Goal: Task Accomplishment & Management: Complete application form

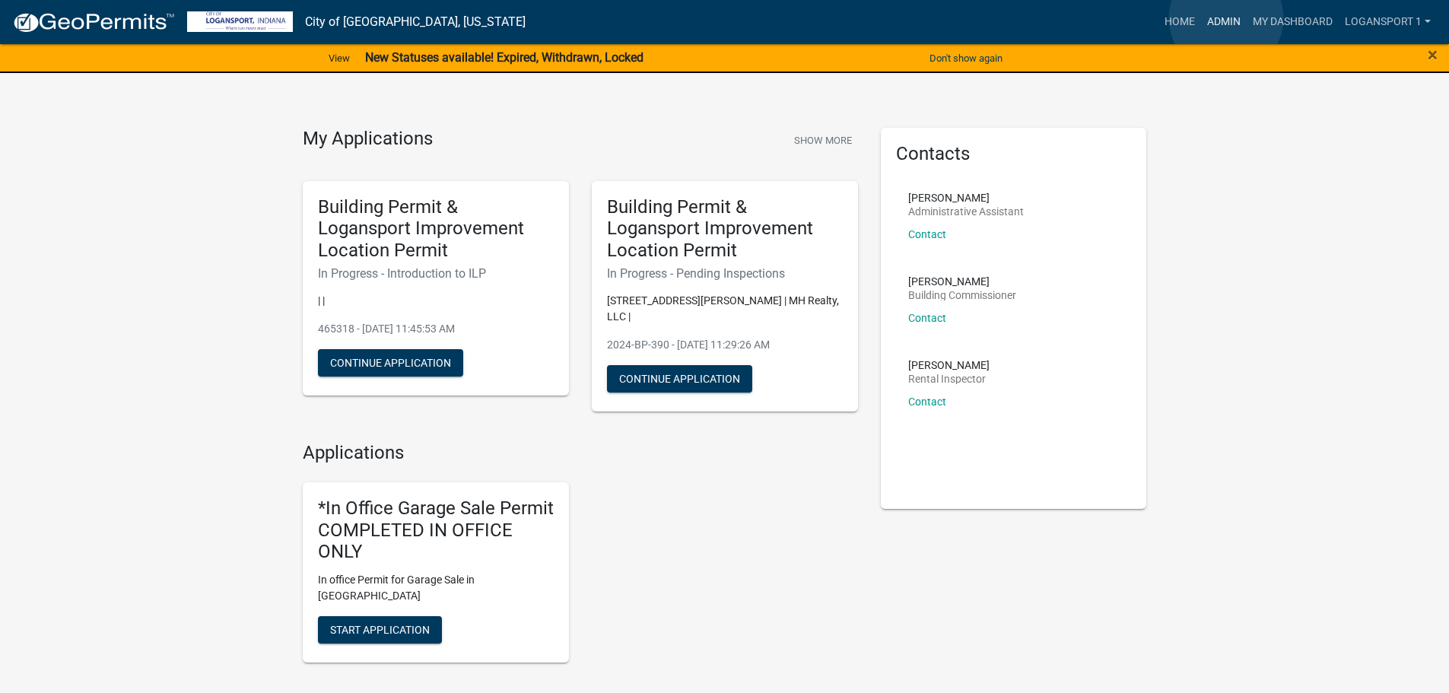
click at [1226, 18] on link "Admin" at bounding box center [1224, 22] width 46 height 29
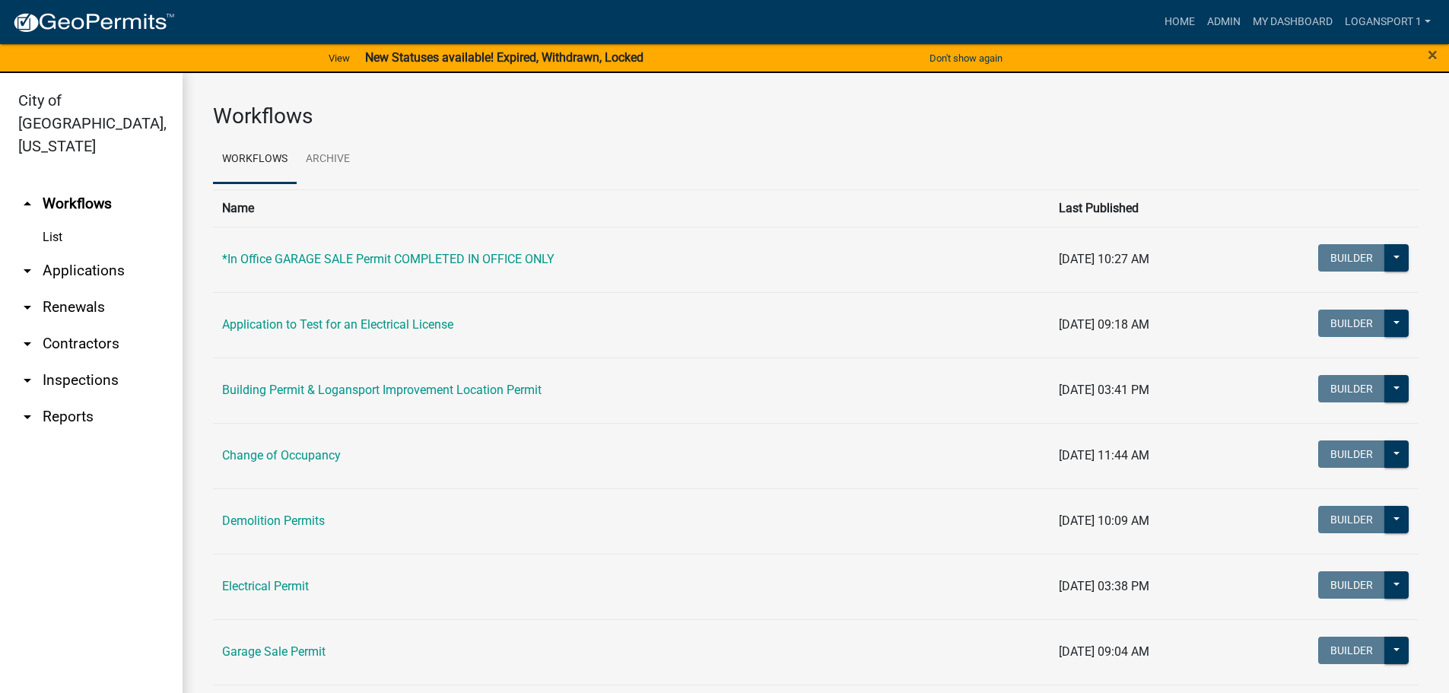
click at [73, 252] on link "arrow_drop_down Applications" at bounding box center [91, 270] width 183 height 37
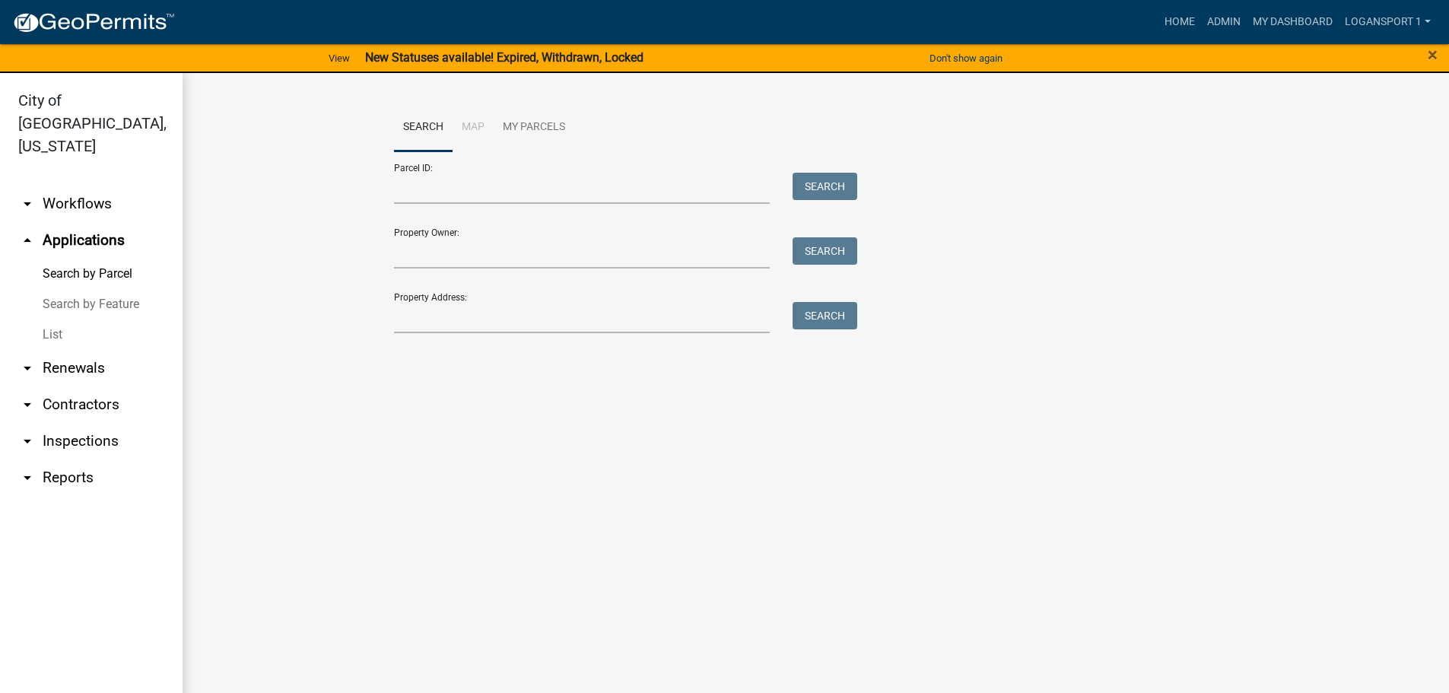
click at [59, 319] on link "List" at bounding box center [91, 334] width 183 height 30
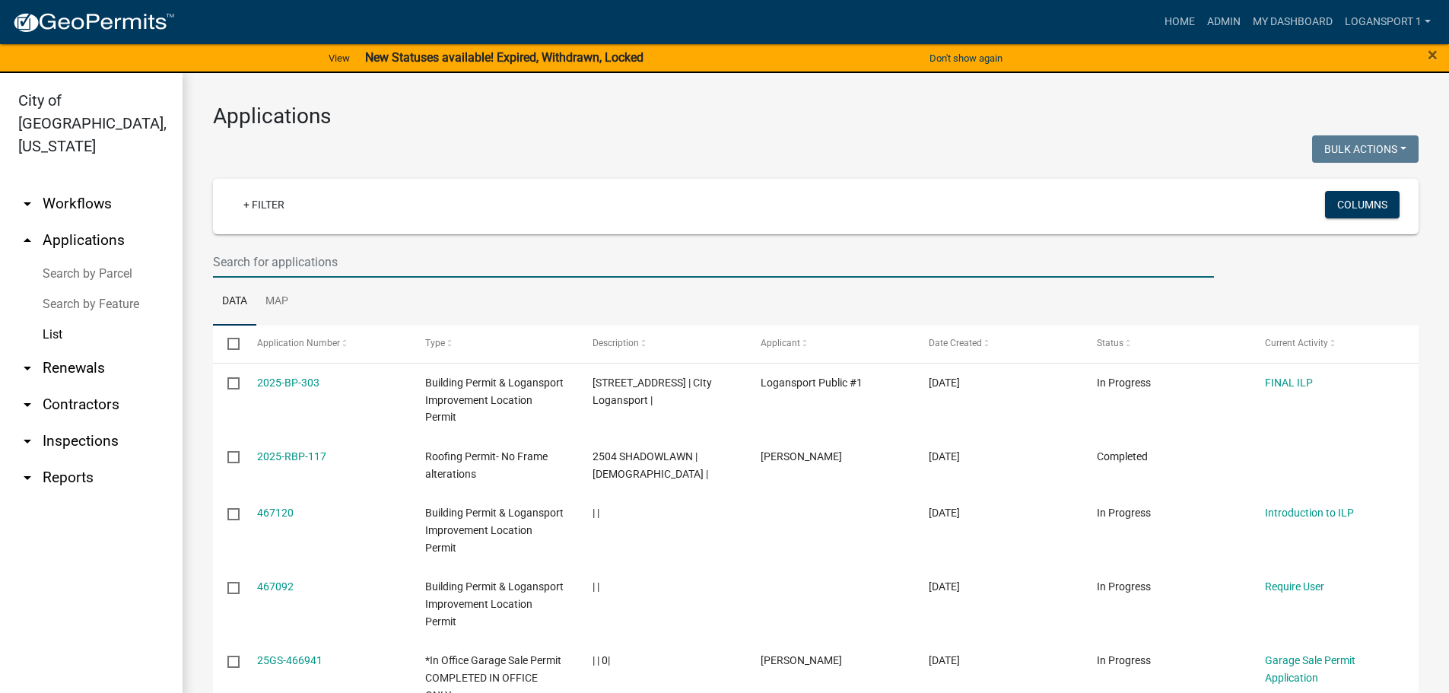
click at [242, 265] on input "text" at bounding box center [713, 261] width 1001 height 31
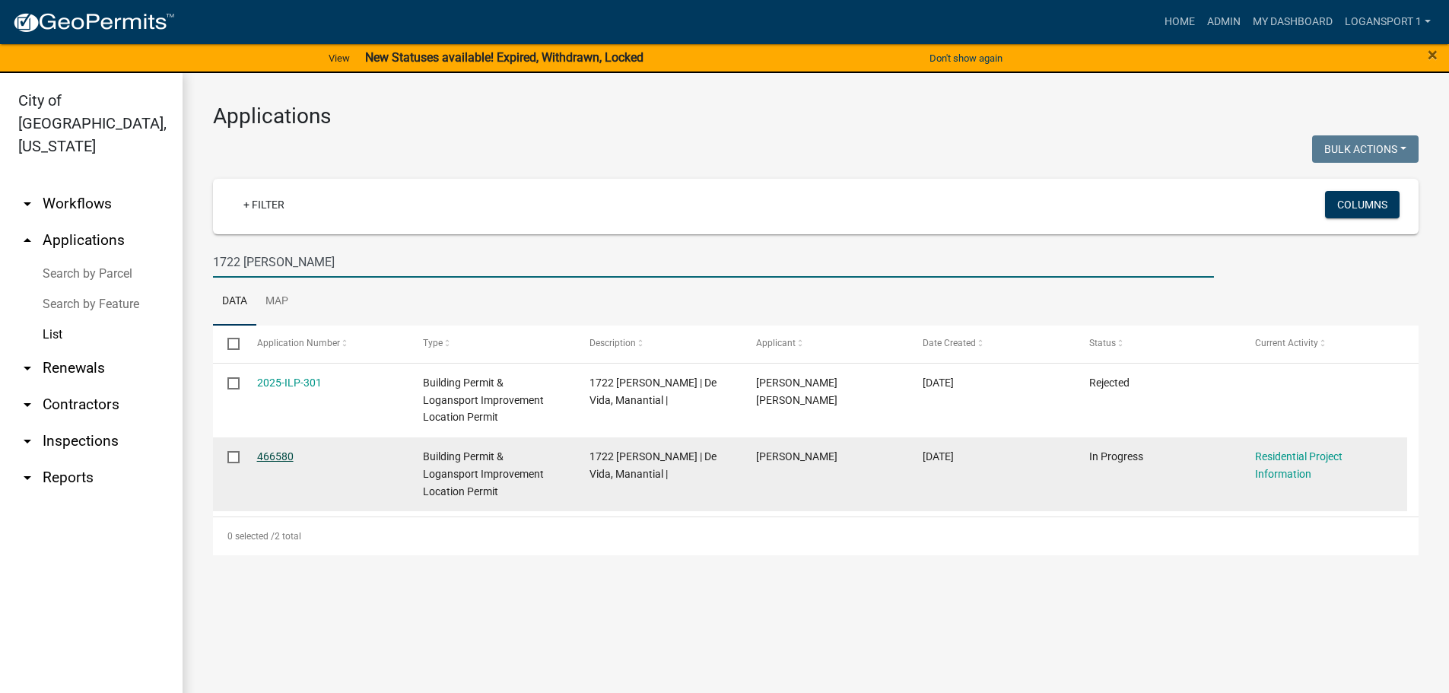
type input "1722 [PERSON_NAME]"
click at [277, 456] on link "466580" at bounding box center [275, 456] width 37 height 12
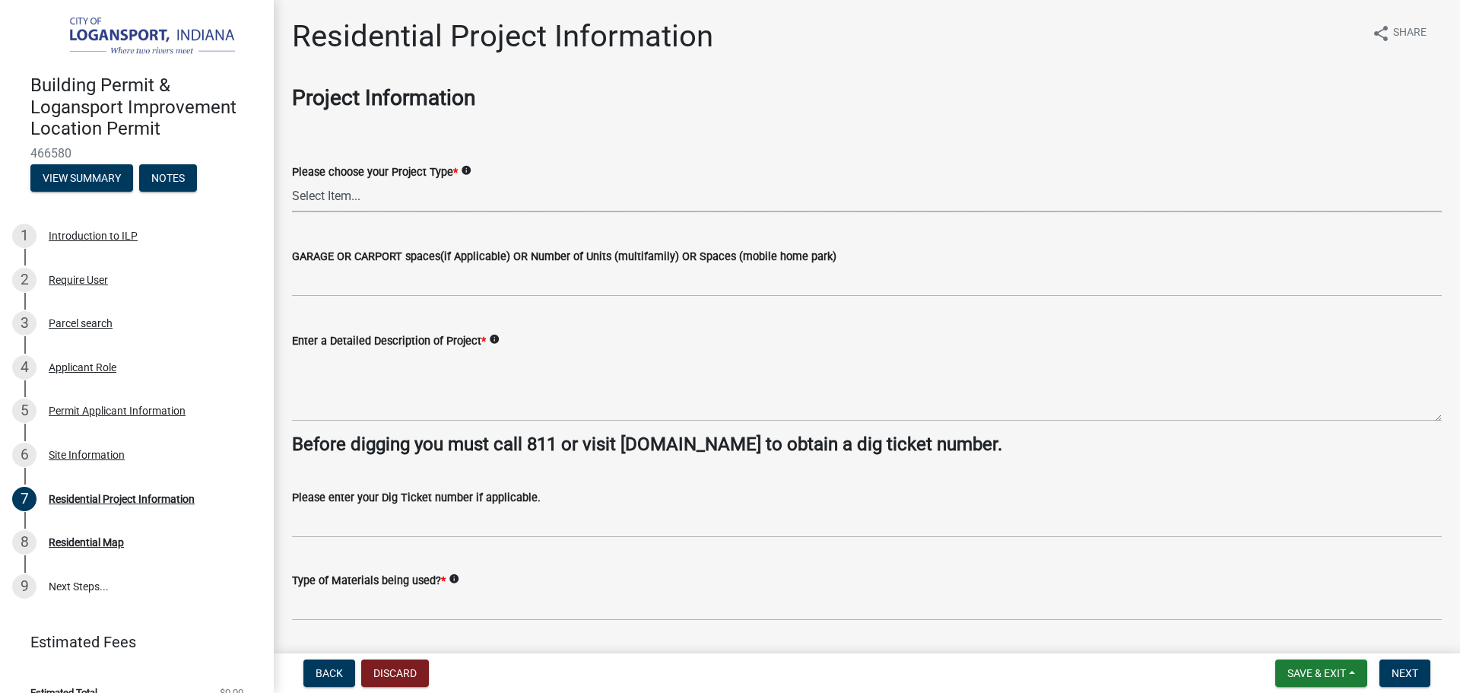
click at [361, 198] on select "Select Item... Single Family Pole Barn Home Multi Family Addition to Dwelling(a…" at bounding box center [867, 196] width 1150 height 31
click at [292, 181] on select "Select Item... Single Family Pole Barn Home Multi Family Addition to Dwelling(a…" at bounding box center [867, 196] width 1150 height 31
select select "710da5a5-c961-4db0-9845-c55645096599"
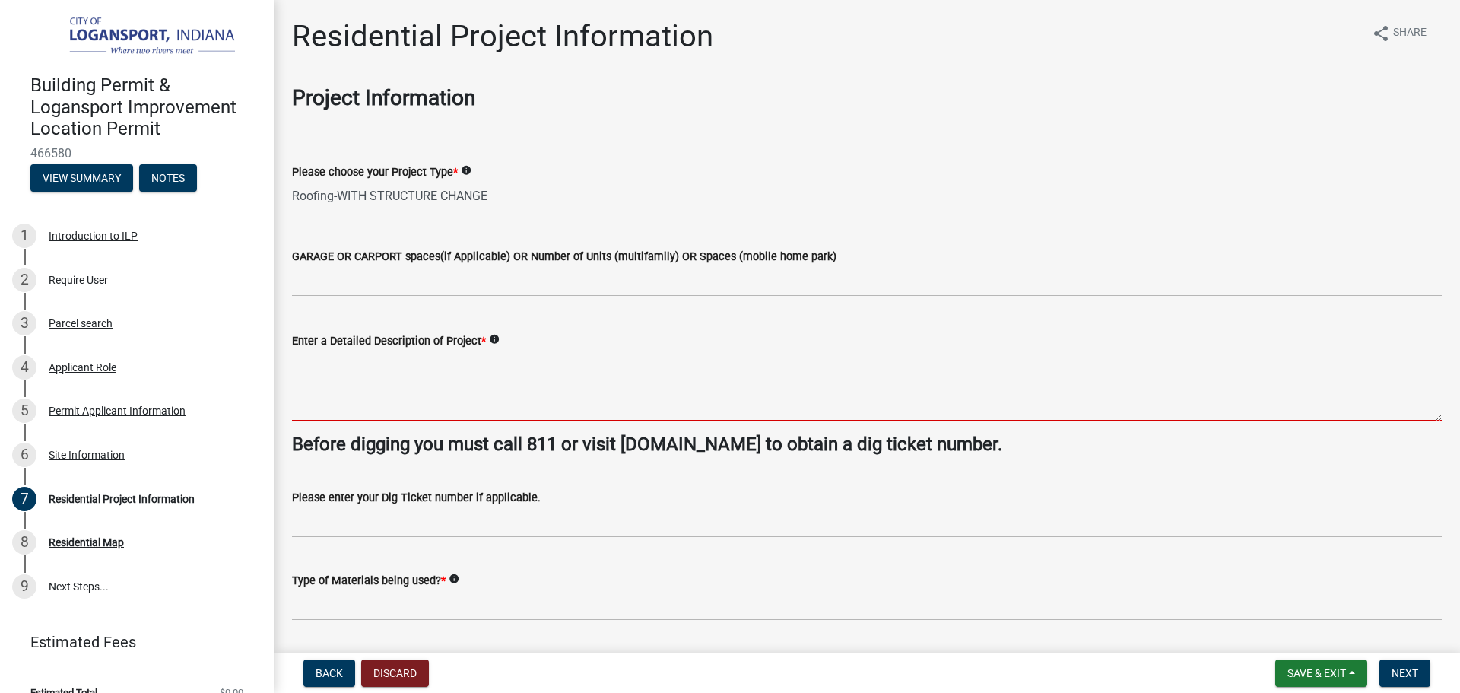
click at [345, 409] on textarea "Enter a Detailed Description of Project *" at bounding box center [867, 385] width 1150 height 71
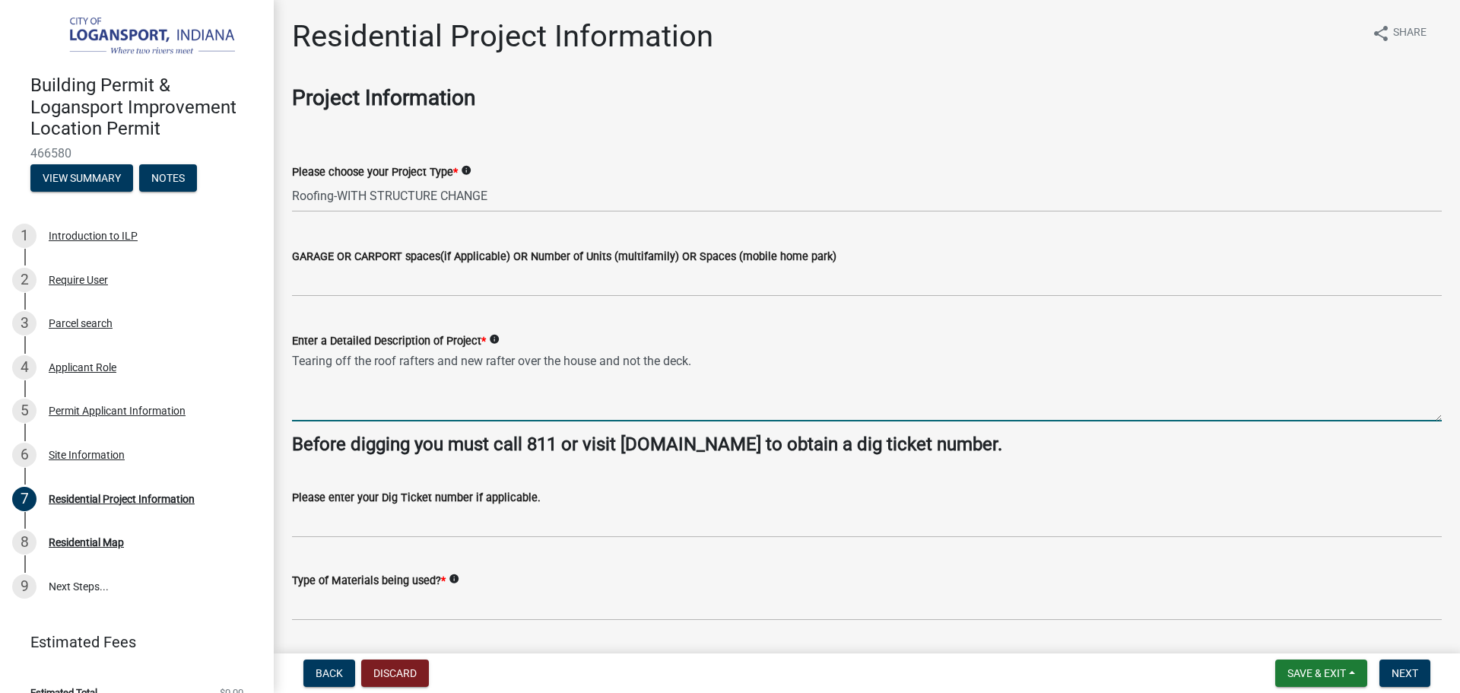
type textarea "Tearing off the roof rafters and new rafter over the house and not the deck."
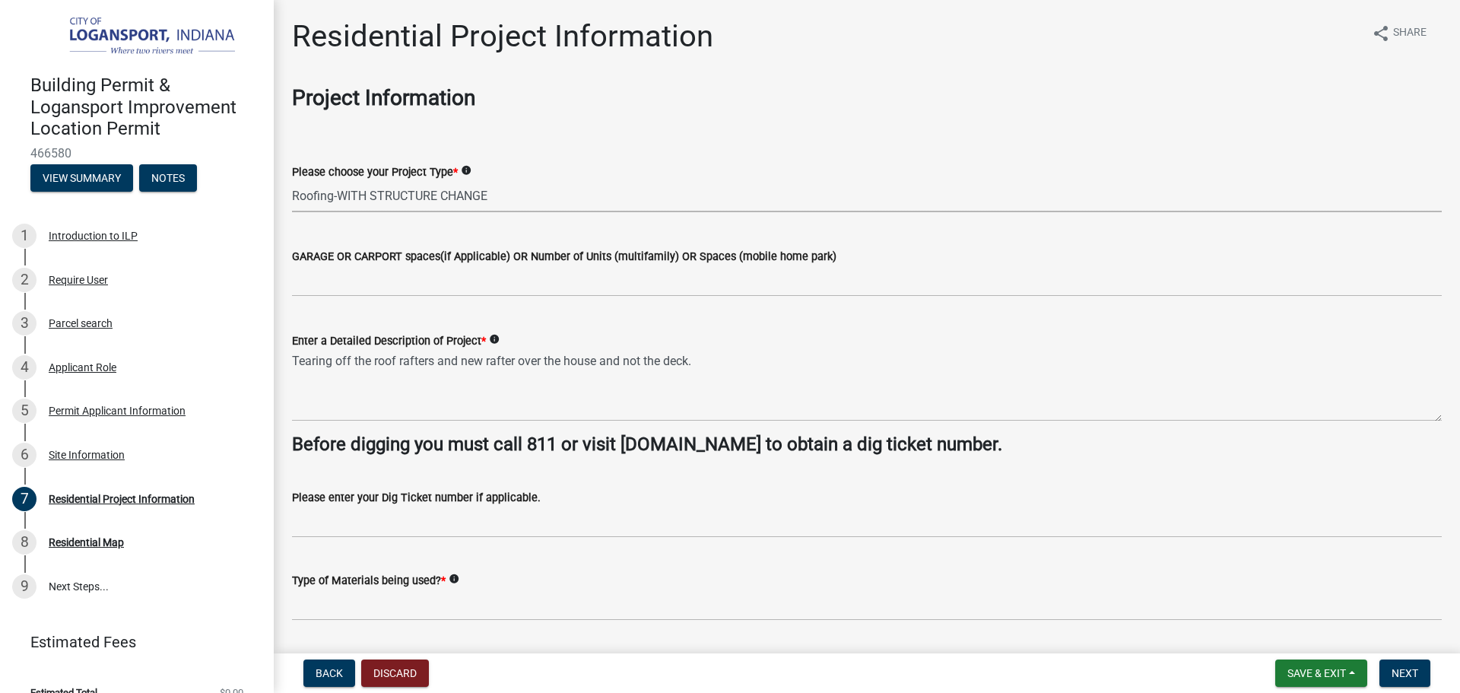
click at [317, 192] on select "Select Item... Single Family Pole Barn Home Multi Family Addition to Dwelling(a…" at bounding box center [867, 196] width 1150 height 31
click at [292, 181] on select "Select Item... Single Family Pole Barn Home Multi Family Addition to Dwelling(a…" at bounding box center [867, 196] width 1150 height 31
select select "fb9926f1-079d-4844-9e65-2f273ce57ea3"
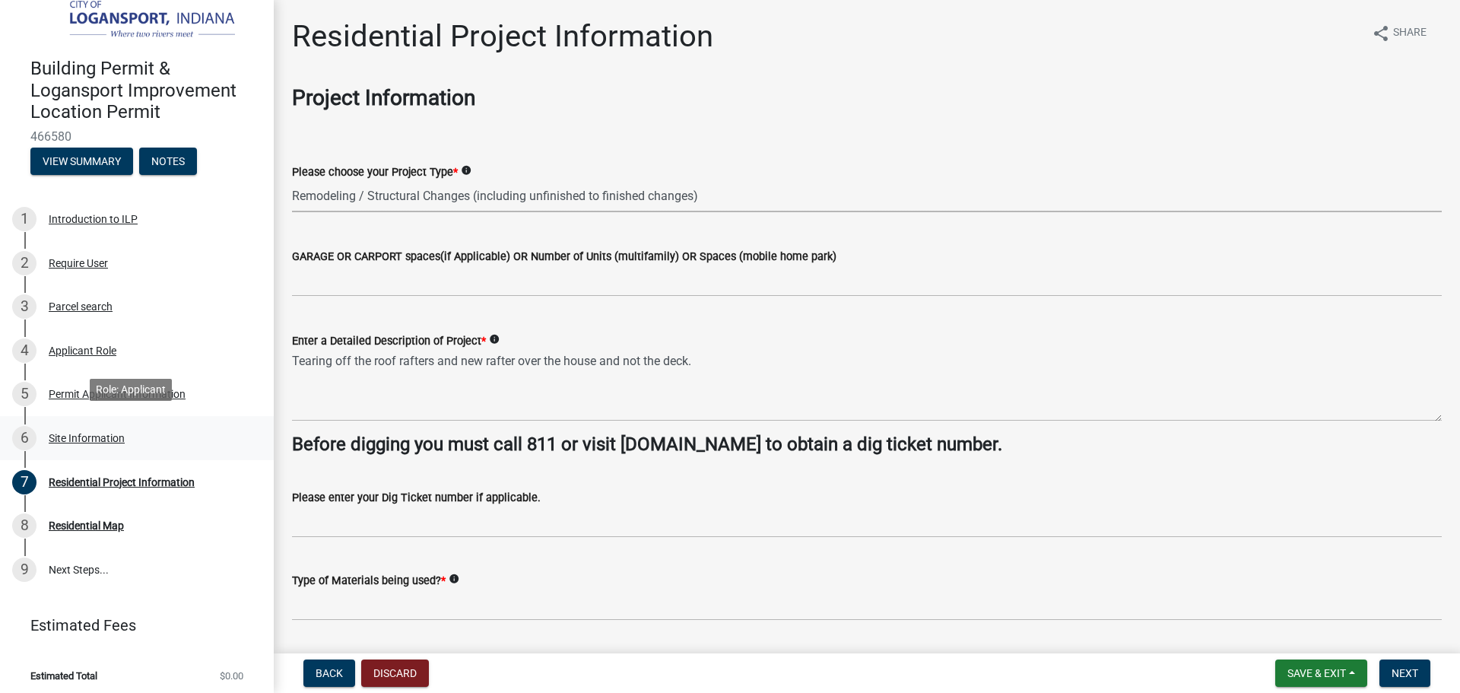
scroll to position [21, 0]
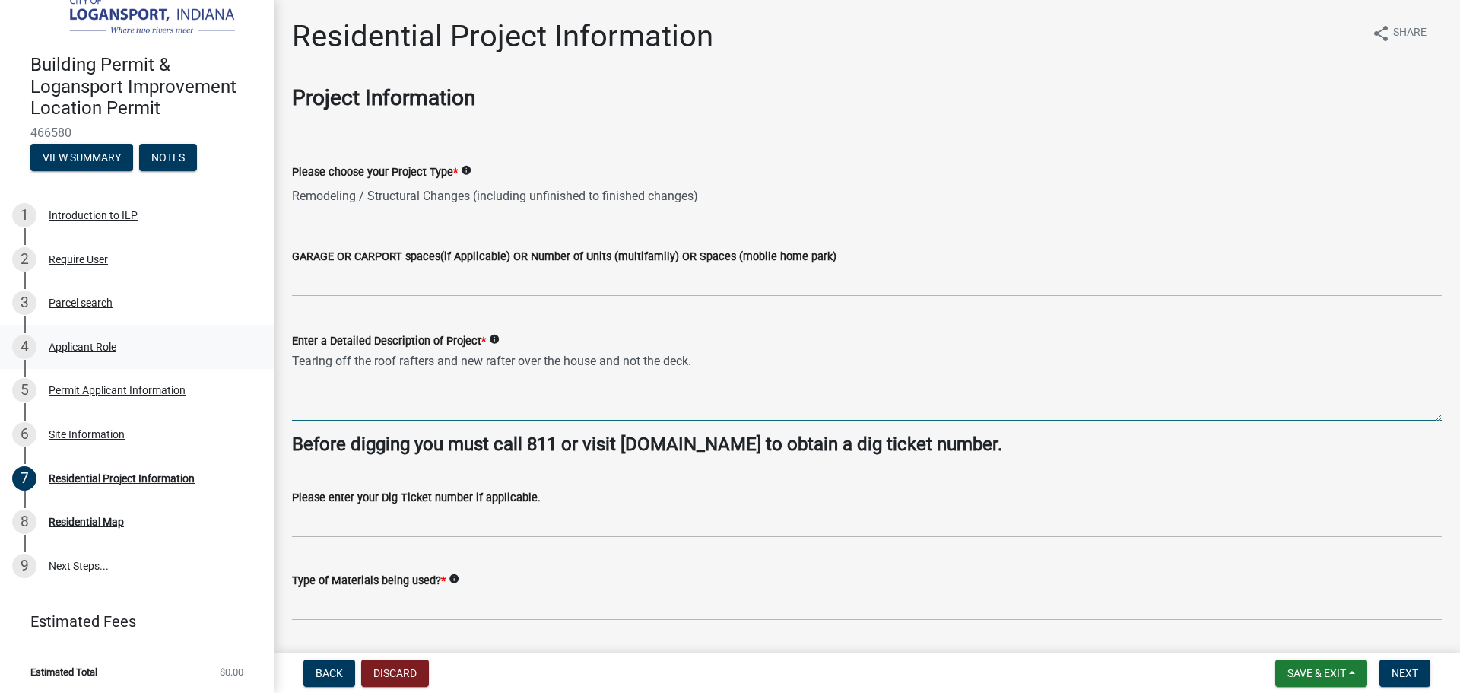
drag, startPoint x: 732, startPoint y: 359, endPoint x: 241, endPoint y: 344, distance: 490.8
click at [241, 344] on div "Building Permit & Logansport Improvement Location Permit 466580 View Summary No…" at bounding box center [730, 346] width 1460 height 693
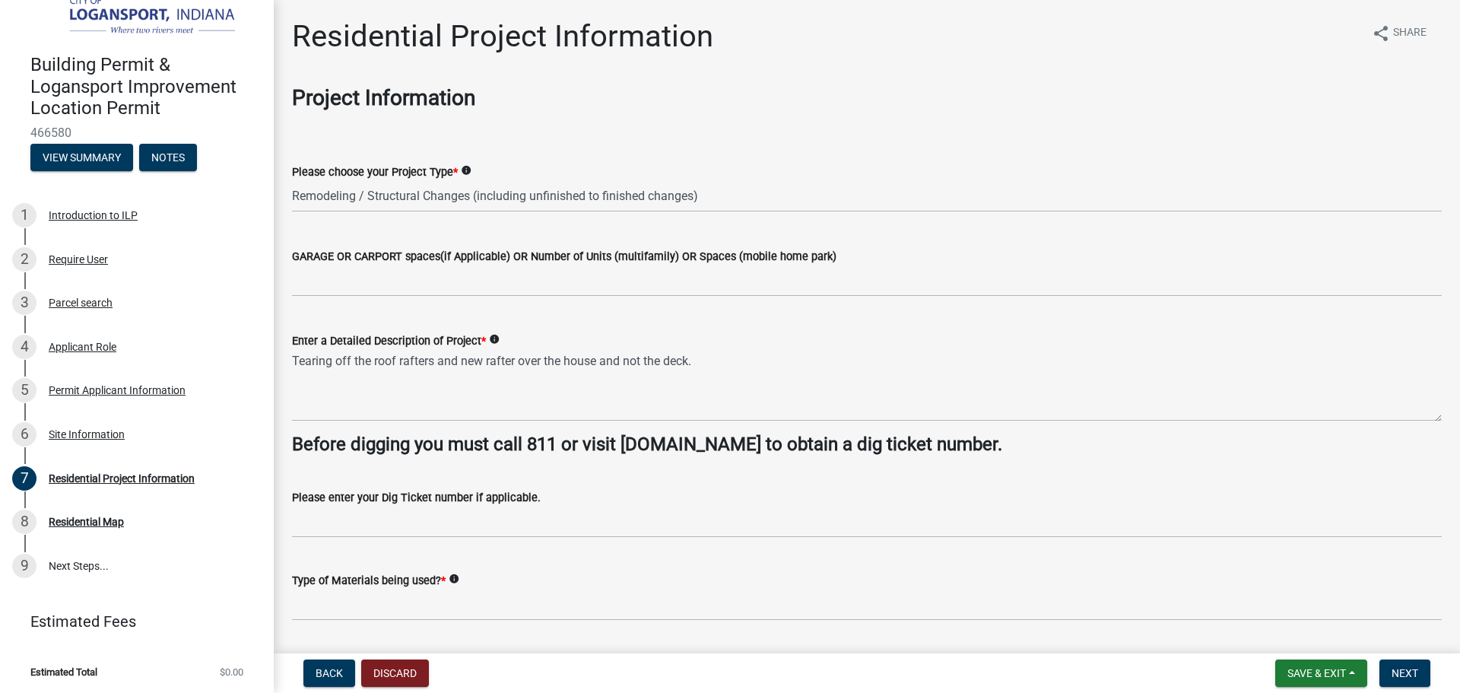
click at [288, 358] on div "Enter a Detailed Description of Project * info Tearing off the roof rafters and…" at bounding box center [867, 365] width 1173 height 111
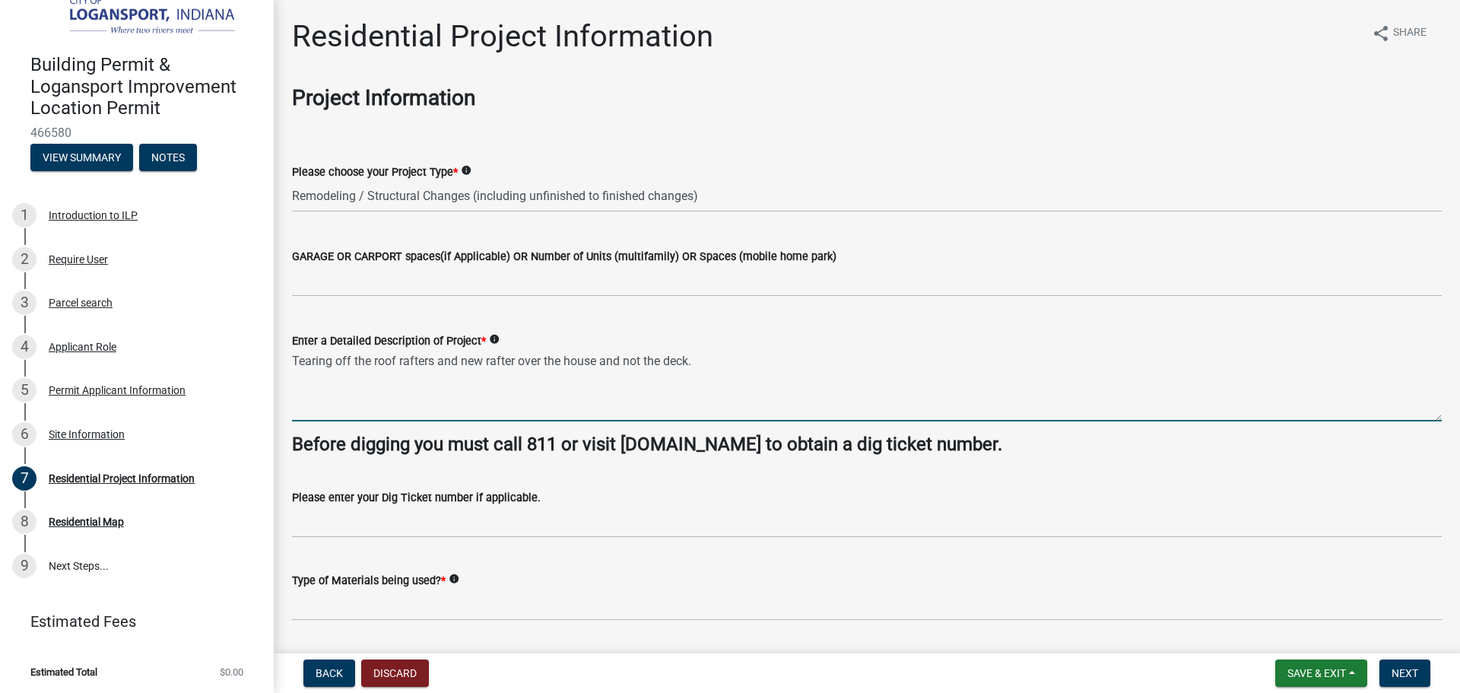
click at [715, 375] on textarea "Tearing off the roof rafters and new rafter over the house and not the deck." at bounding box center [867, 385] width 1150 height 71
type textarea "Tearing off the roof rafters and new rafter over the house and not the deck."
drag, startPoint x: 295, startPoint y: 357, endPoint x: 716, endPoint y: 373, distance: 421.7
click at [716, 373] on textarea "Tearing off the roof rafters and new rafter over the house and not the deck." at bounding box center [867, 385] width 1150 height 71
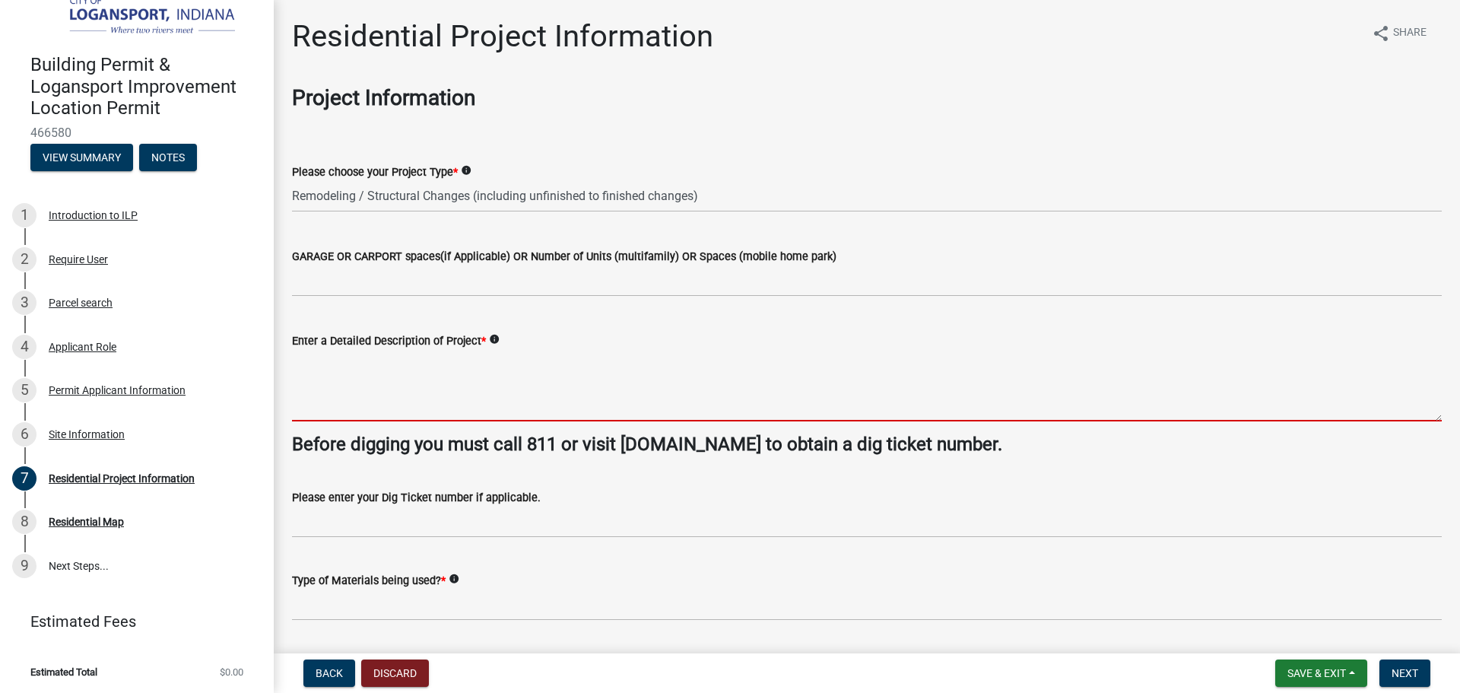
click at [295, 389] on textarea "Enter a Detailed Description of Project *" at bounding box center [867, 385] width 1150 height 71
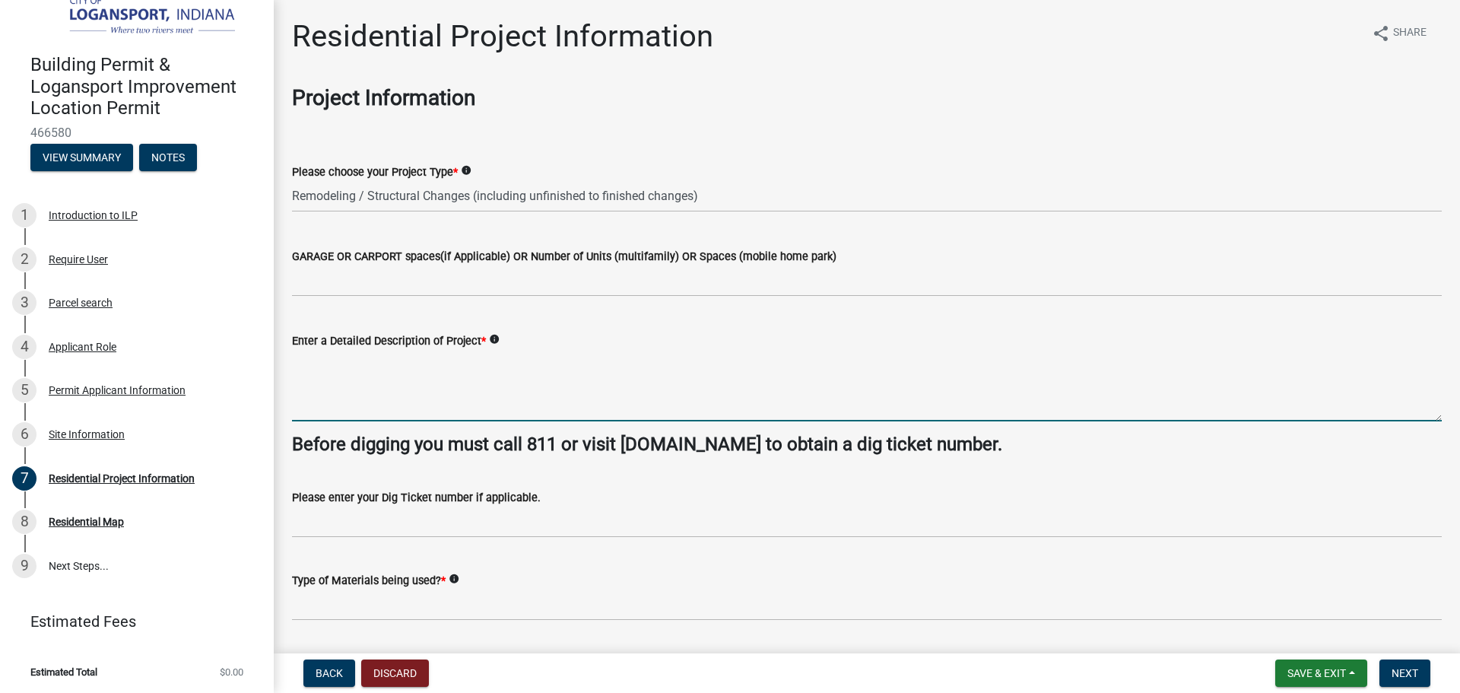
paste textarea "Tearing off the roof rafters and new rafter over the house and not the deck."
click at [294, 363] on textarea "Tearing off the roof rafters and new rafter over the house and not the deck." at bounding box center [867, 385] width 1150 height 71
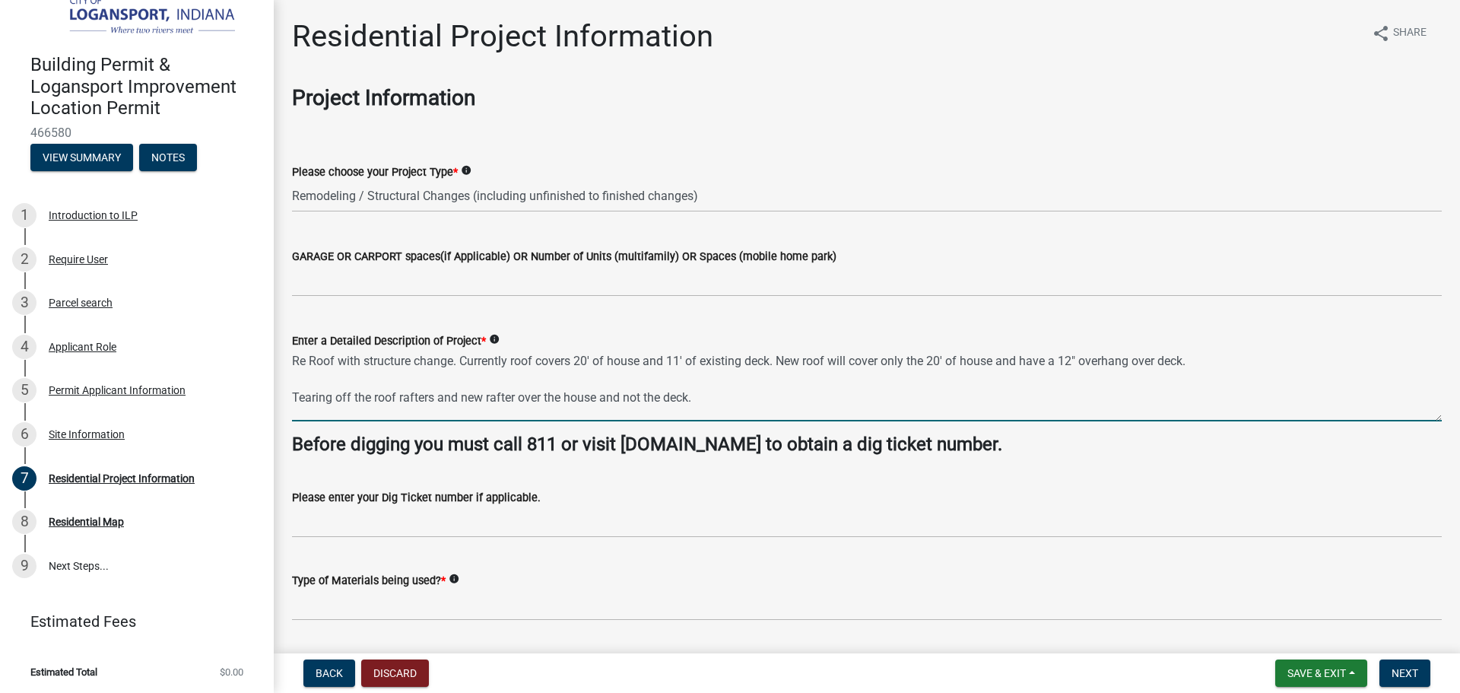
click at [1215, 361] on textarea "Re Roof with structure change. Currently roof covers 20' of house and 11' of ex…" at bounding box center [867, 385] width 1150 height 71
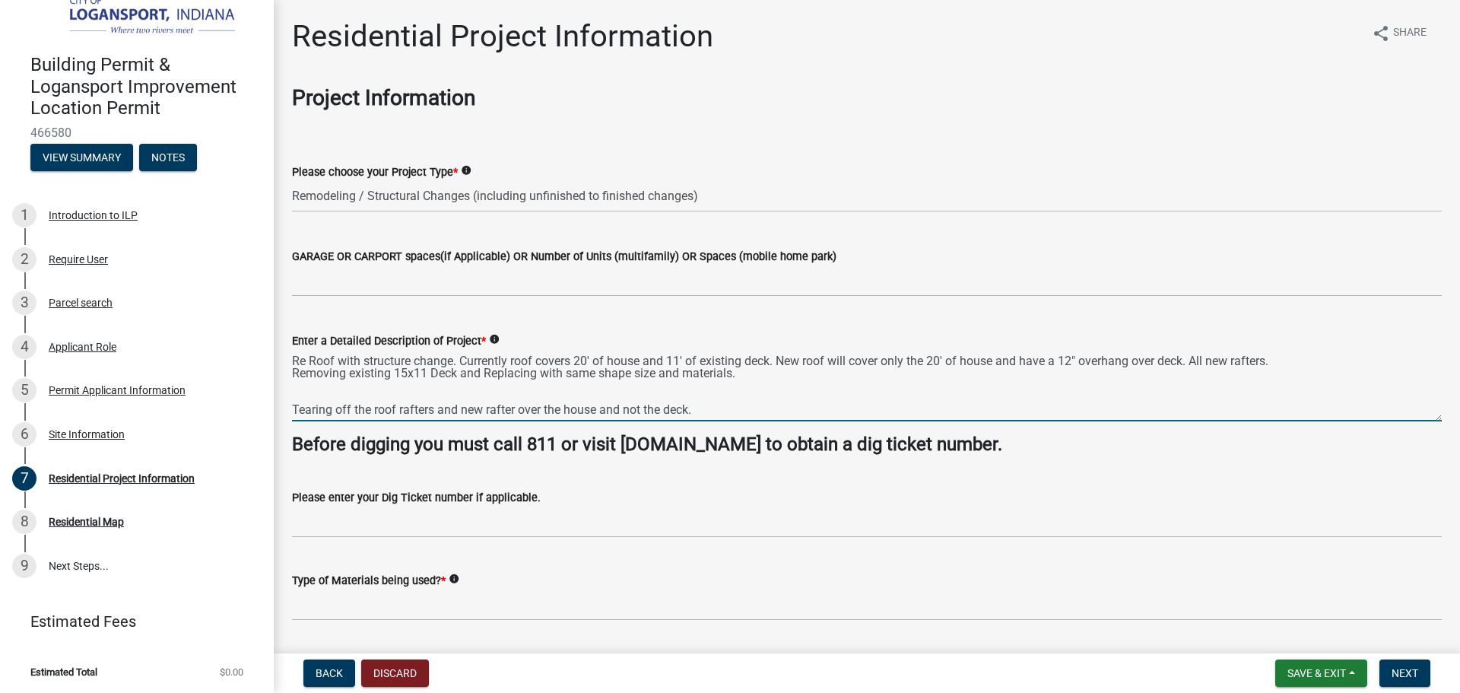
scroll to position [12, 0]
drag, startPoint x: 727, startPoint y: 412, endPoint x: 287, endPoint y: 399, distance: 440.5
click at [287, 399] on div "Enter a Detailed Description of Project * info Re Roof with structure change. C…" at bounding box center [867, 365] width 1173 height 111
click at [910, 363] on textarea "Re Roof with structure change. Currently roof covers 20' of house and 11' of ex…" at bounding box center [867, 385] width 1150 height 71
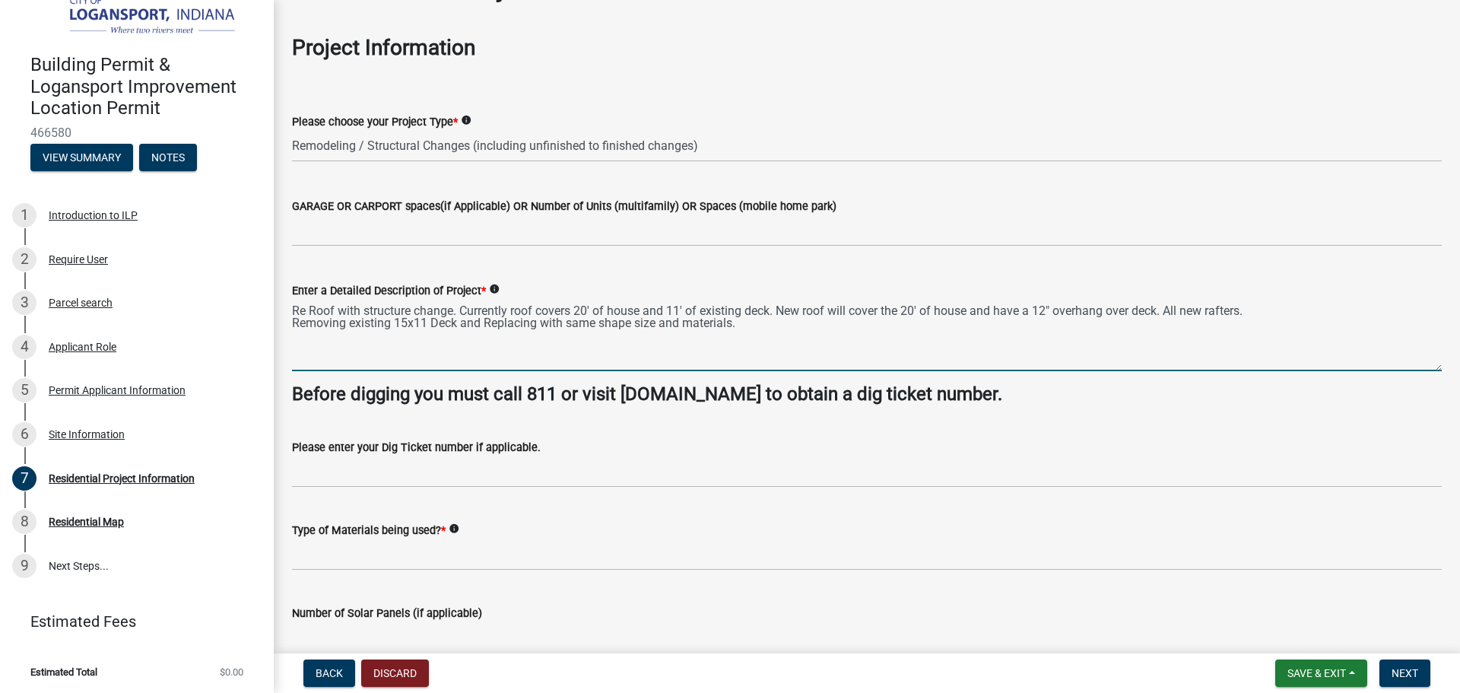
scroll to position [76, 0]
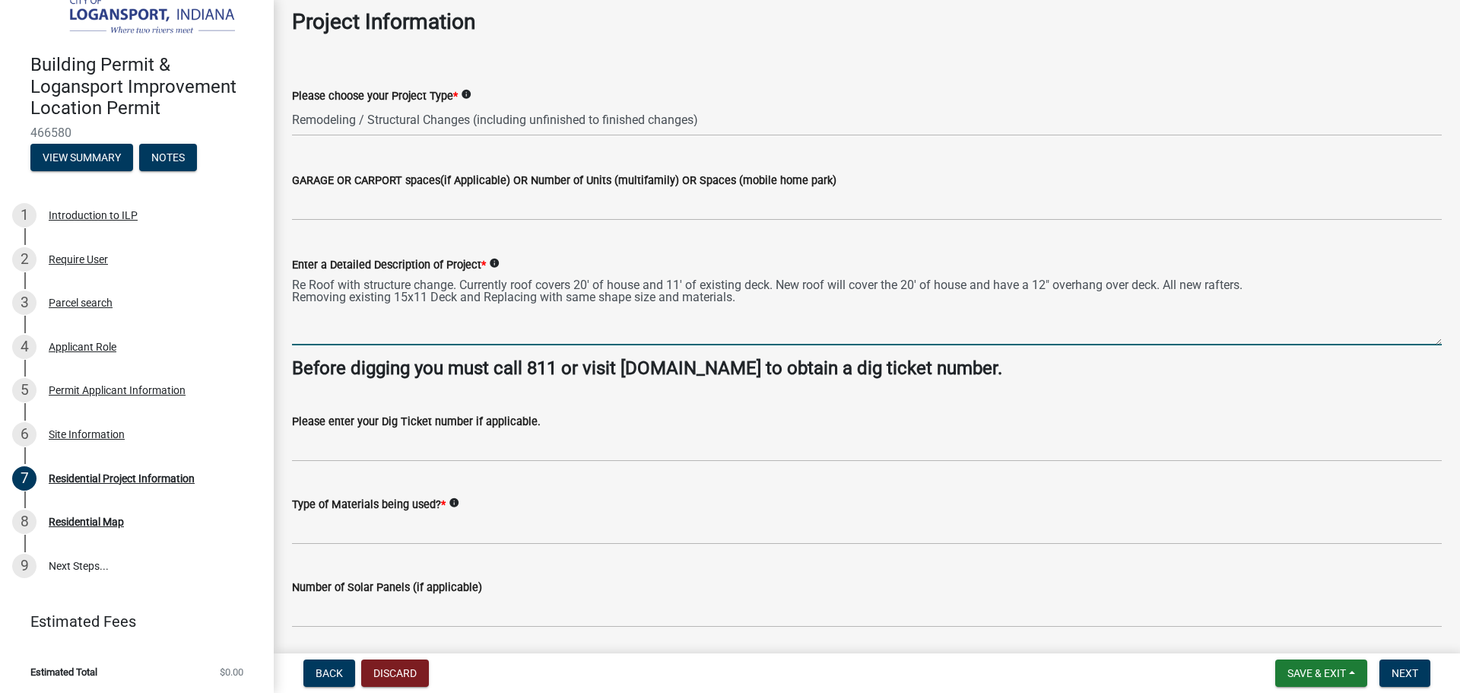
type textarea "Re Roof with structure change. Currently roof covers 20' of house and 11' of ex…"
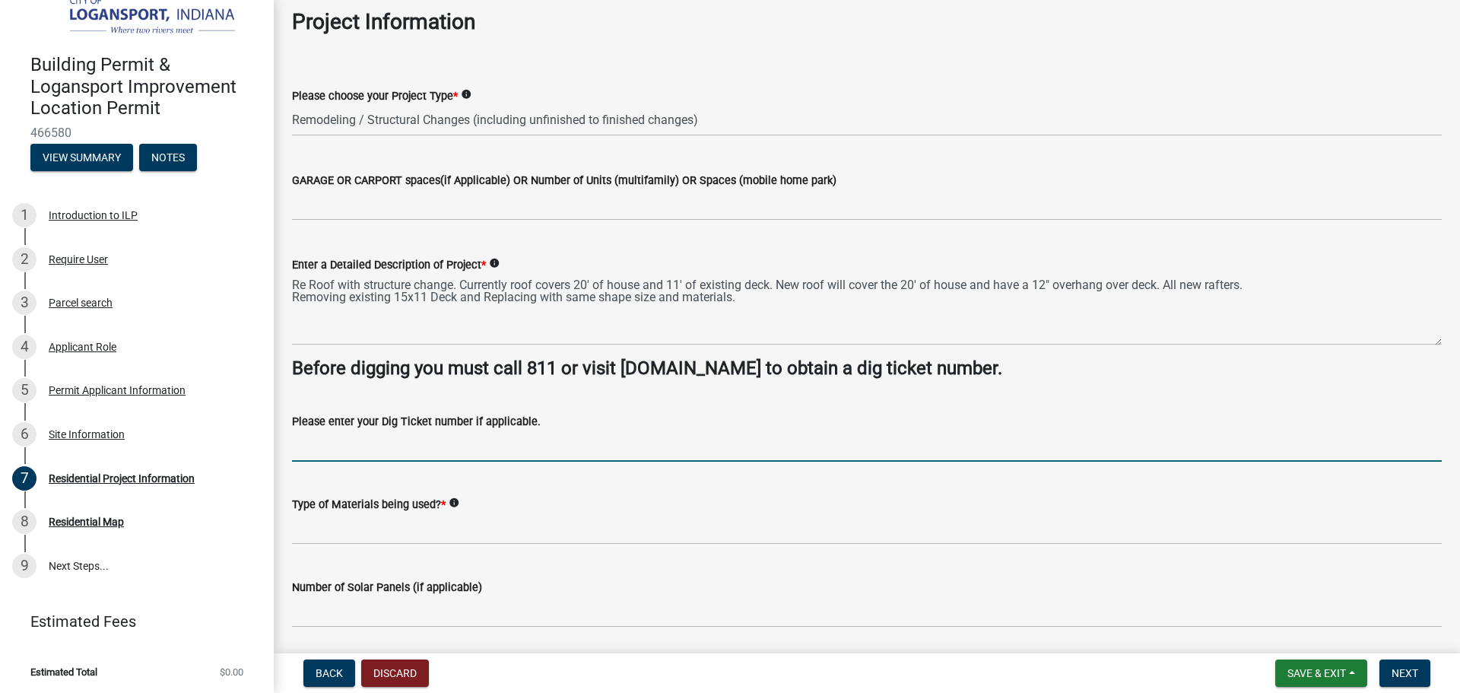
click at [376, 440] on input "Please enter your Dig Ticket number if applicable." at bounding box center [867, 445] width 1150 height 31
type input "25080804274"
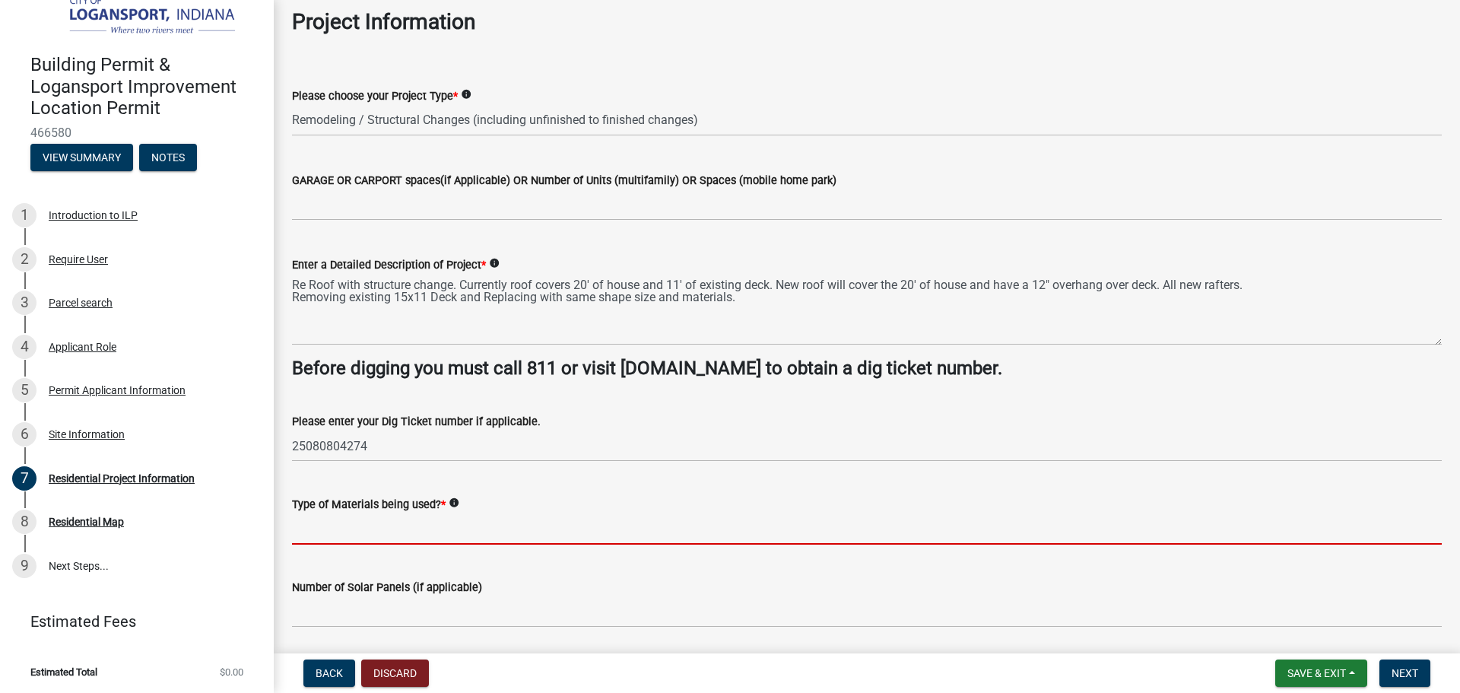
click at [443, 536] on input "Type of Materials being used? *" at bounding box center [867, 528] width 1150 height 31
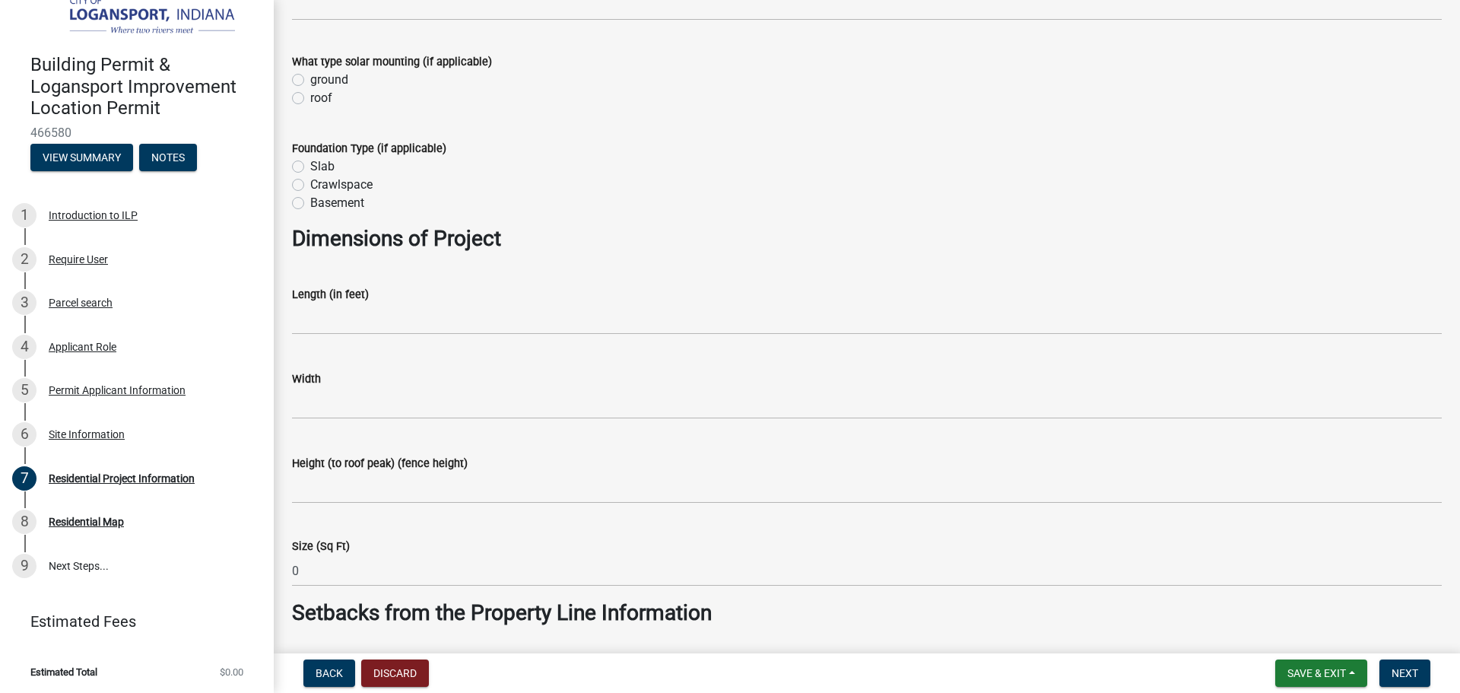
scroll to position [684, 0]
type input "wood shingles"
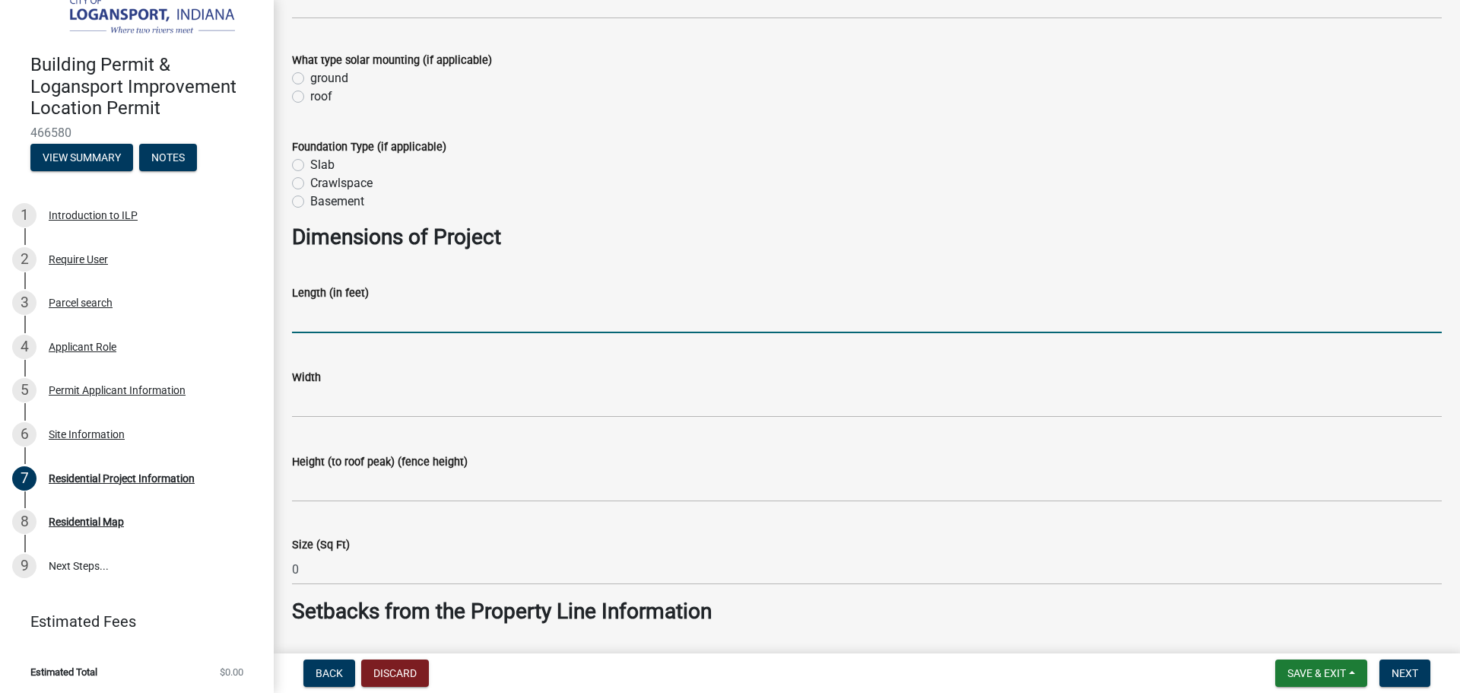
click at [355, 322] on input "text" at bounding box center [867, 317] width 1150 height 31
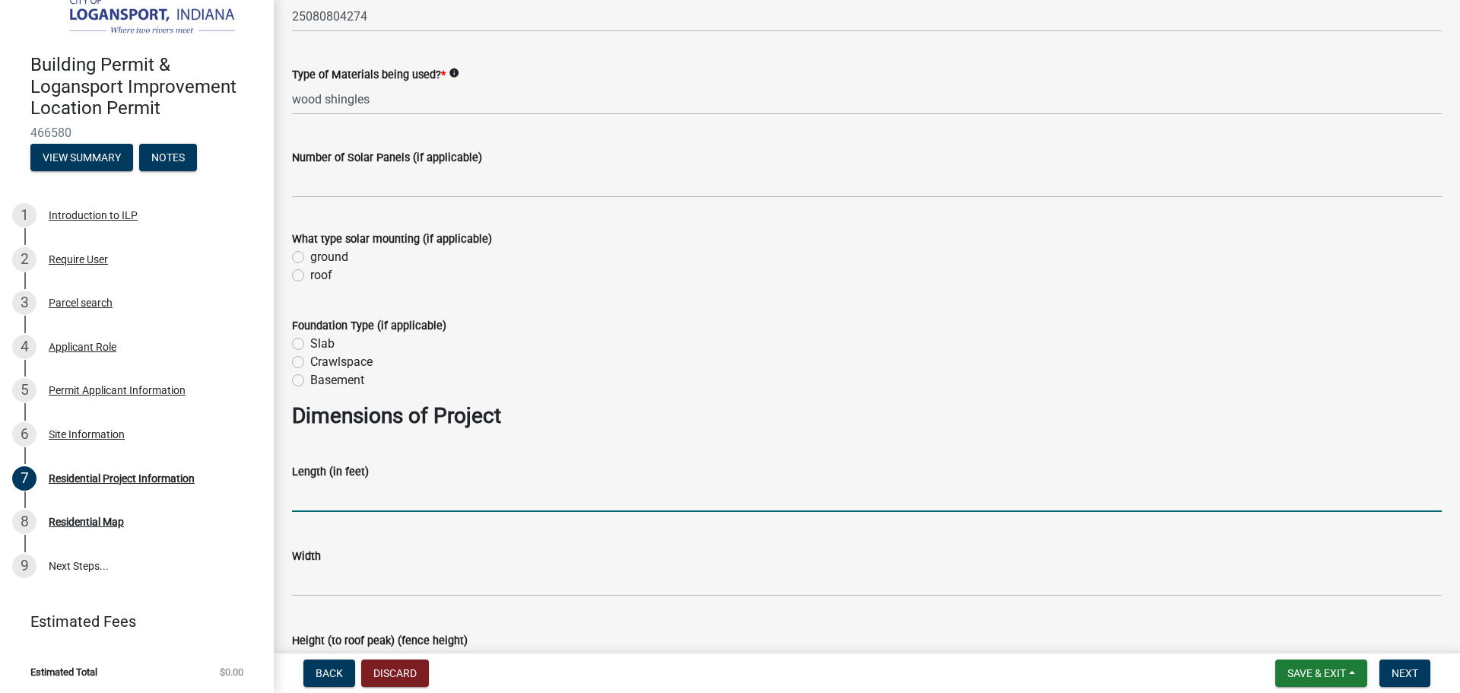
scroll to position [532, 0]
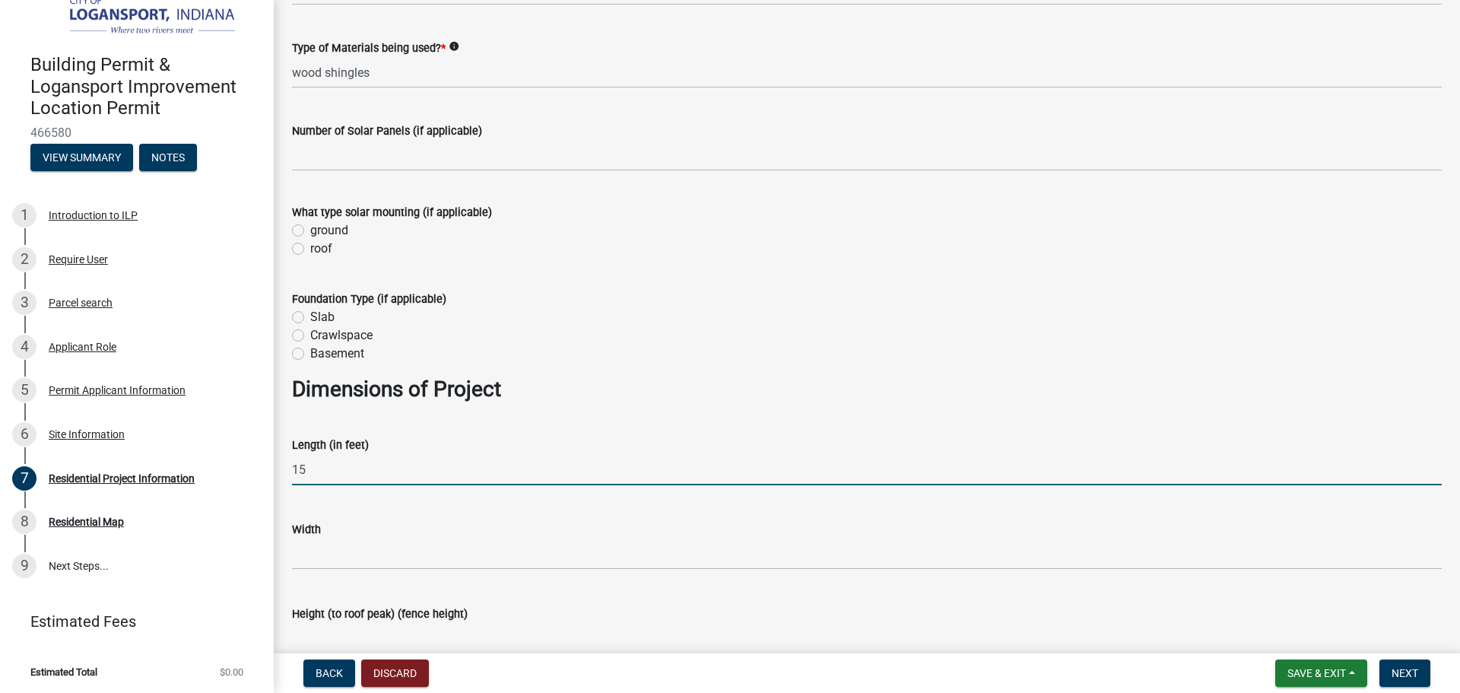
drag, startPoint x: 310, startPoint y: 467, endPoint x: 294, endPoint y: 468, distance: 16.0
click at [294, 468] on input "15" at bounding box center [867, 469] width 1150 height 31
type input "11"
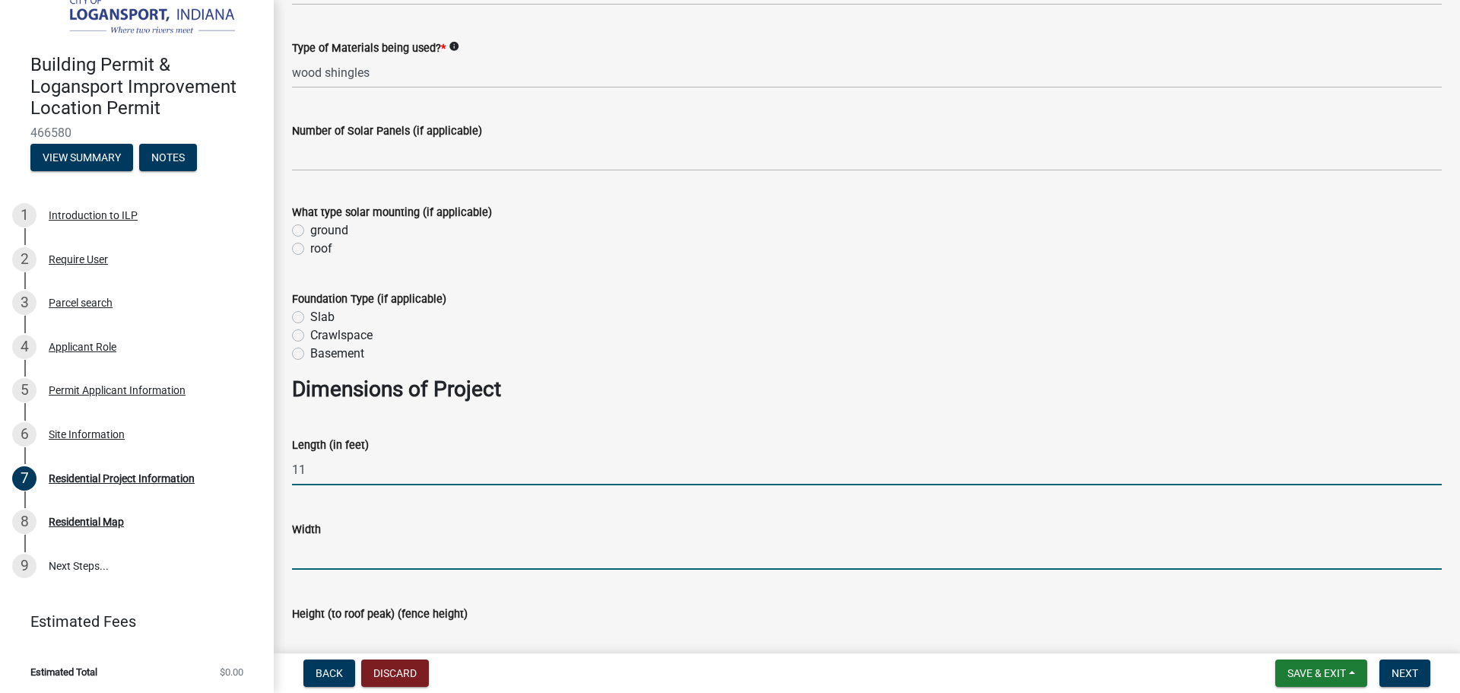
click at [319, 560] on input "text" at bounding box center [867, 553] width 1150 height 31
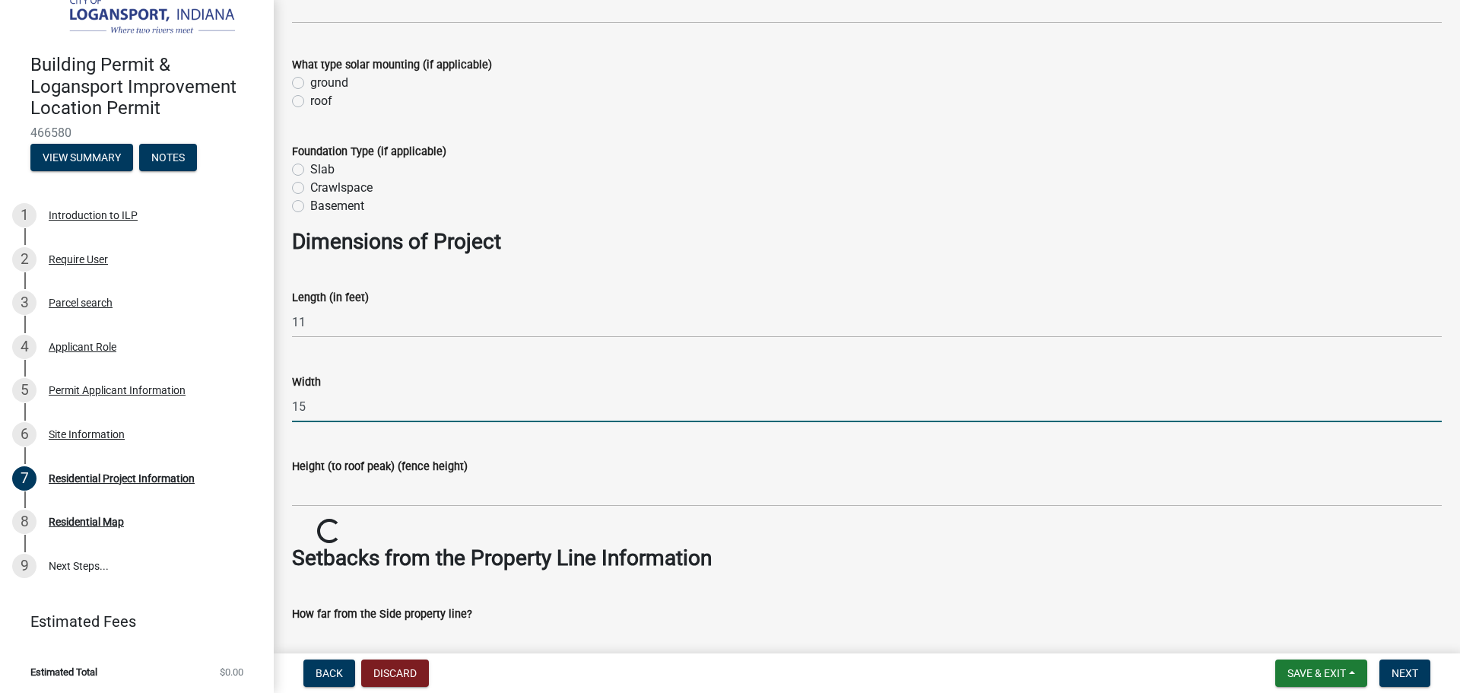
scroll to position [684, 0]
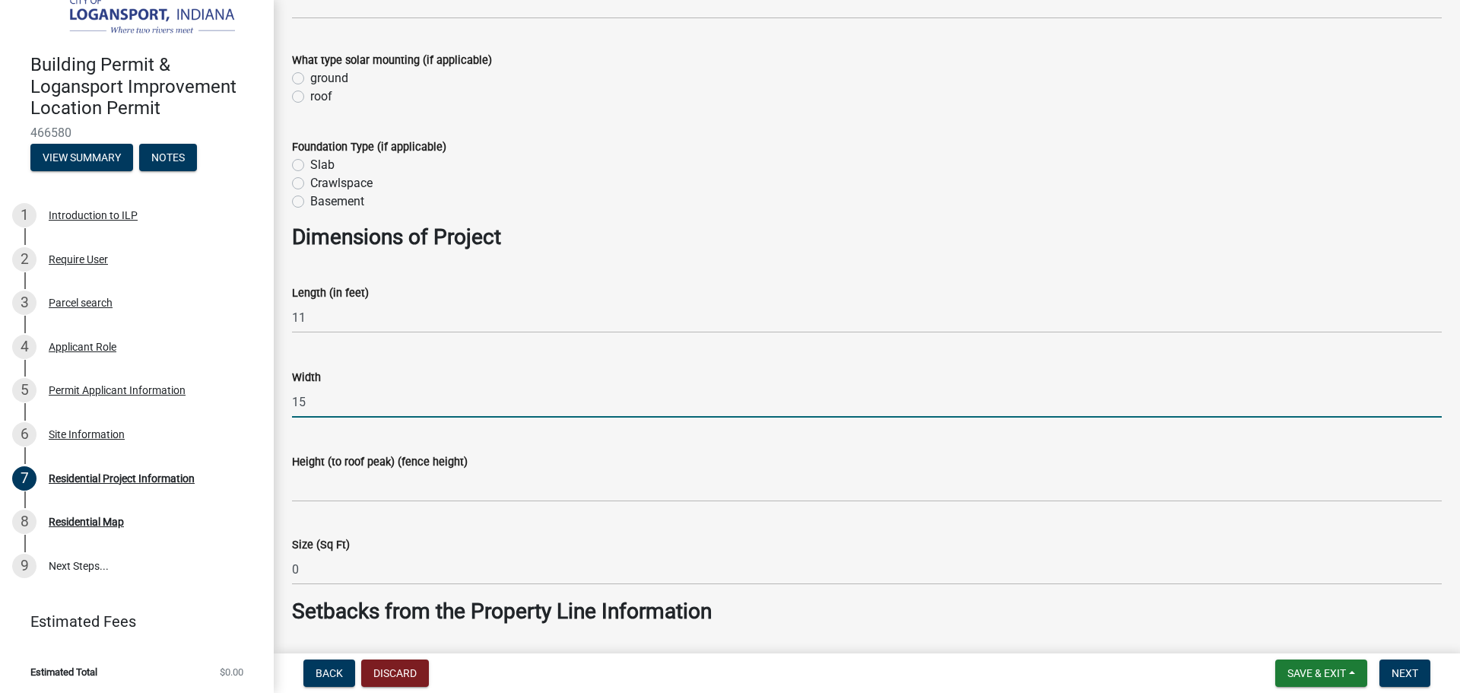
type input "15"
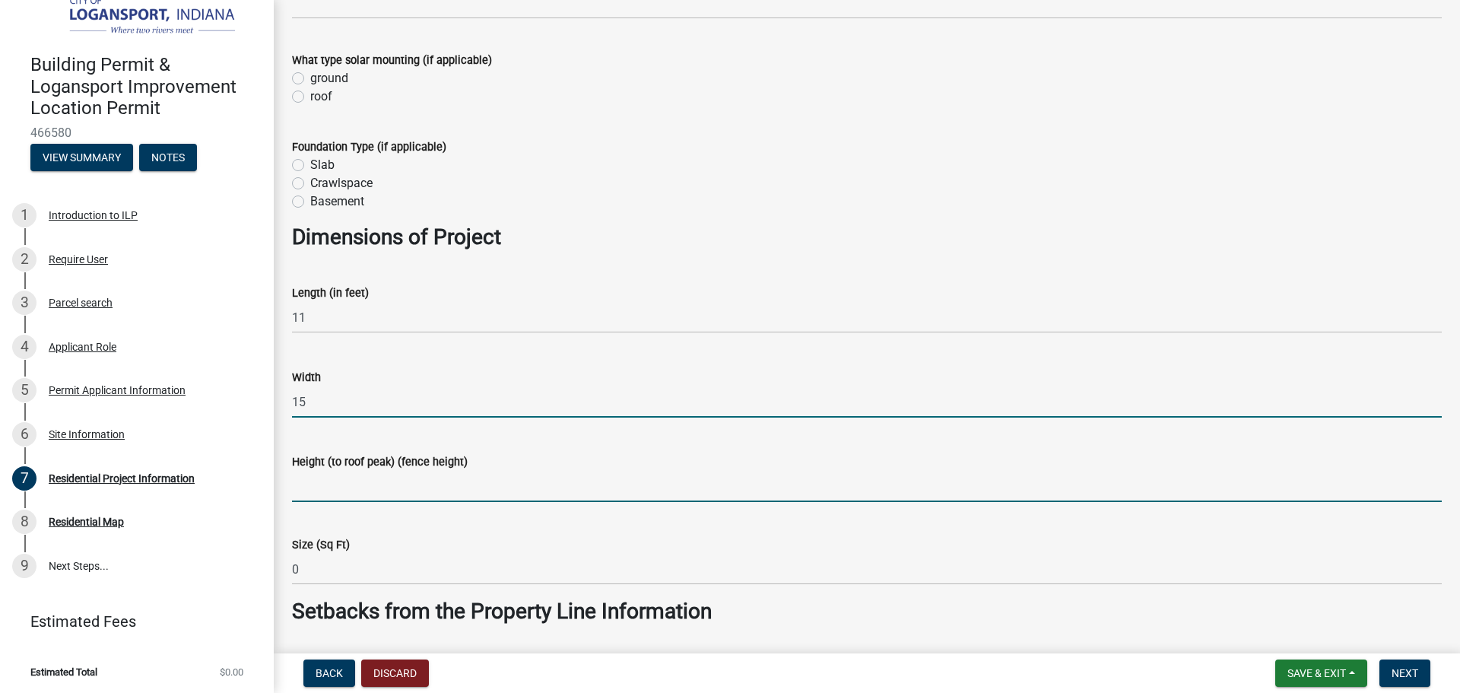
click at [326, 481] on input "Height (to roof peak) (fence height)" at bounding box center [867, 486] width 1150 height 31
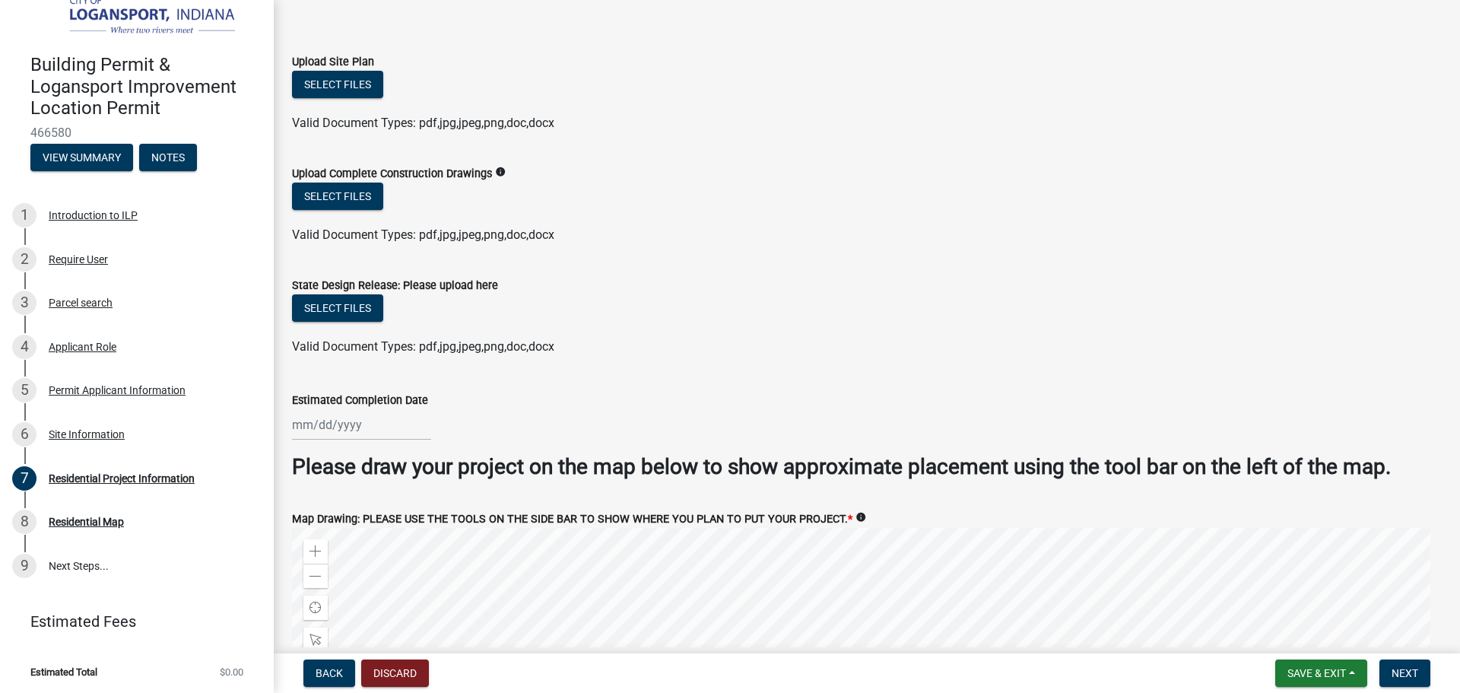
scroll to position [2837, 0]
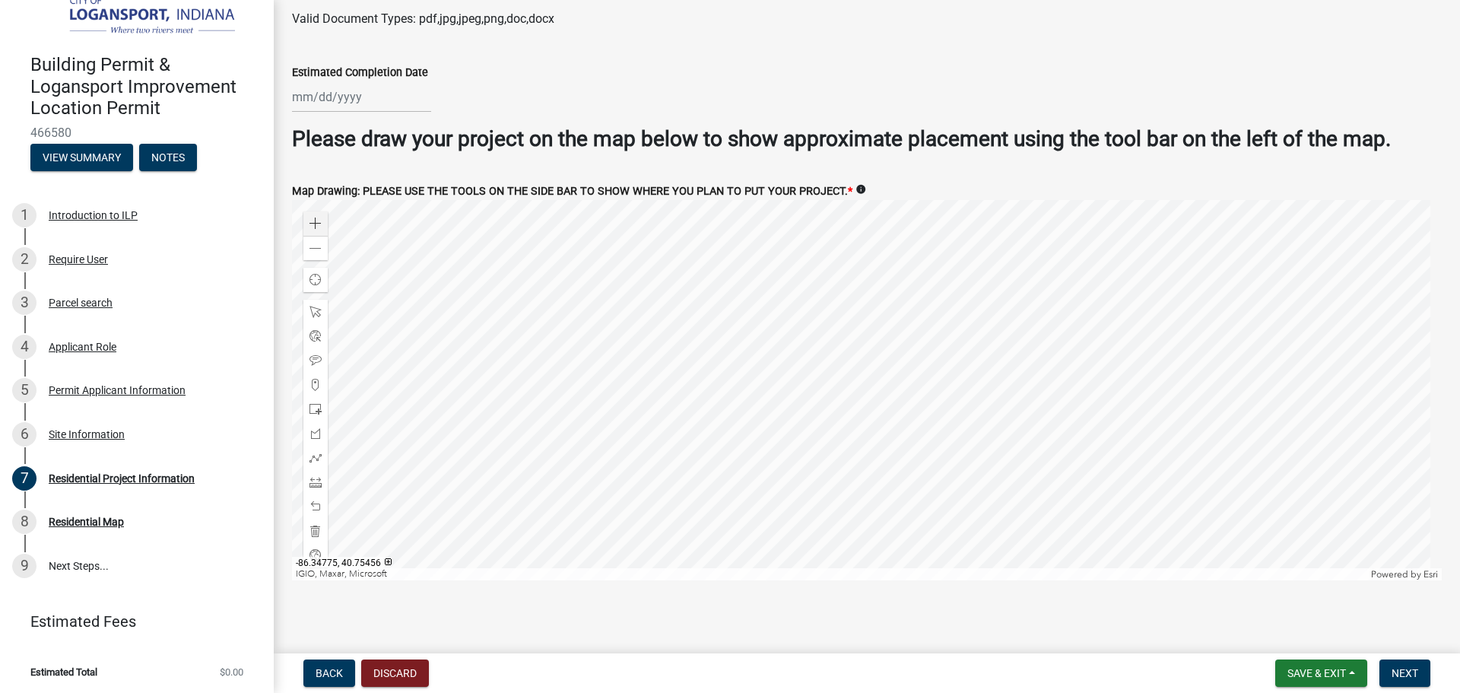
type input "2"
click at [320, 223] on span at bounding box center [316, 224] width 12 height 12
click at [317, 479] on span at bounding box center [316, 482] width 12 height 12
click at [911, 420] on div at bounding box center [867, 390] width 1150 height 380
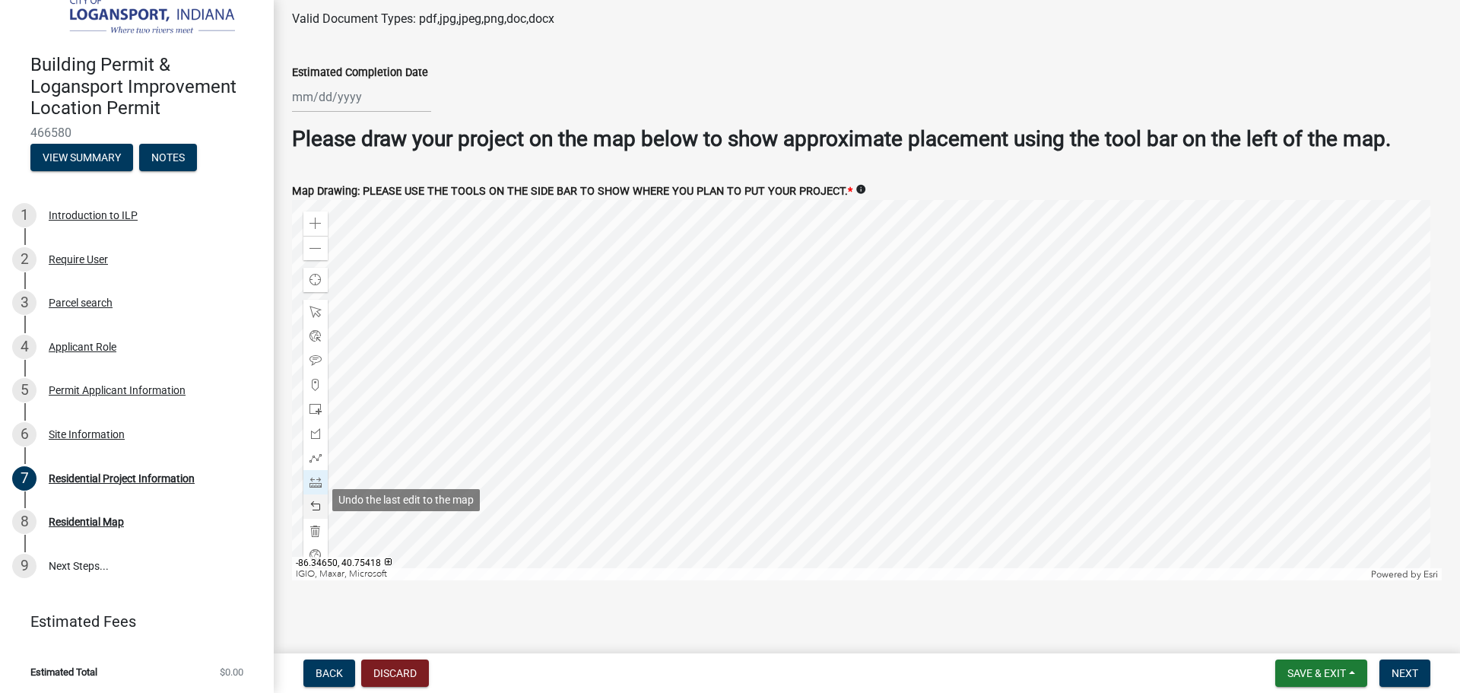
click at [321, 500] on span at bounding box center [316, 506] width 12 height 12
click at [834, 430] on div at bounding box center [867, 390] width 1150 height 380
click at [303, 484] on div at bounding box center [315, 482] width 24 height 24
click at [314, 500] on span at bounding box center [316, 506] width 12 height 12
click at [312, 477] on span at bounding box center [316, 482] width 12 height 12
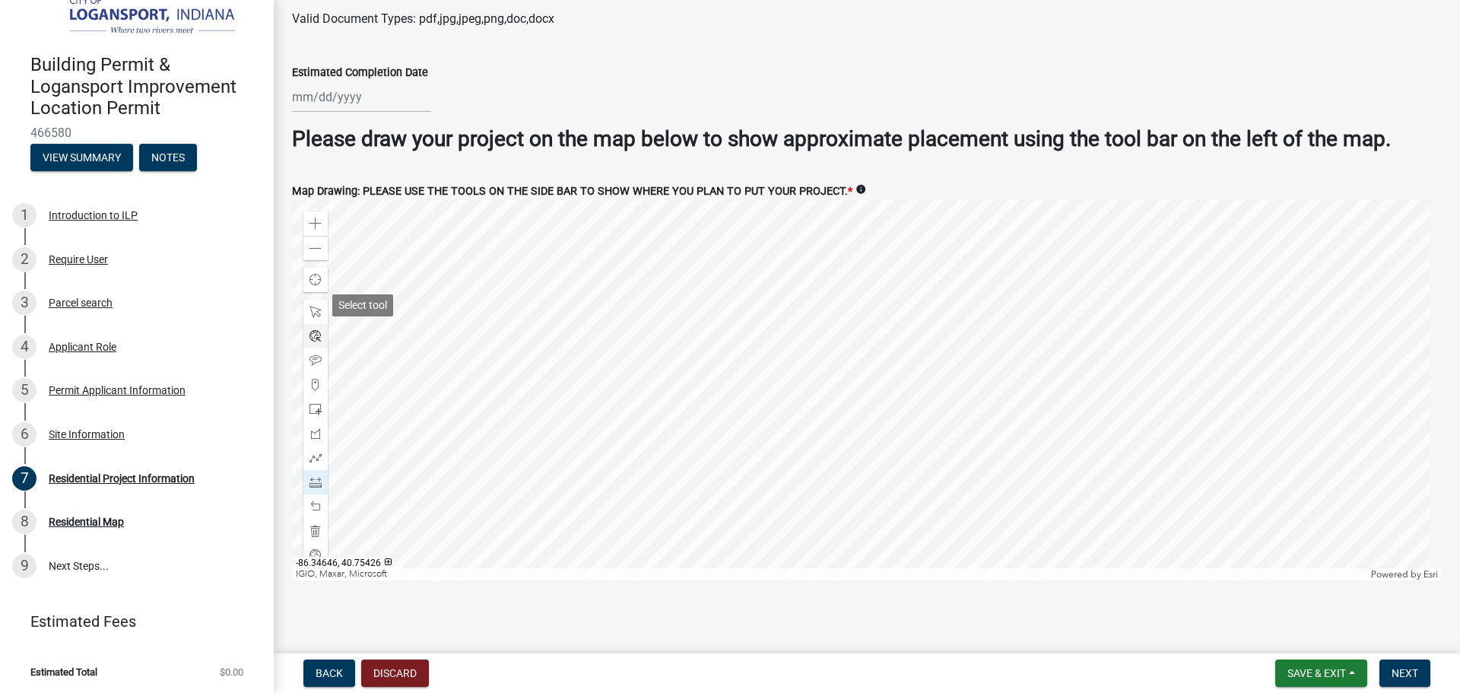
drag, startPoint x: 310, startPoint y: 306, endPoint x: 314, endPoint y: 318, distance: 12.7
click at [314, 318] on div at bounding box center [315, 434] width 24 height 268
click at [320, 308] on span at bounding box center [316, 312] width 12 height 12
click at [437, 409] on div at bounding box center [867, 390] width 1150 height 380
click at [310, 477] on span at bounding box center [316, 482] width 12 height 12
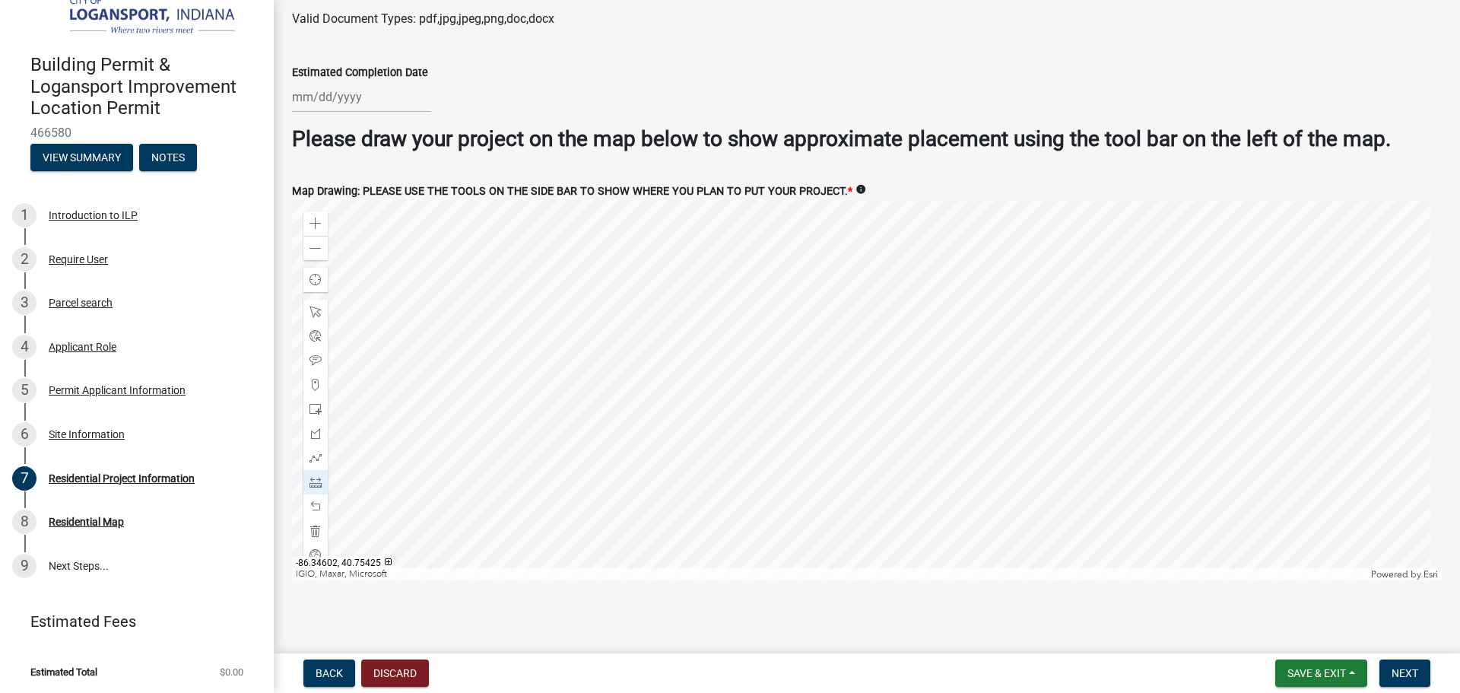
click at [863, 452] on div at bounding box center [867, 390] width 1150 height 380
click at [846, 459] on div at bounding box center [867, 390] width 1150 height 380
click at [317, 504] on span at bounding box center [316, 506] width 12 height 12
click at [310, 306] on span at bounding box center [316, 312] width 12 height 12
click at [394, 200] on div at bounding box center [867, 390] width 1150 height 380
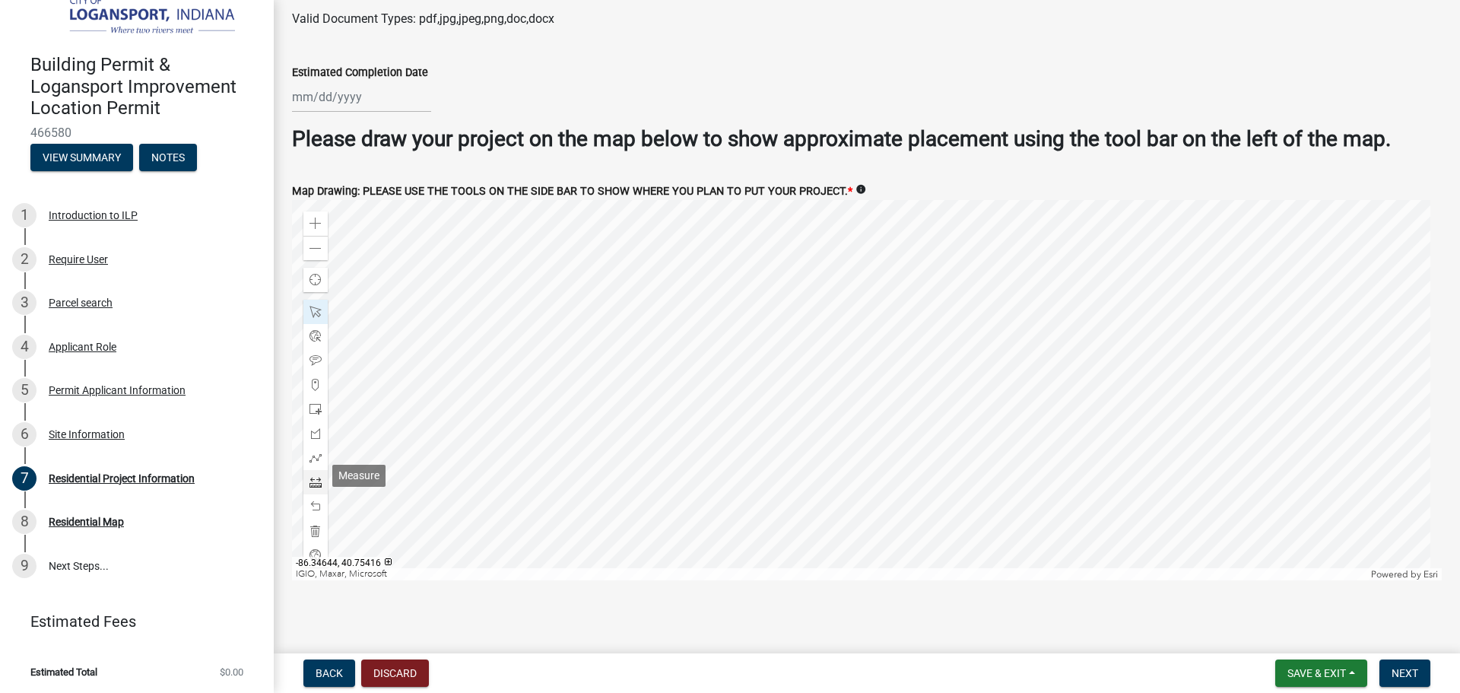
click at [316, 480] on span at bounding box center [316, 482] width 12 height 12
click at [752, 316] on div at bounding box center [867, 390] width 1150 height 380
click at [315, 500] on span at bounding box center [316, 506] width 12 height 12
click at [748, 292] on div at bounding box center [867, 390] width 1150 height 380
click at [751, 325] on div at bounding box center [867, 390] width 1150 height 380
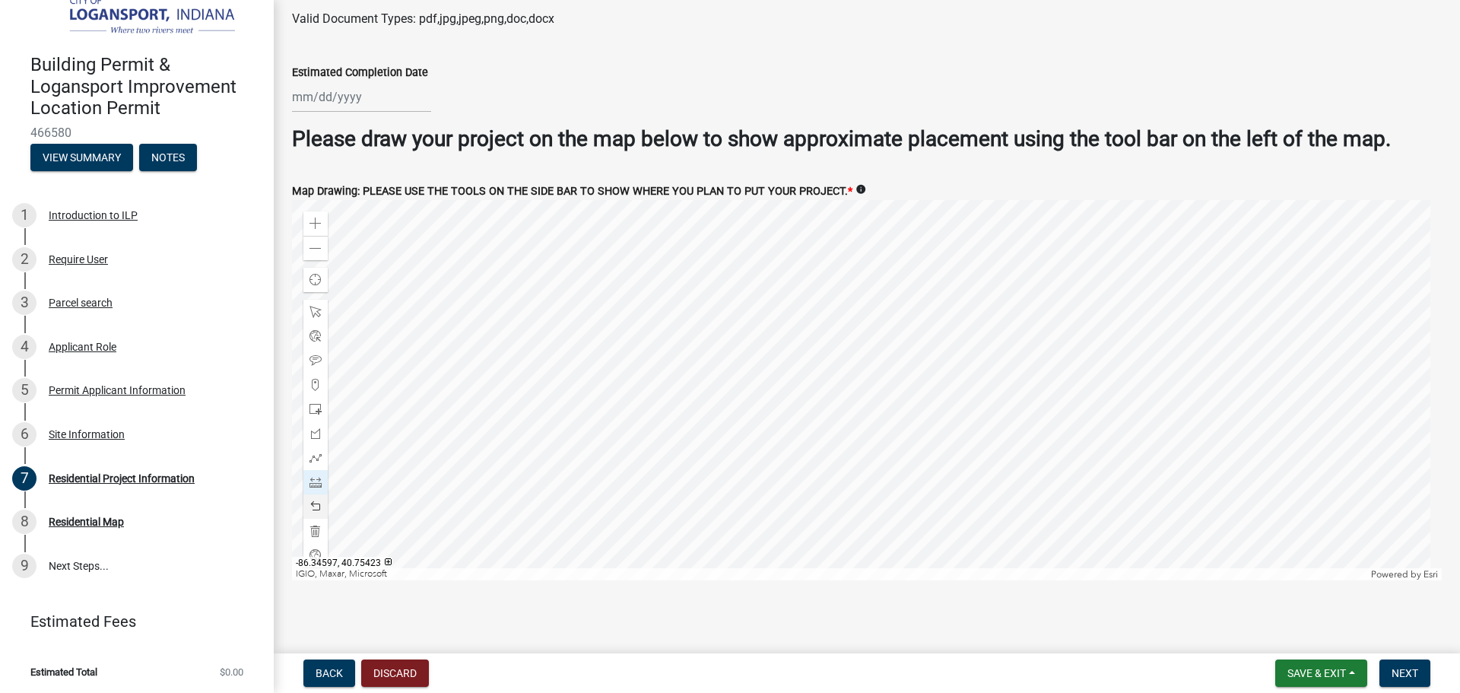
click at [833, 314] on div at bounding box center [867, 390] width 1150 height 380
click at [826, 274] on div at bounding box center [867, 390] width 1150 height 380
click at [745, 287] on div at bounding box center [867, 390] width 1150 height 380
click at [747, 303] on div at bounding box center [867, 390] width 1150 height 380
click at [826, 290] on div at bounding box center [867, 390] width 1150 height 380
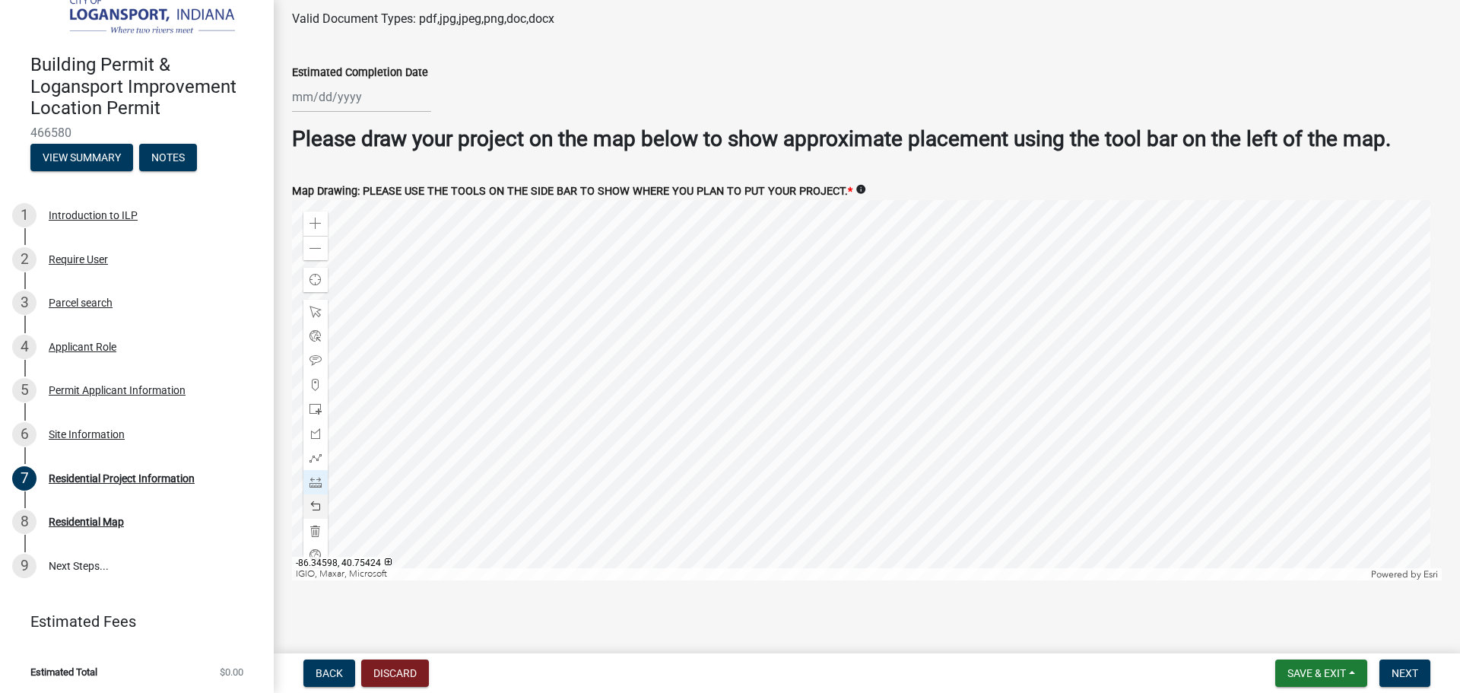
click at [829, 300] on div at bounding box center [867, 390] width 1150 height 380
click at [748, 313] on div at bounding box center [867, 390] width 1150 height 380
click at [750, 320] on div at bounding box center [867, 390] width 1150 height 380
click at [831, 305] on div at bounding box center [867, 390] width 1150 height 380
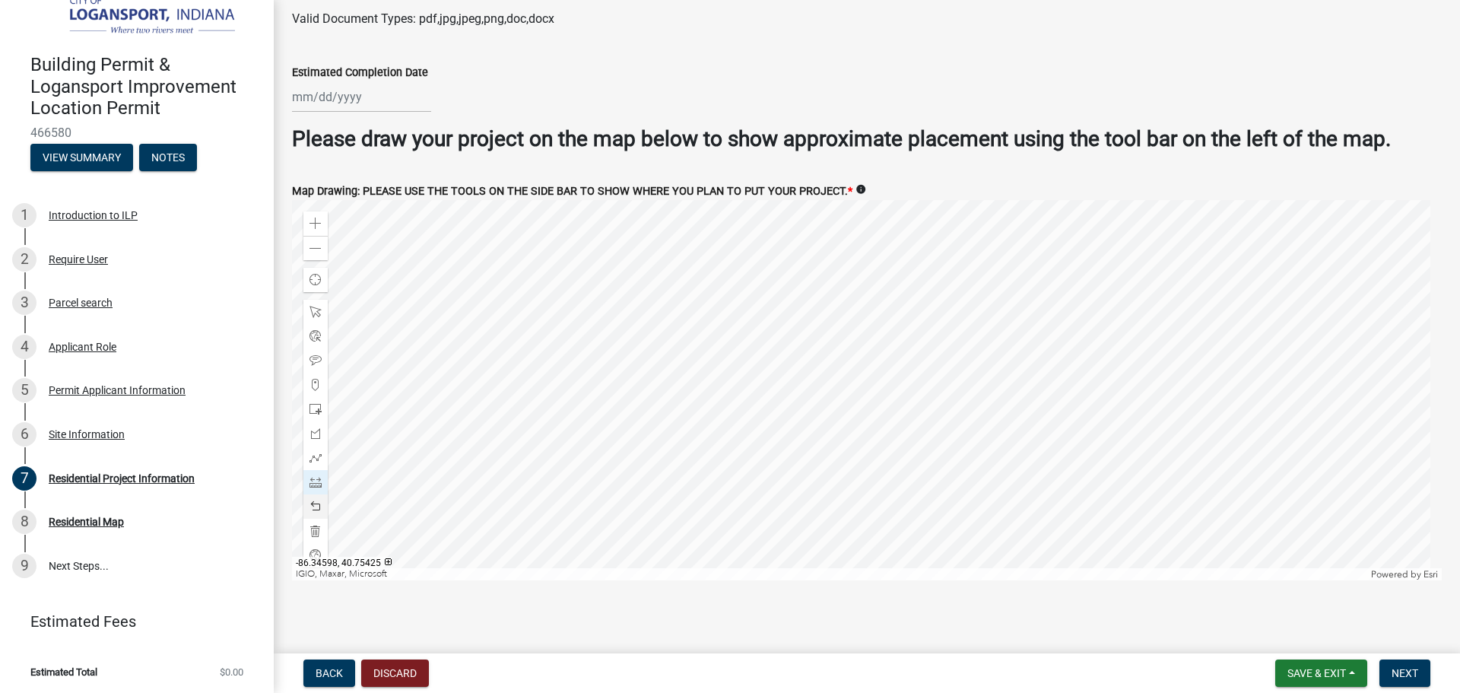
click at [825, 280] on div at bounding box center [867, 390] width 1150 height 380
click at [745, 294] on div at bounding box center [867, 390] width 1150 height 380
click at [315, 500] on span at bounding box center [316, 506] width 12 height 12
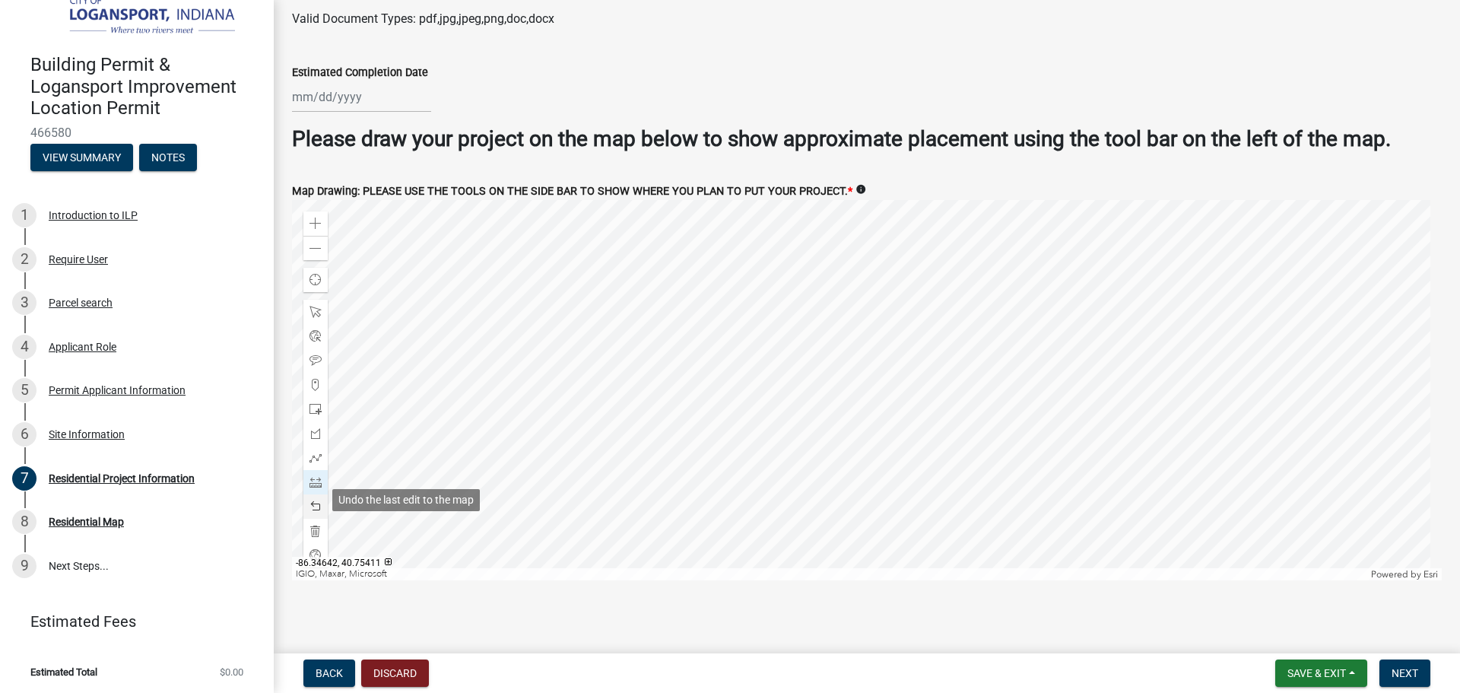
click at [315, 500] on span at bounding box center [316, 506] width 12 height 12
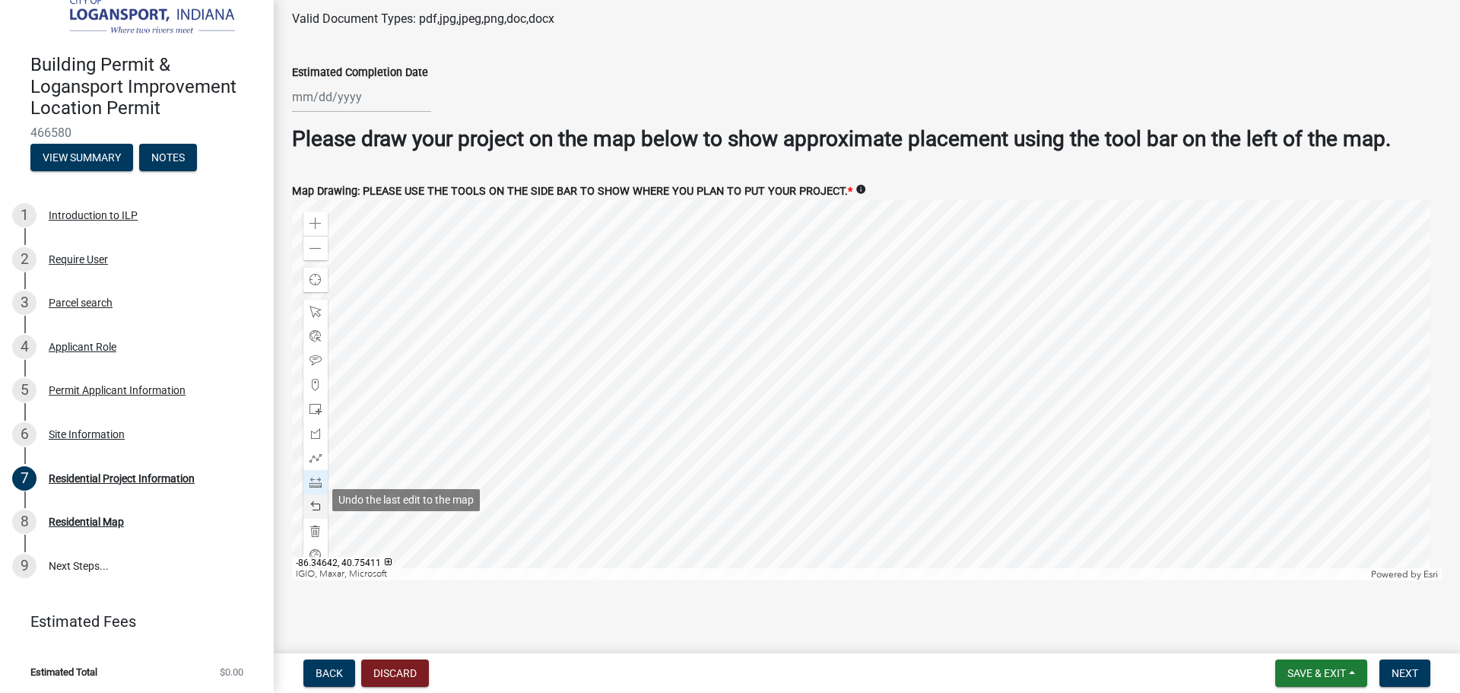
click at [315, 500] on span at bounding box center [316, 506] width 12 height 12
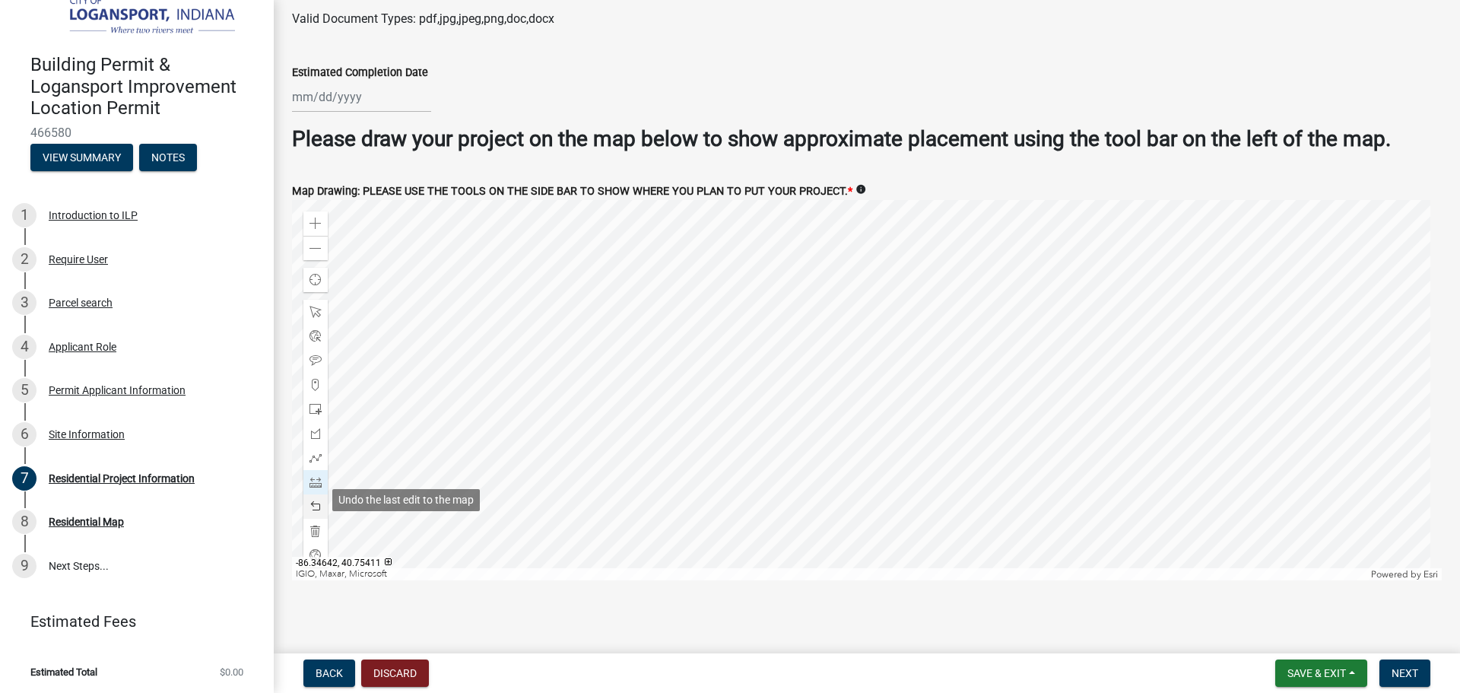
click at [315, 500] on span at bounding box center [316, 506] width 12 height 12
click at [747, 294] on div at bounding box center [867, 390] width 1150 height 380
click at [827, 281] on div at bounding box center [867, 390] width 1150 height 380
click at [316, 501] on span at bounding box center [316, 506] width 12 height 12
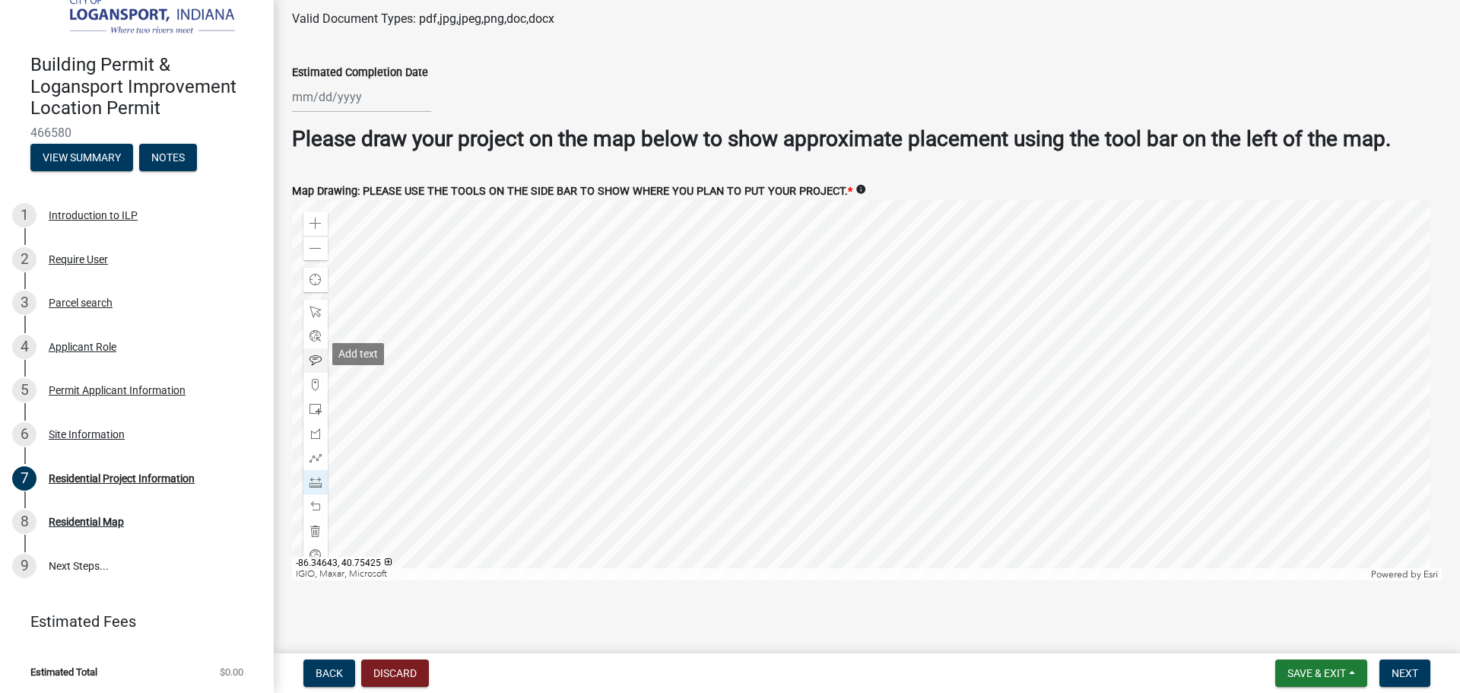
click at [316, 354] on span at bounding box center [316, 360] width 12 height 12
click at [751, 258] on div at bounding box center [867, 390] width 1150 height 380
click at [313, 476] on span at bounding box center [316, 482] width 12 height 12
click at [756, 348] on div at bounding box center [867, 390] width 1150 height 380
click at [313, 532] on div at bounding box center [315, 531] width 24 height 24
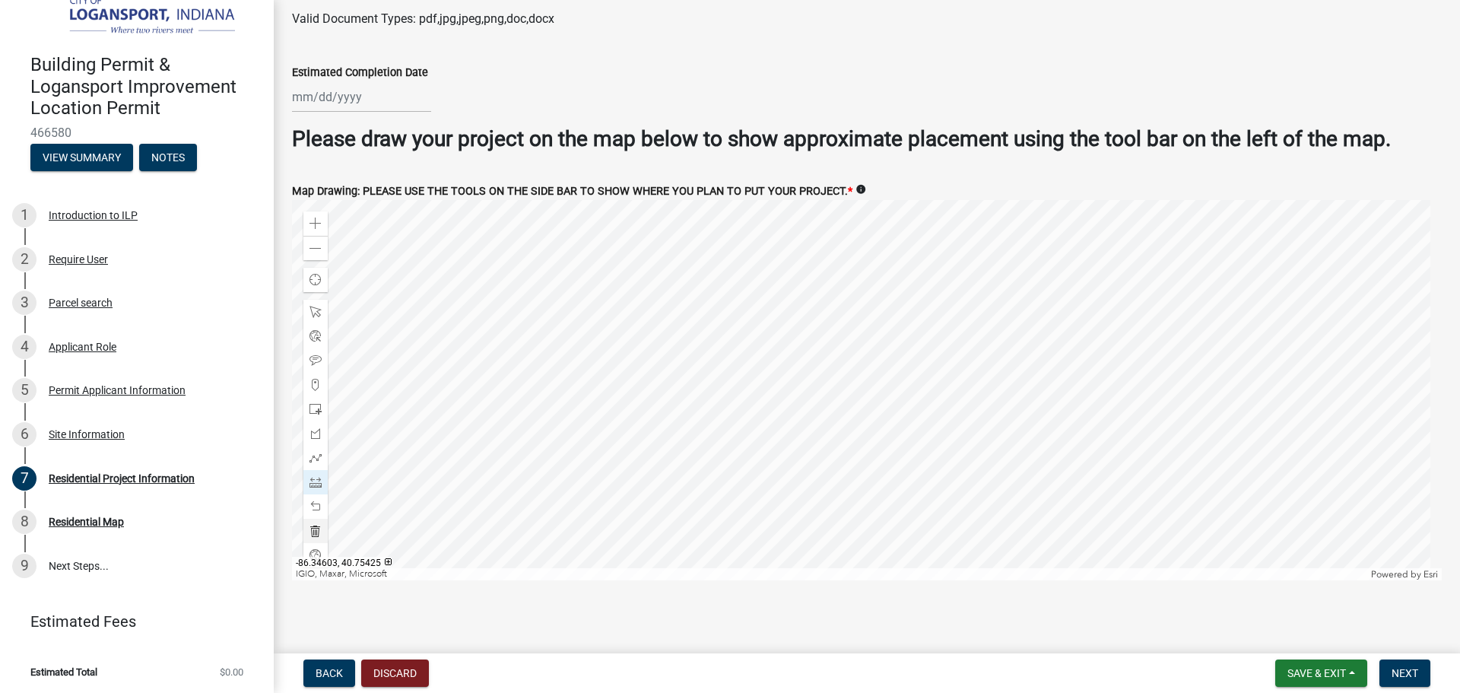
click at [767, 289] on div at bounding box center [867, 390] width 1150 height 380
click at [775, 330] on div at bounding box center [867, 390] width 1150 height 380
click at [832, 321] on div at bounding box center [867, 390] width 1150 height 380
click at [823, 274] on div at bounding box center [867, 390] width 1150 height 380
click at [764, 285] on div at bounding box center [867, 390] width 1150 height 380
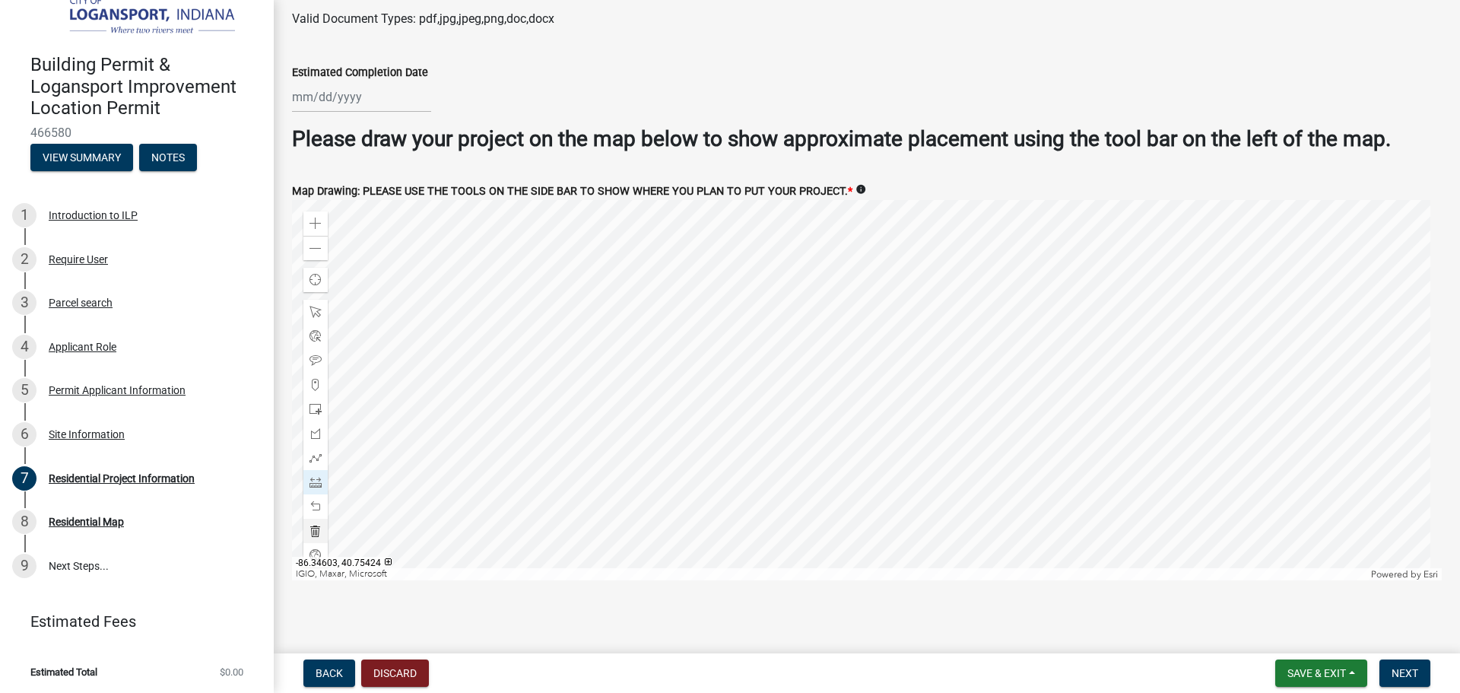
click at [767, 298] on div at bounding box center [867, 390] width 1150 height 380
click at [823, 284] on div at bounding box center [867, 390] width 1150 height 380
click at [825, 295] on div at bounding box center [867, 390] width 1150 height 380
click at [768, 306] on div at bounding box center [867, 390] width 1150 height 380
click at [770, 318] on div at bounding box center [867, 390] width 1150 height 380
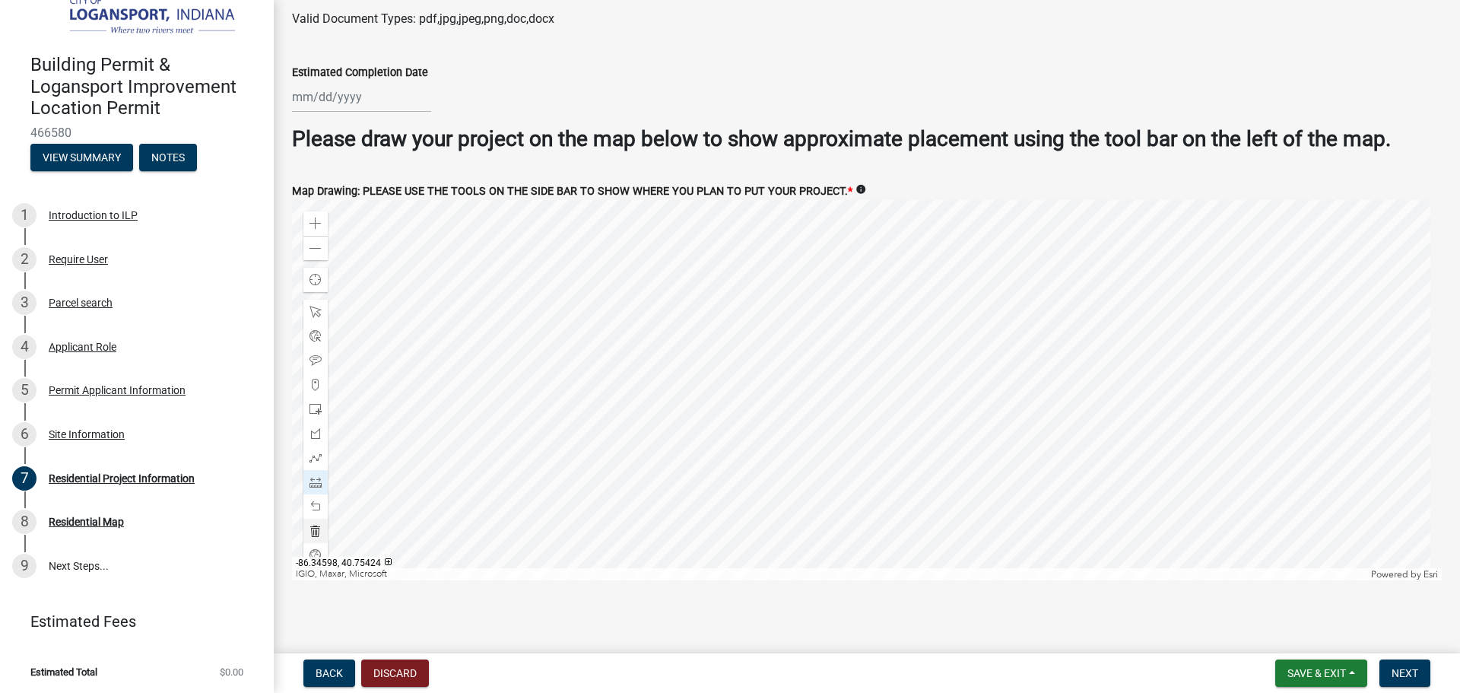
click at [828, 306] on div at bounding box center [867, 390] width 1150 height 380
click at [829, 312] on div at bounding box center [867, 390] width 1150 height 380
click at [773, 325] on div at bounding box center [867, 390] width 1150 height 380
click at [316, 504] on span at bounding box center [316, 506] width 12 height 12
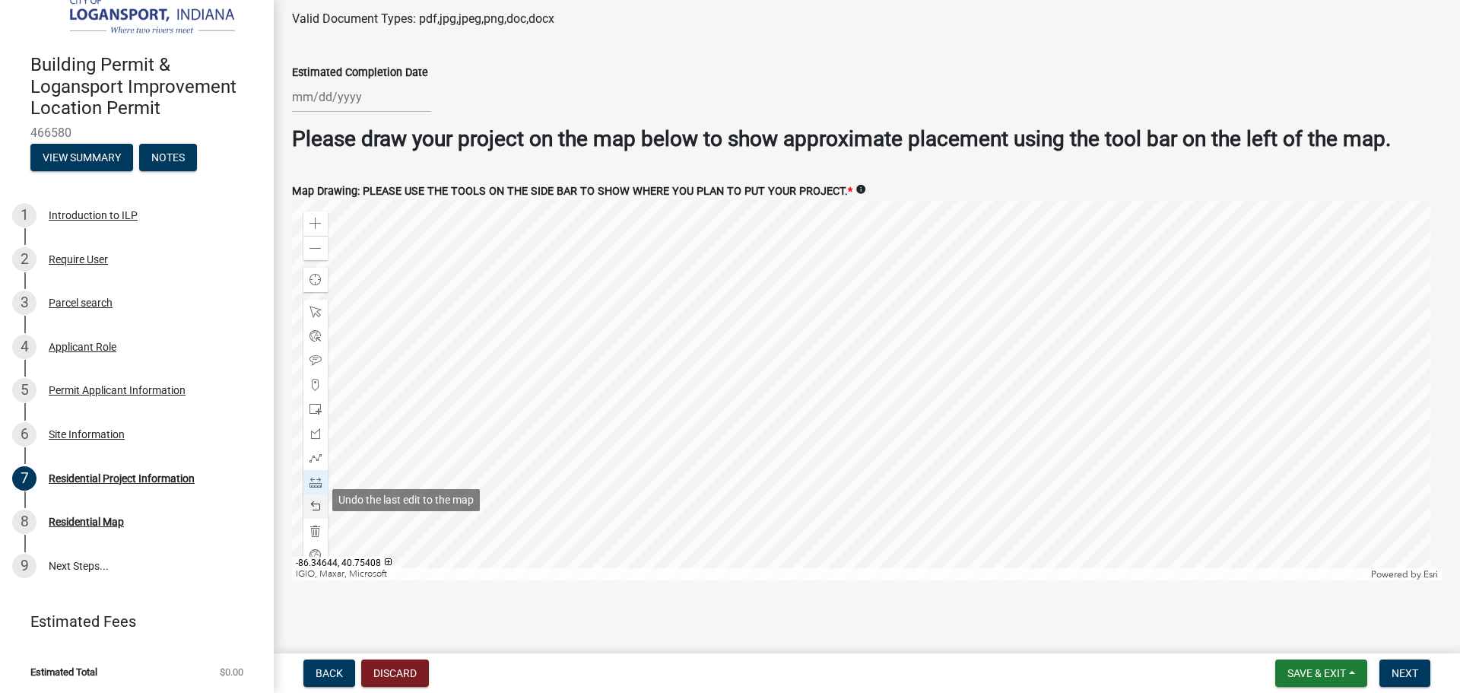
click at [316, 504] on span at bounding box center [316, 506] width 12 height 12
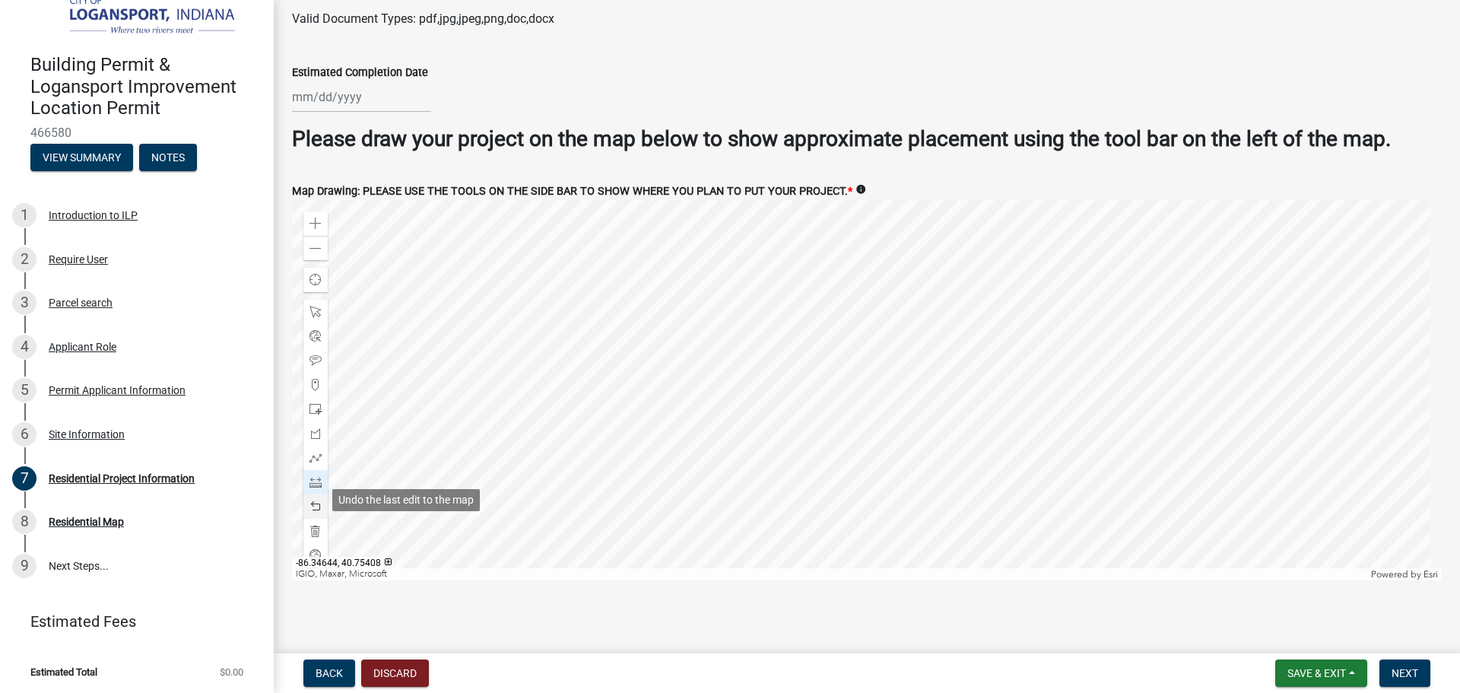
click at [316, 504] on span at bounding box center [316, 506] width 12 height 12
click at [317, 503] on span at bounding box center [316, 506] width 12 height 12
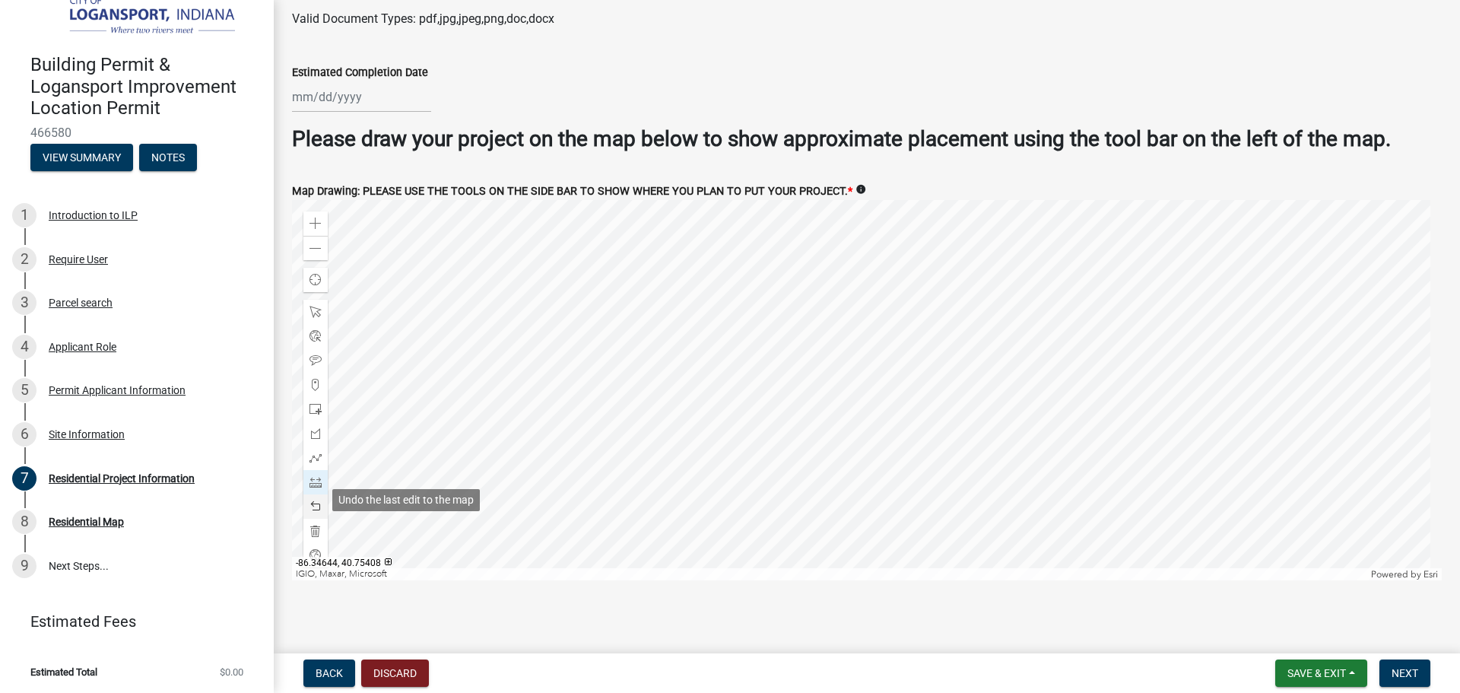
click at [317, 503] on span at bounding box center [316, 506] width 12 height 12
click at [756, 335] on div at bounding box center [867, 390] width 1150 height 380
click at [831, 322] on div at bounding box center [867, 390] width 1150 height 380
click at [847, 386] on div at bounding box center [867, 390] width 1150 height 380
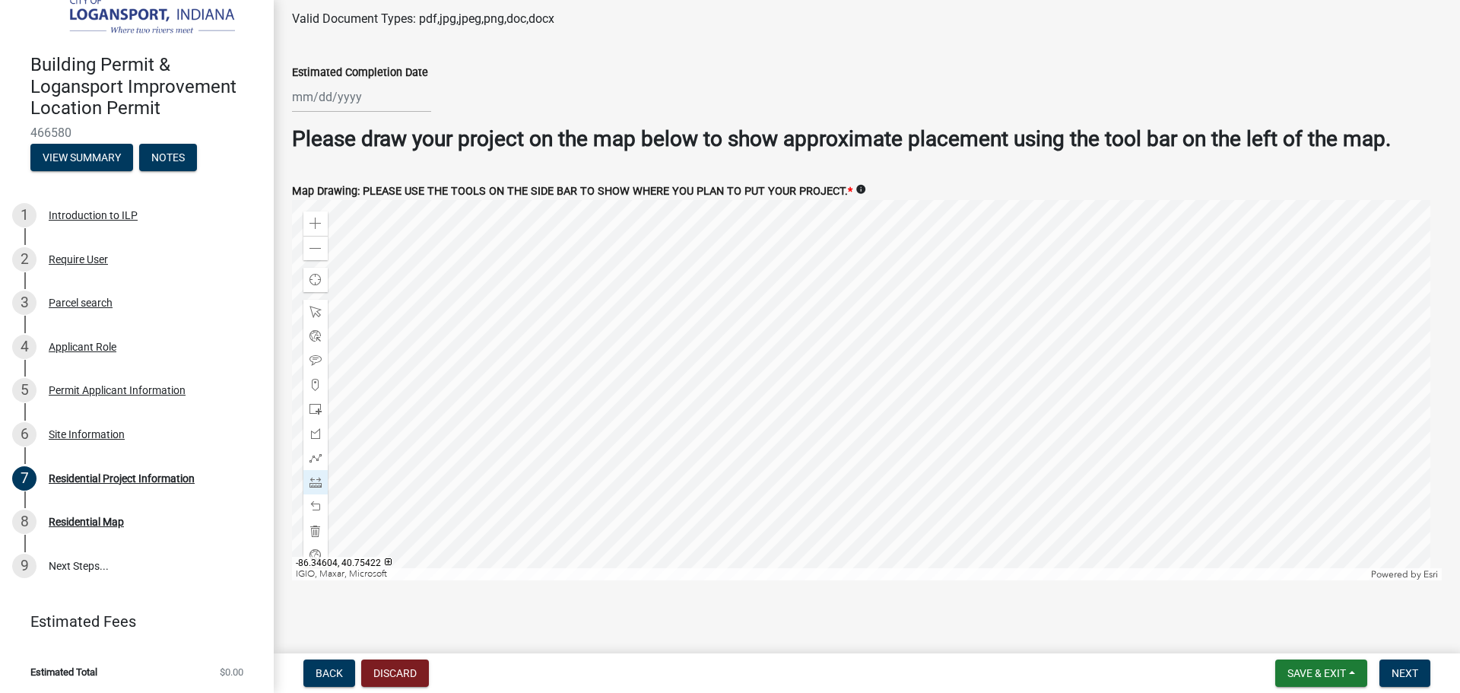
click at [754, 334] on div at bounding box center [867, 390] width 1150 height 380
click at [769, 403] on div at bounding box center [867, 390] width 1150 height 380
click at [313, 500] on span at bounding box center [316, 506] width 12 height 12
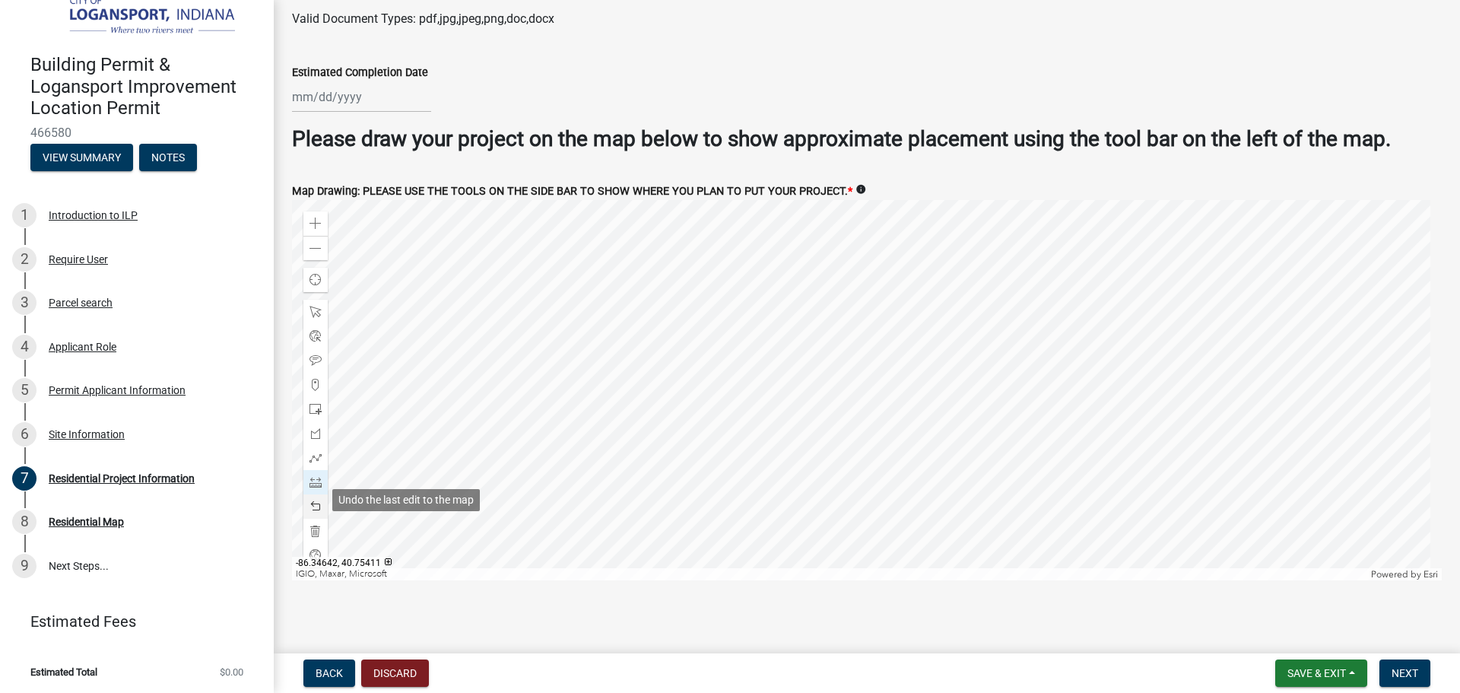
click at [313, 500] on span at bounding box center [316, 506] width 12 height 12
click at [770, 400] on div at bounding box center [867, 390] width 1150 height 380
click at [755, 335] on div at bounding box center [867, 390] width 1150 height 380
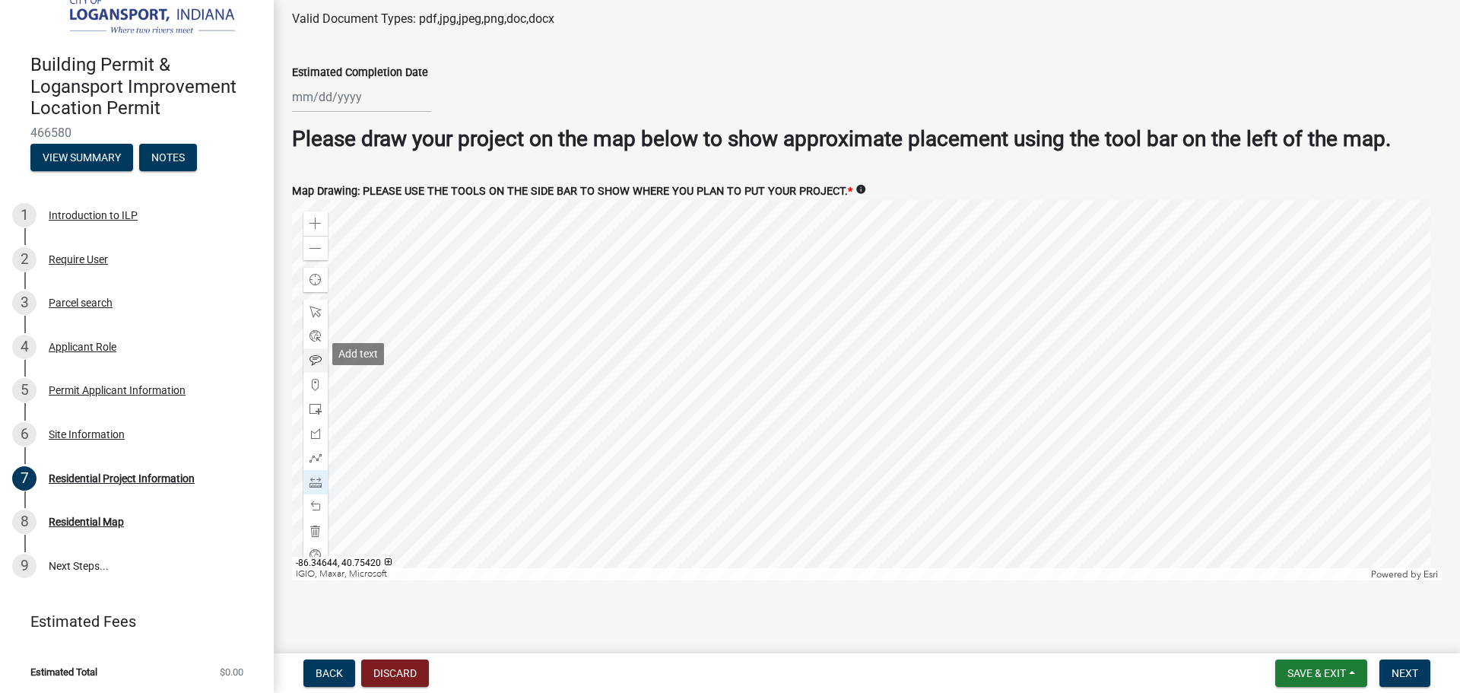
click at [316, 354] on span at bounding box center [316, 360] width 12 height 12
click at [779, 270] on div at bounding box center [867, 390] width 1150 height 380
click at [794, 371] on div at bounding box center [867, 390] width 1150 height 380
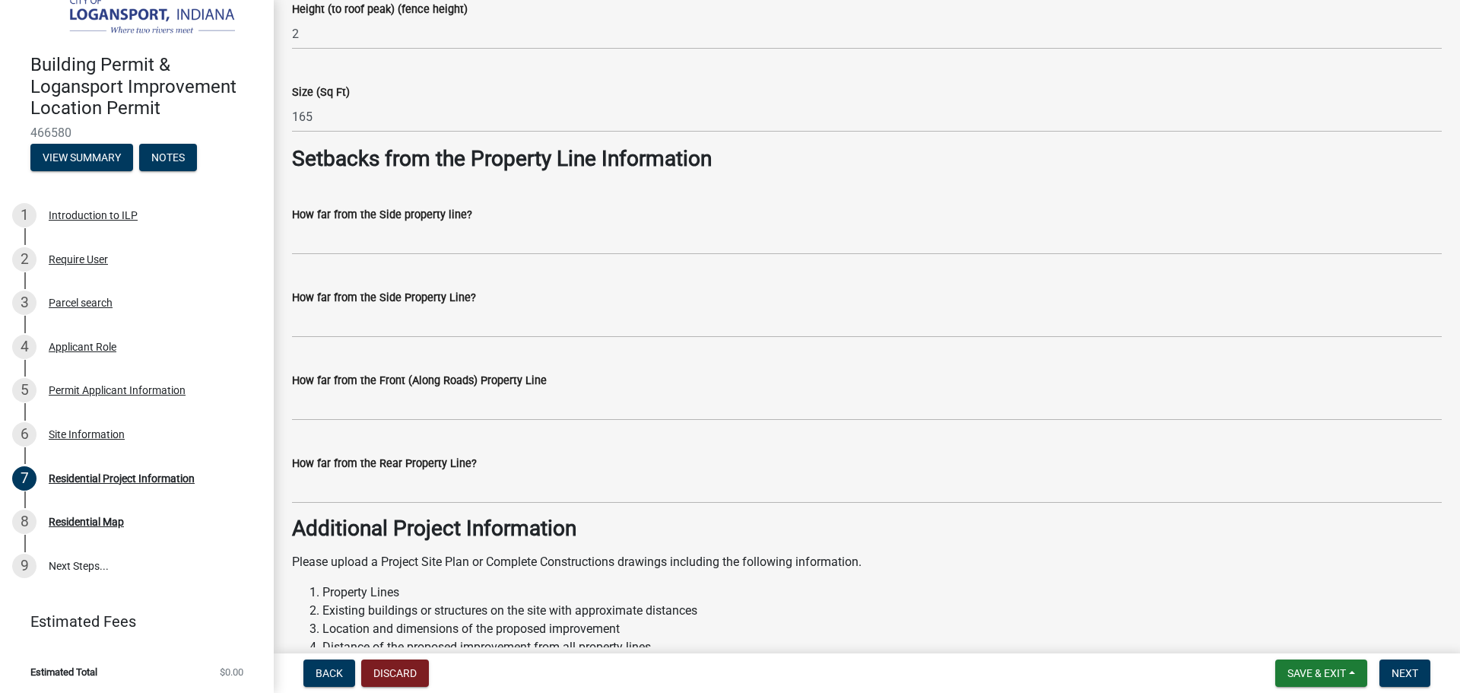
scroll to position [936, 0]
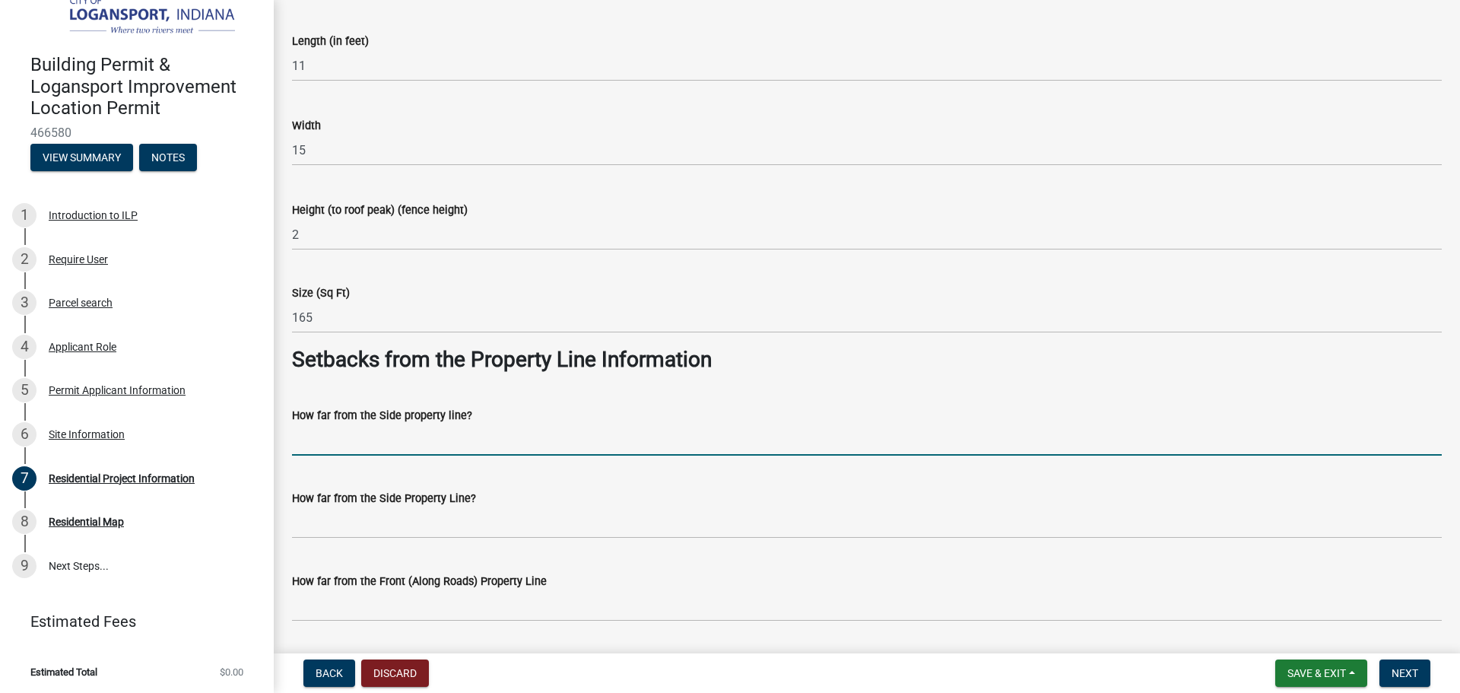
drag, startPoint x: 383, startPoint y: 439, endPoint x: 371, endPoint y: 439, distance: 11.4
click at [383, 439] on input "How far from the Side property line?" at bounding box center [867, 439] width 1150 height 31
type input "10"
click at [333, 539] on wm-data-entity-input "How far from the Side Property Line?" at bounding box center [867, 509] width 1150 height 83
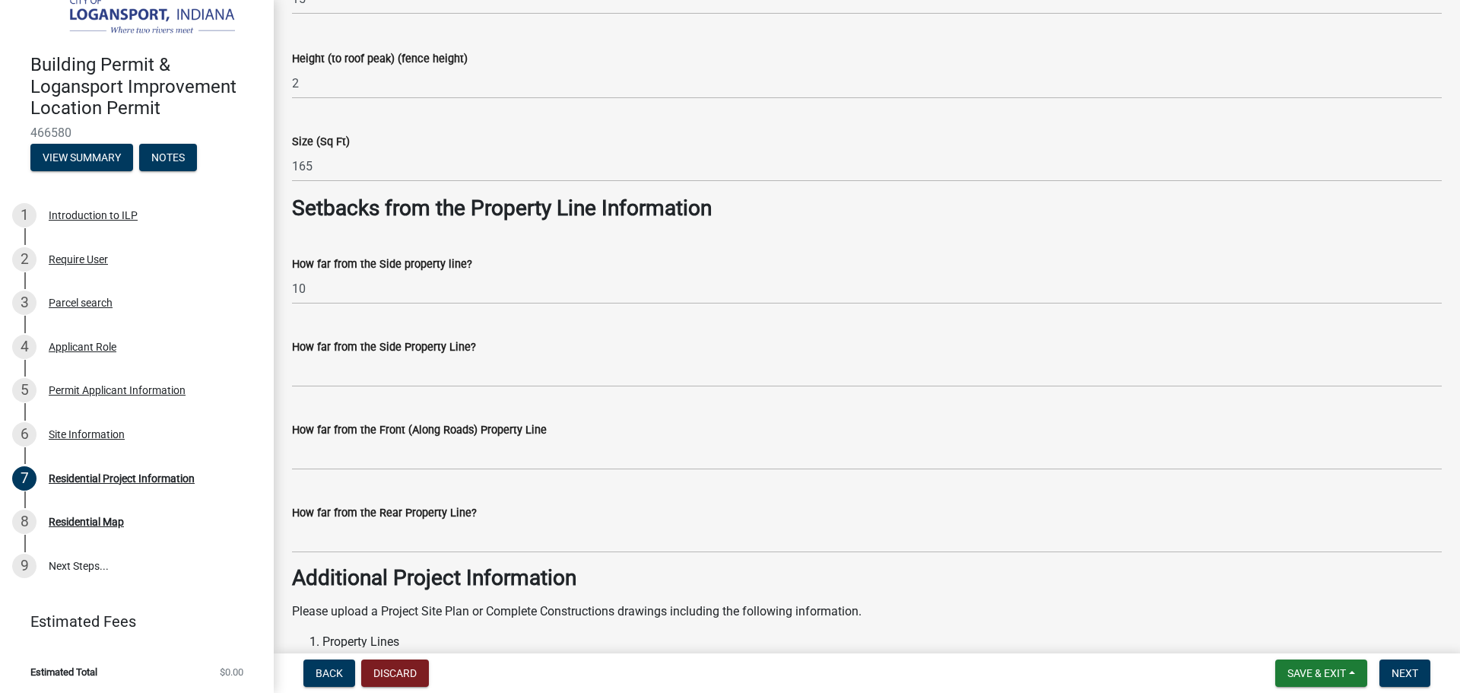
scroll to position [1088, 0]
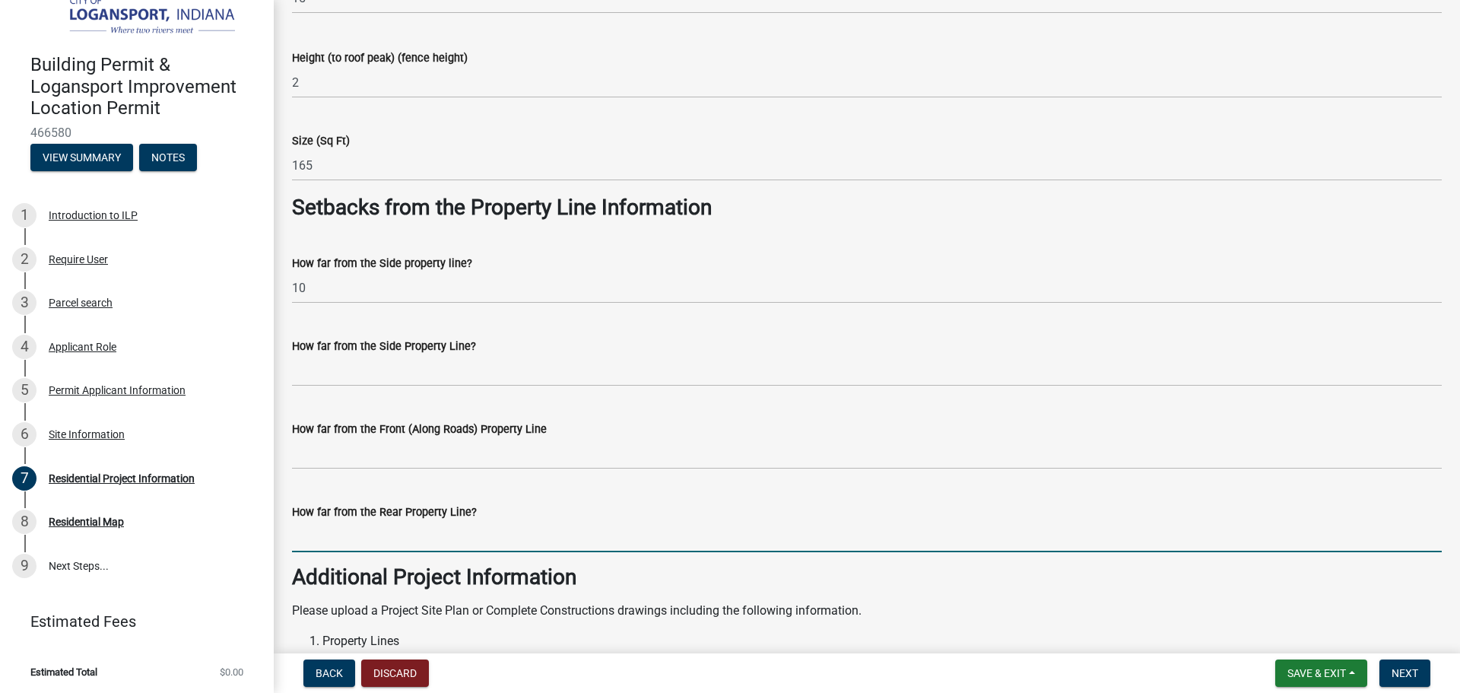
click at [304, 529] on input "How far from the Rear Property Line?" at bounding box center [867, 536] width 1150 height 31
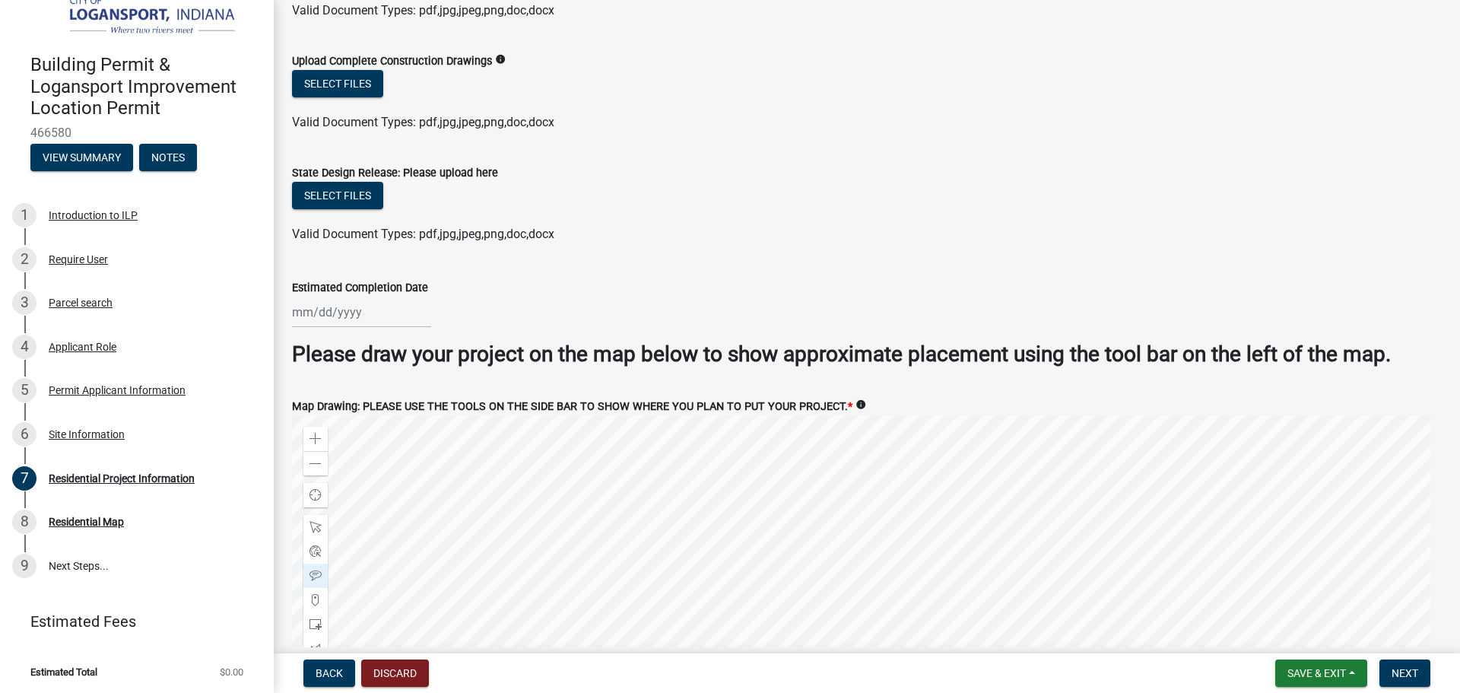
scroll to position [2685, 0]
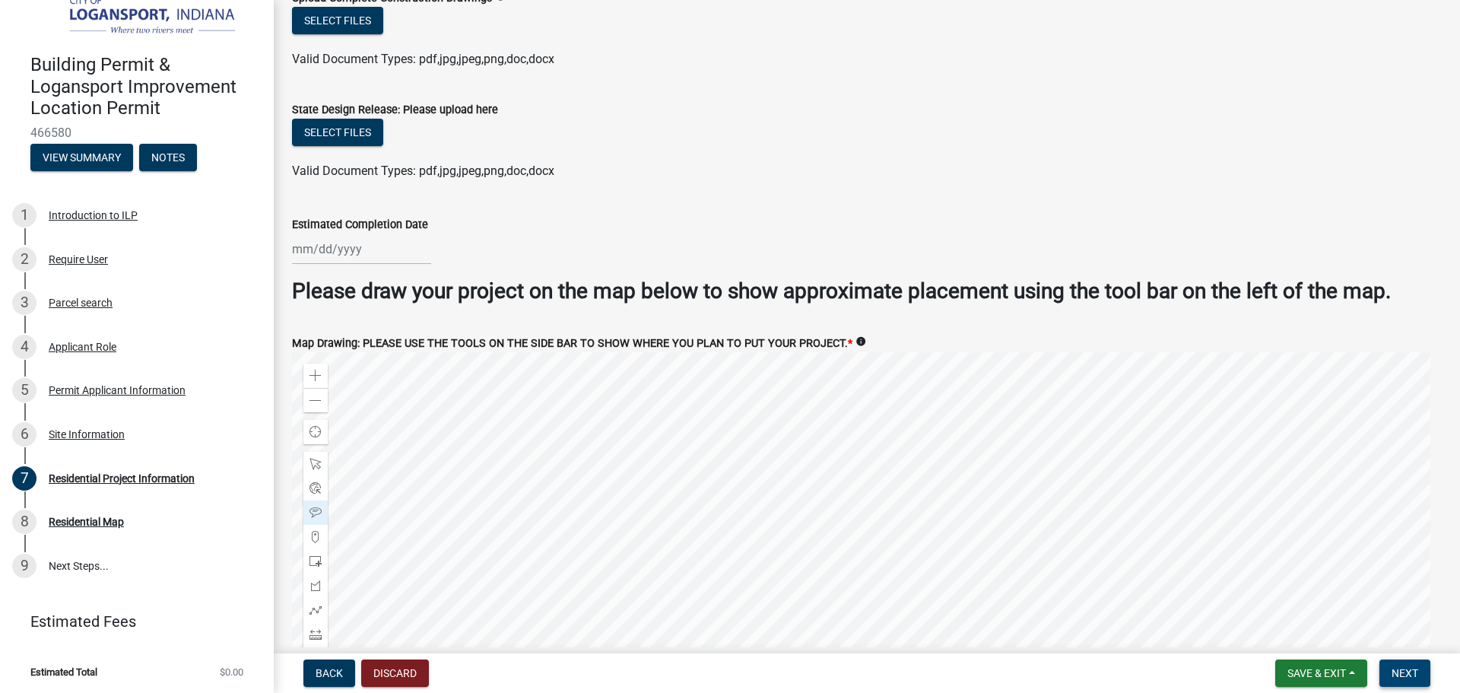
type input "65"
click at [1424, 675] on button "Next" at bounding box center [1405, 672] width 51 height 27
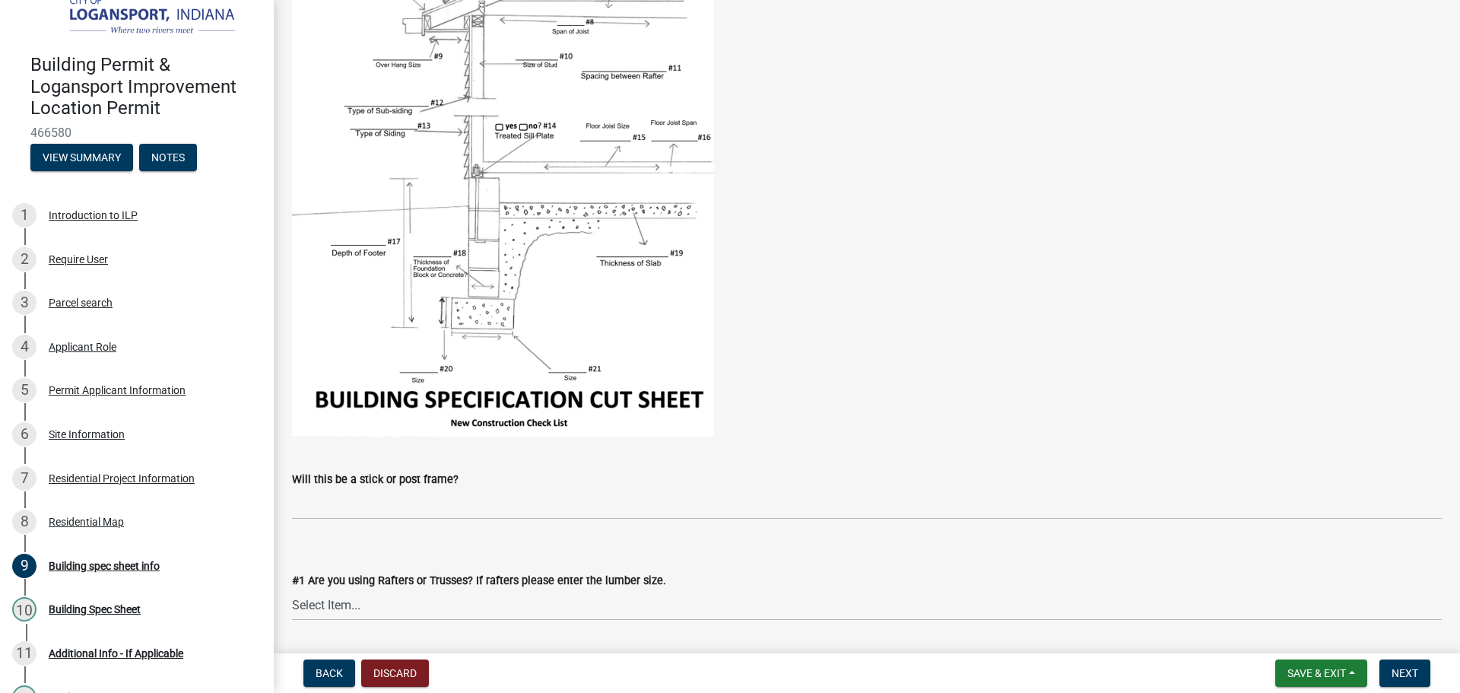
scroll to position [456, 0]
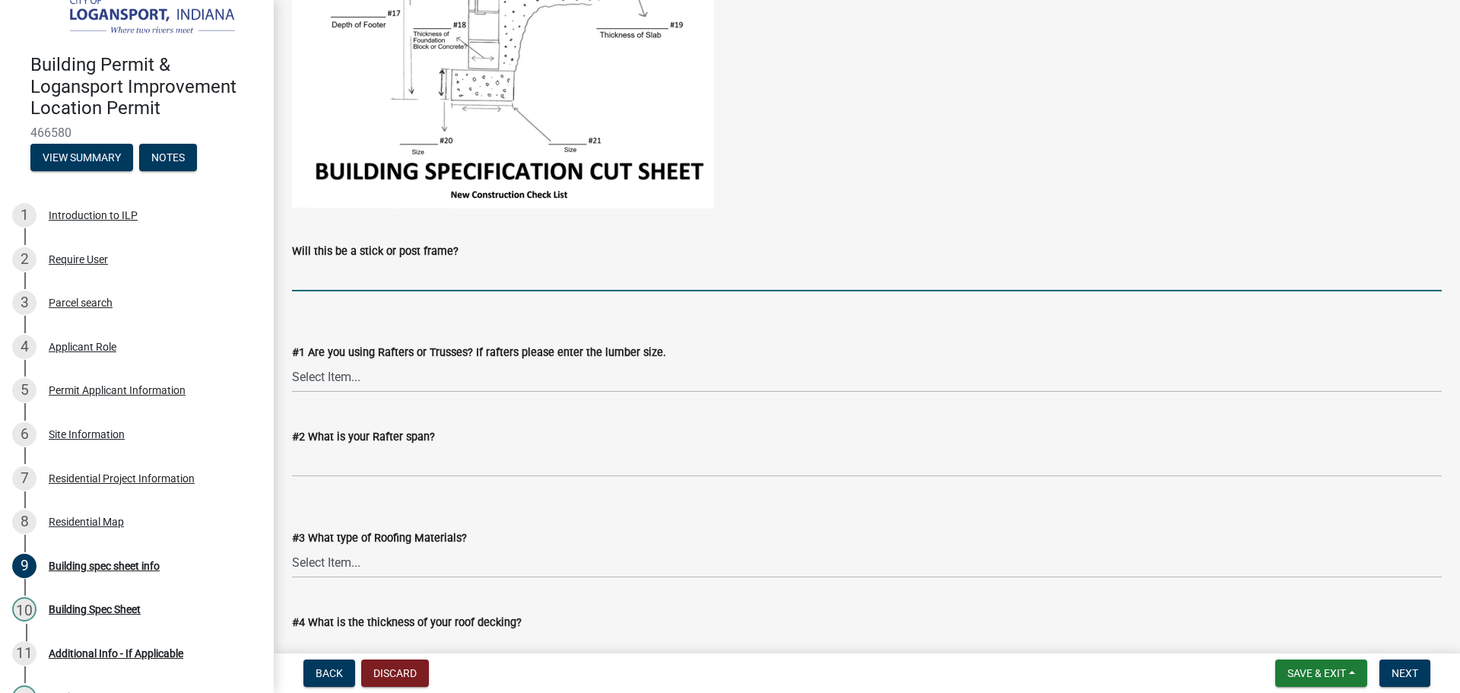
click at [465, 281] on input "Will this be a stick or post frame?" at bounding box center [867, 275] width 1150 height 31
type input "stick"
click at [381, 370] on select "Select Item... Rafters Trusses" at bounding box center [867, 376] width 1150 height 31
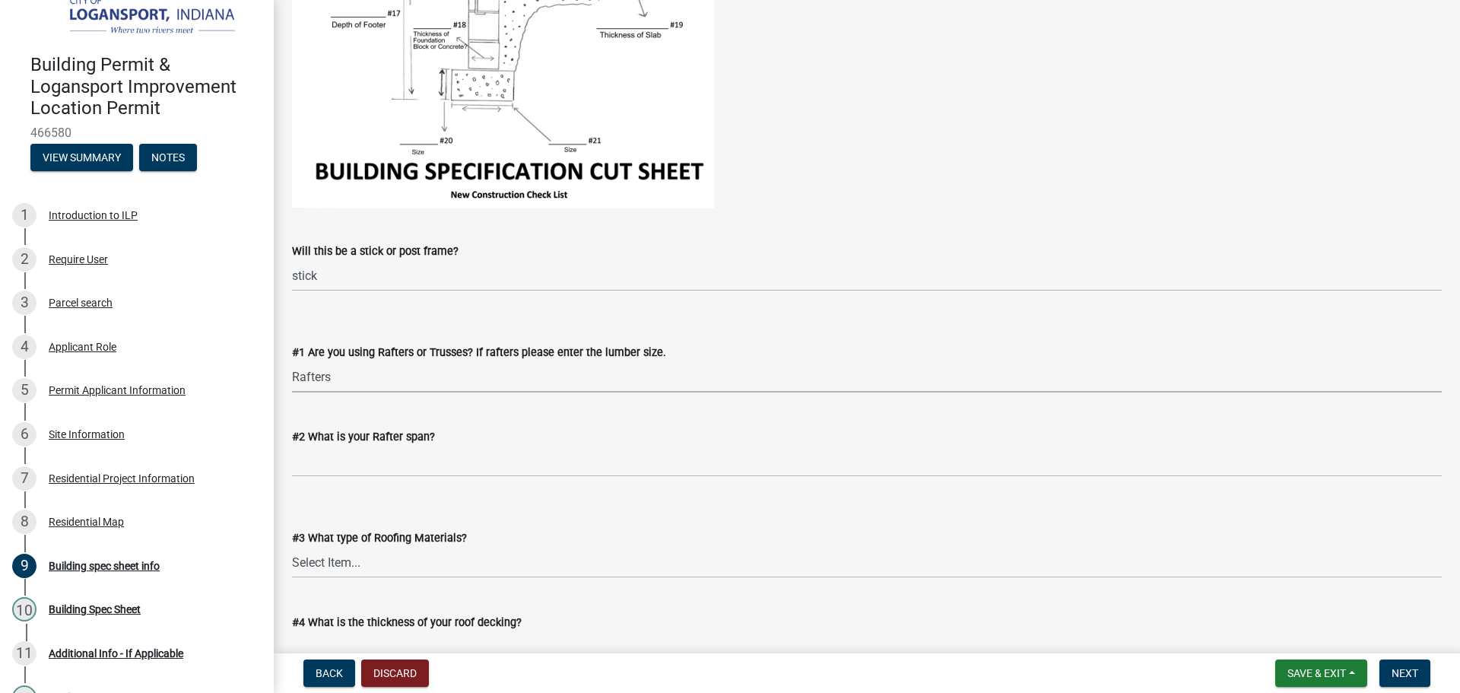
click at [292, 361] on select "Select Item... Rafters Trusses" at bounding box center [867, 376] width 1150 height 31
select select "417bb24e-1844-4ca0-8dc2-ce5079639b89"
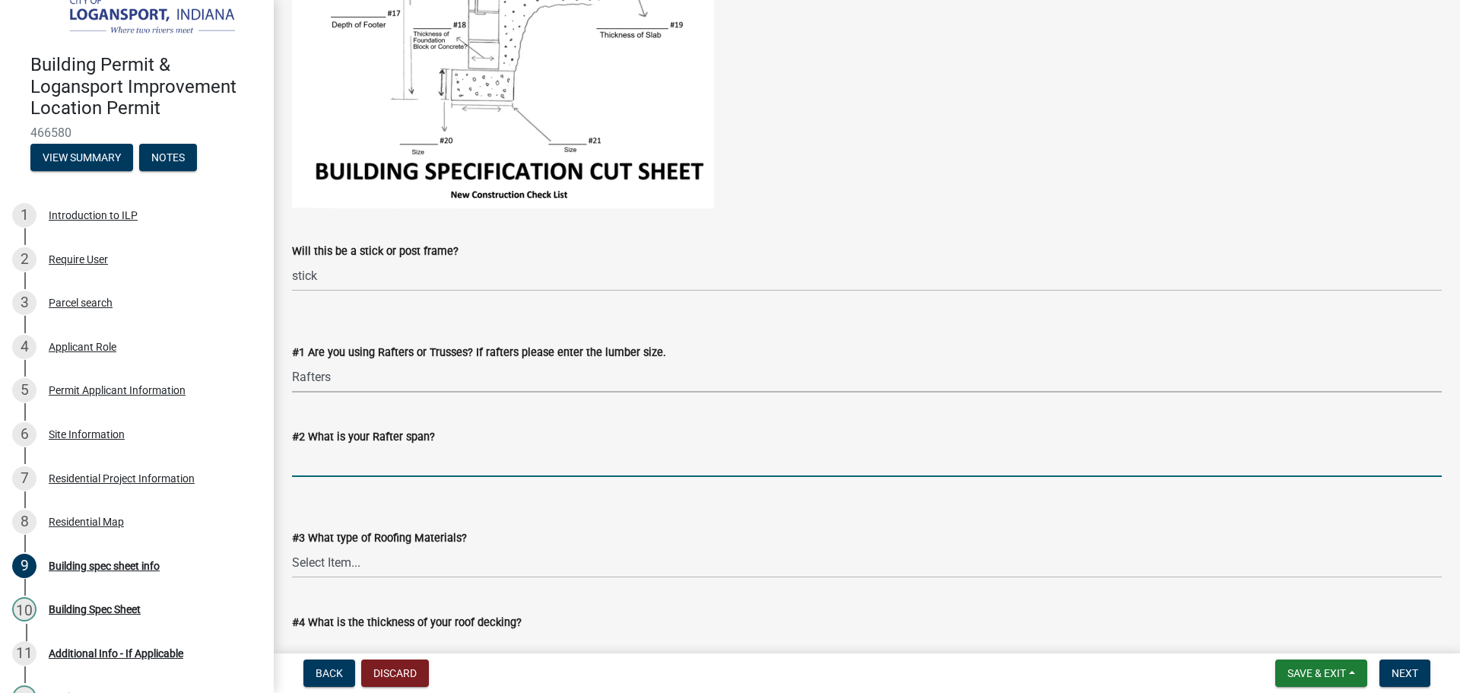
click at [368, 458] on input "#2 What is your Rafter span?" at bounding box center [867, 461] width 1150 height 31
type input "11"
click at [350, 548] on select "Select Item... Rubber Metal Shingles" at bounding box center [867, 562] width 1150 height 31
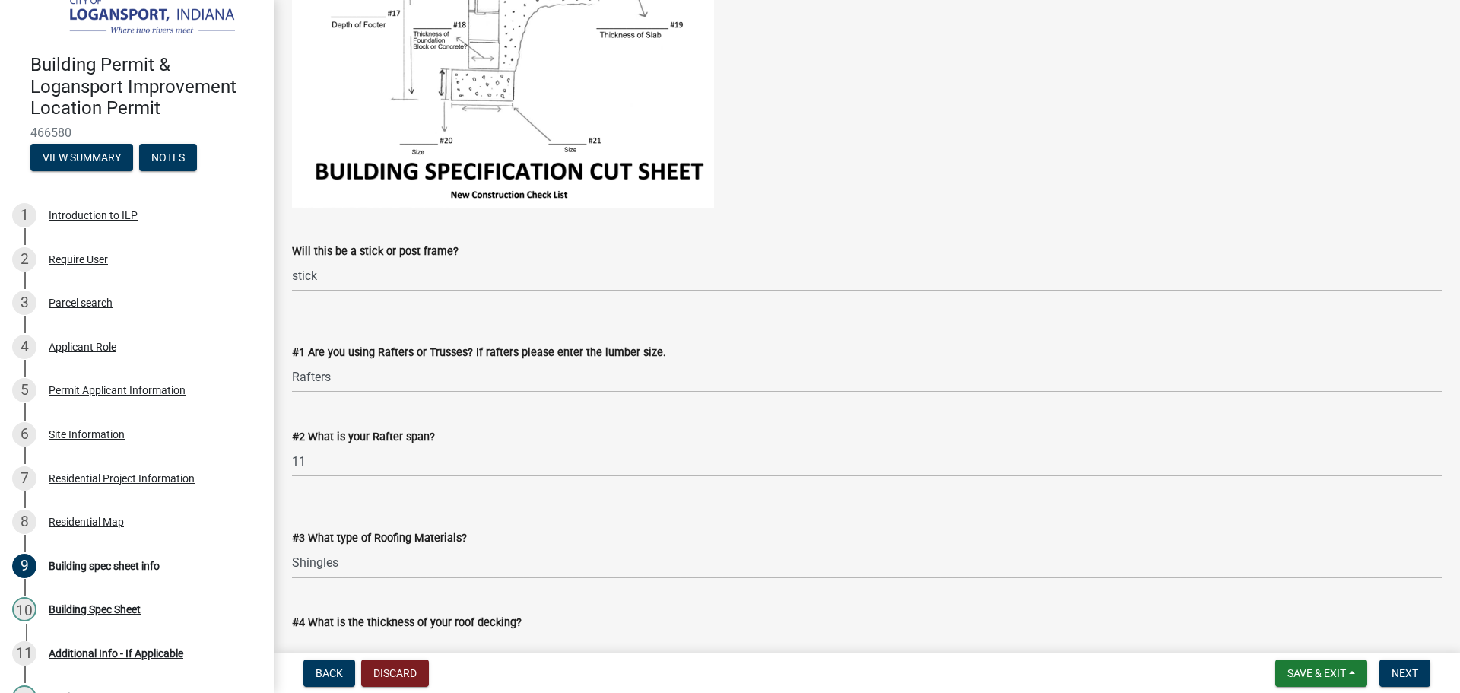
click at [292, 547] on select "Select Item... Rubber Metal Shingles" at bounding box center [867, 562] width 1150 height 31
select select "e97d28e1-61cd-4642-b9d0-25673f5533cd"
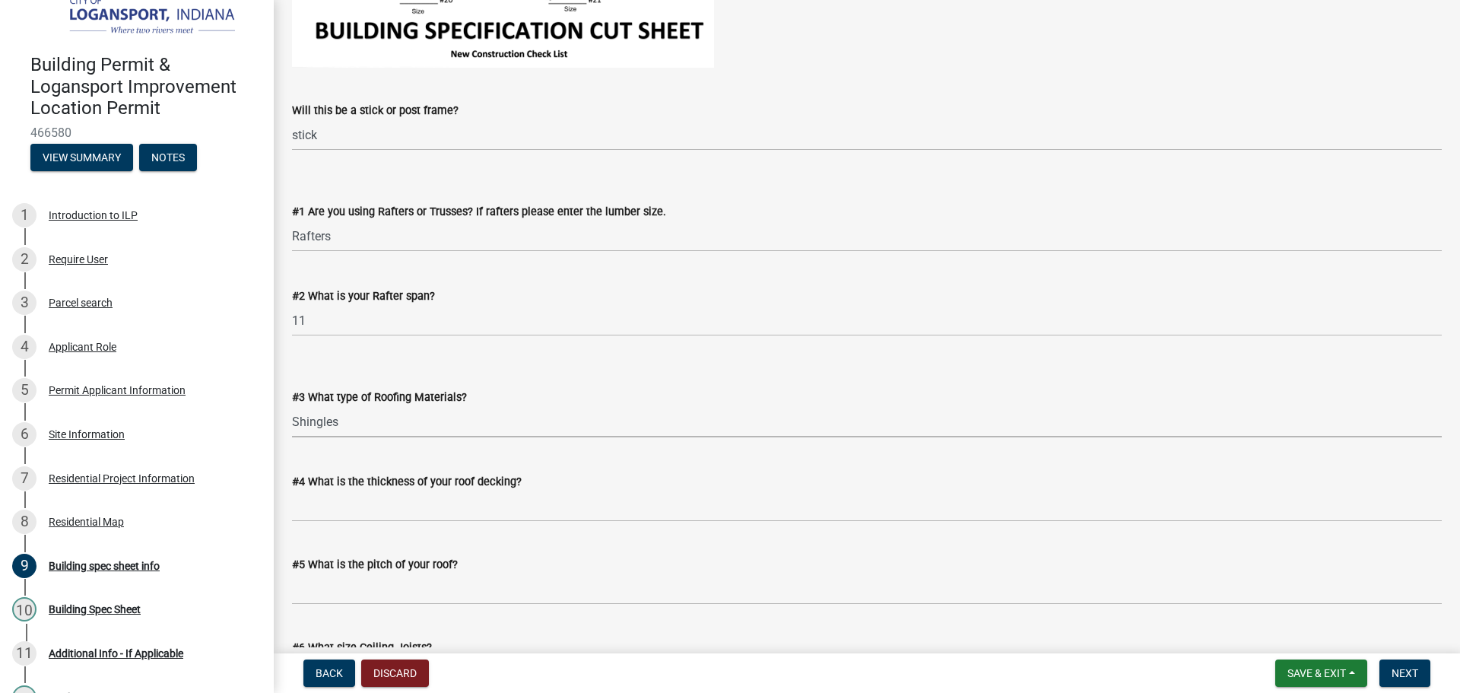
scroll to position [608, 0]
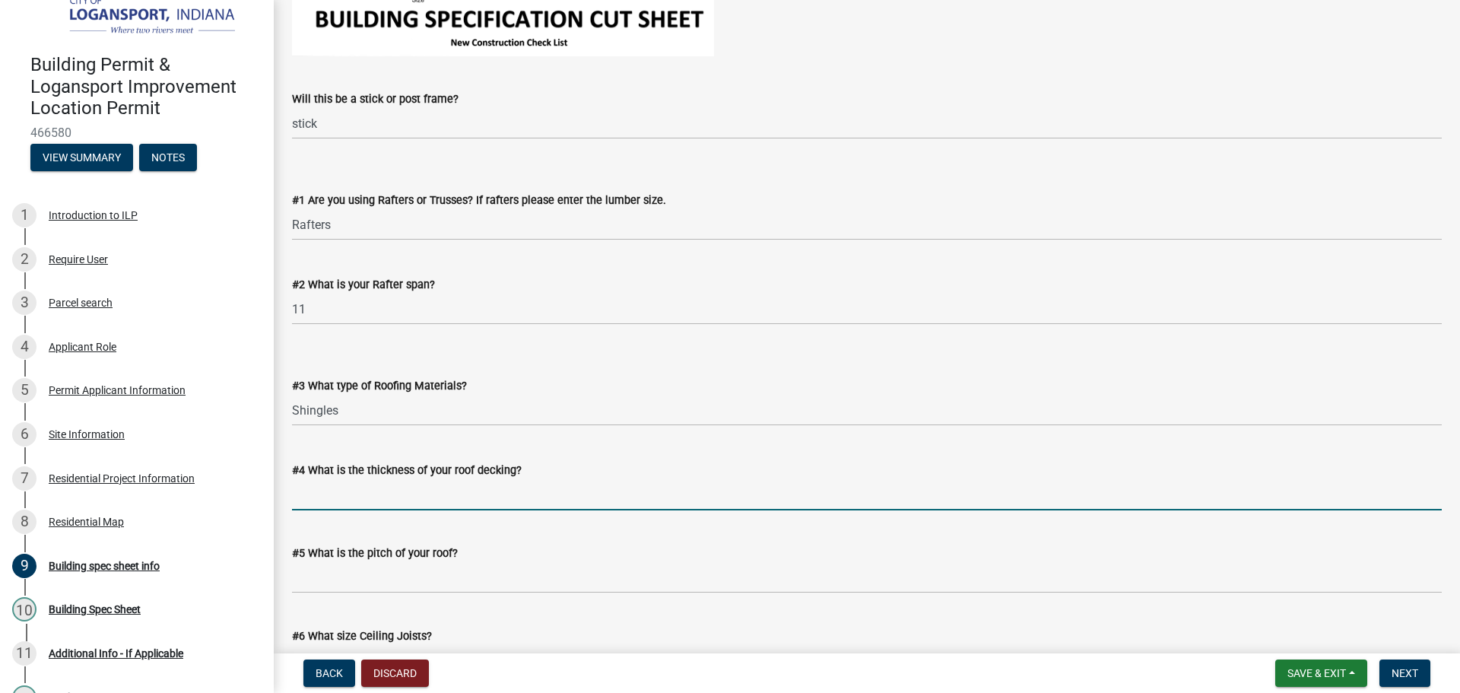
click at [340, 489] on input "#4 What is the thickness of your roof decking?" at bounding box center [867, 494] width 1150 height 31
type input "1/2"
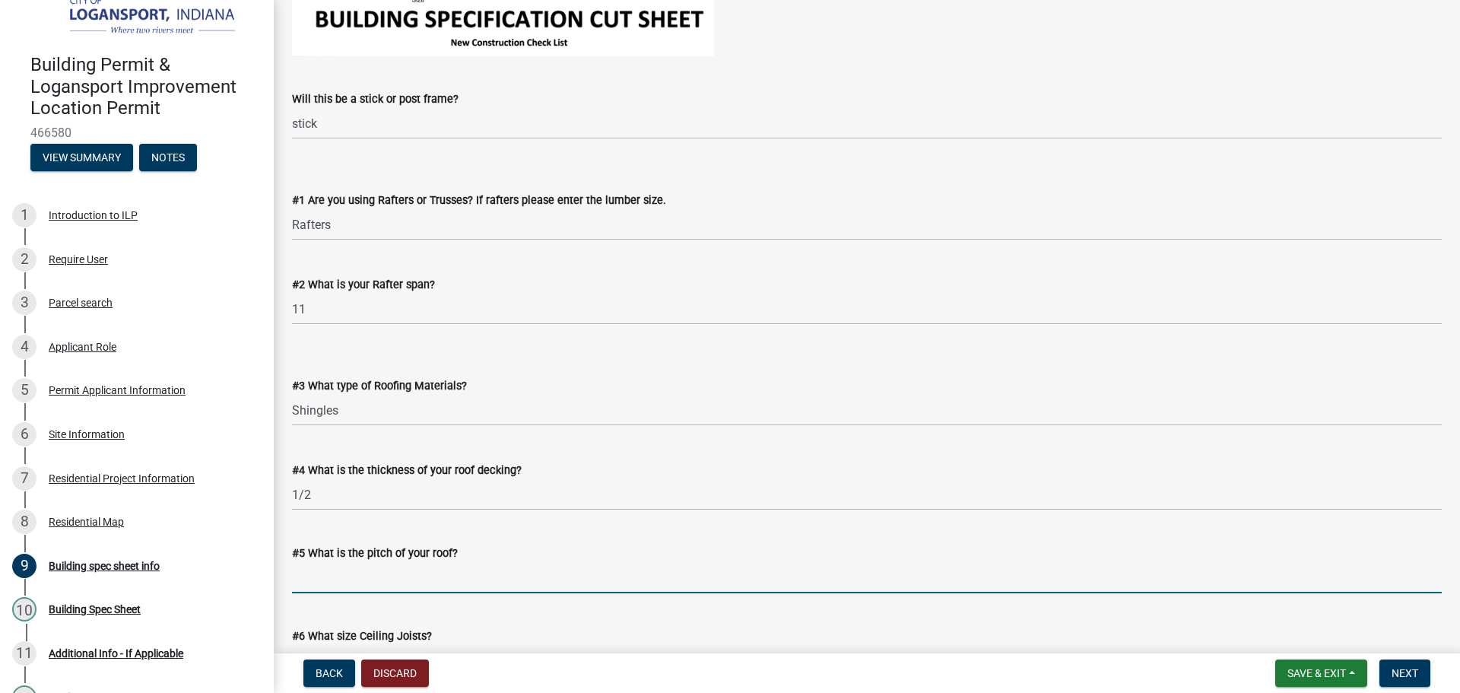
click at [312, 581] on input "#5 What is the pitch of your roof?" at bounding box center [867, 577] width 1150 height 31
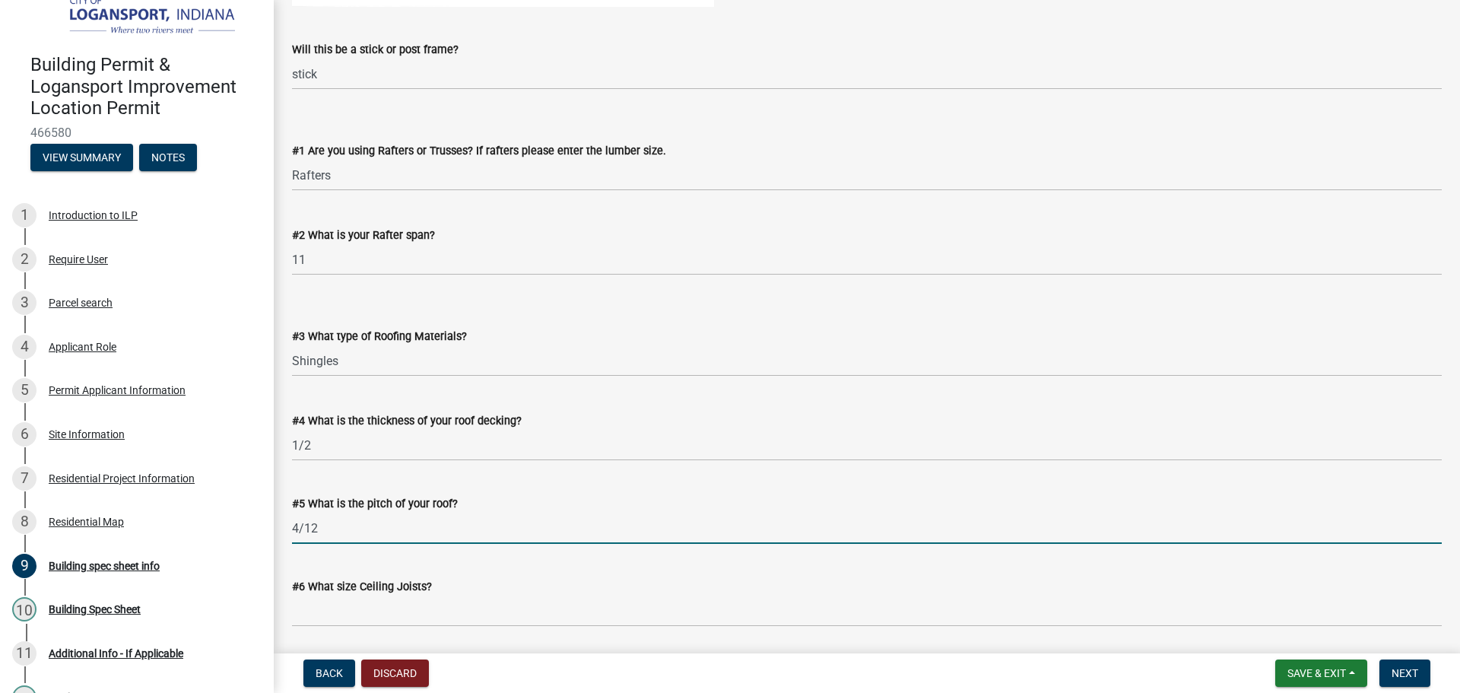
scroll to position [684, 0]
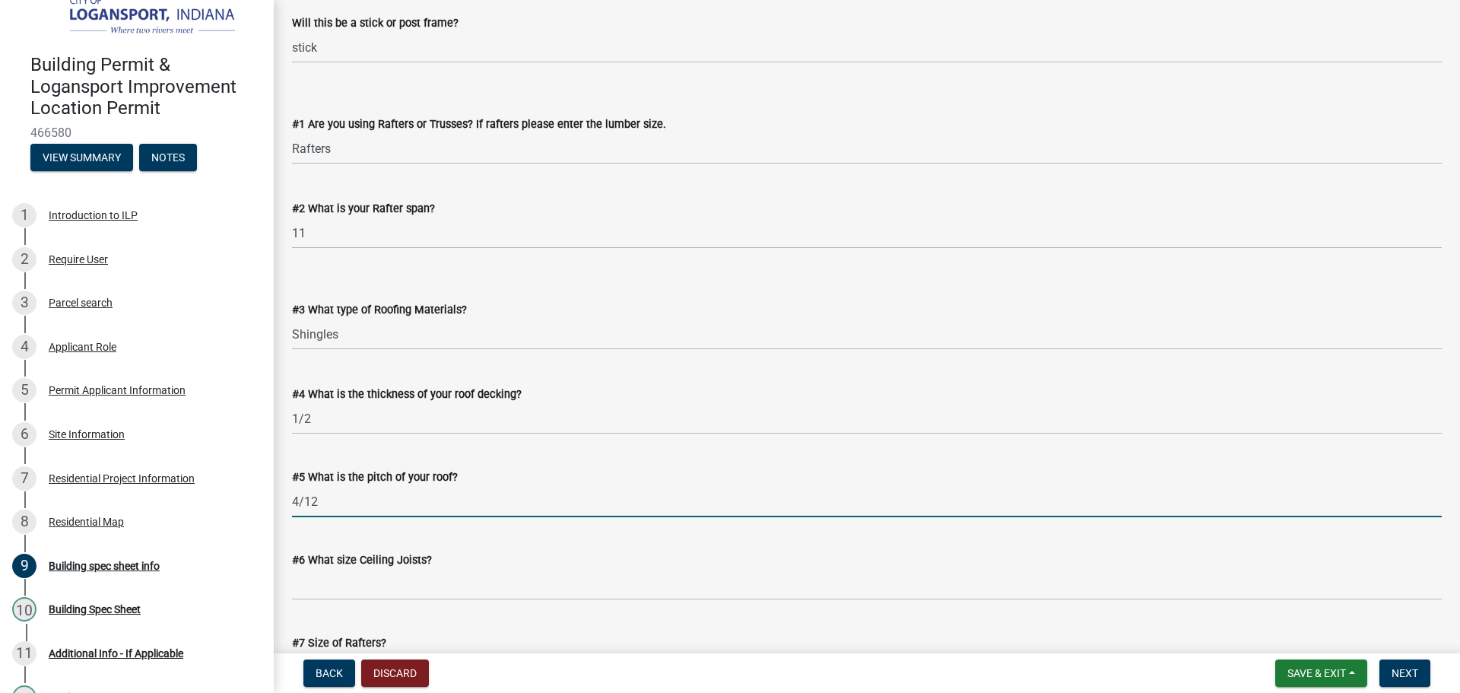
type input "4/12"
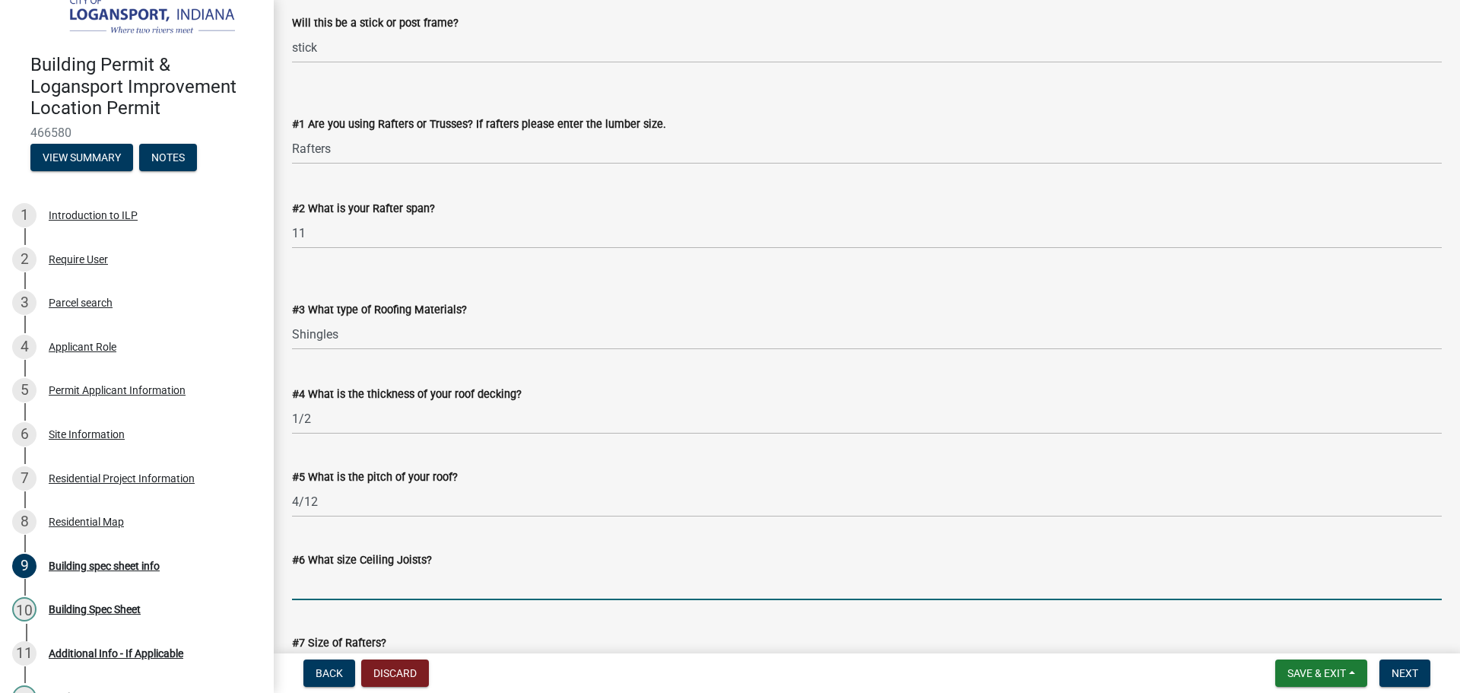
click at [397, 586] on input "#6 What size Ceiling Joists?" at bounding box center [867, 584] width 1150 height 31
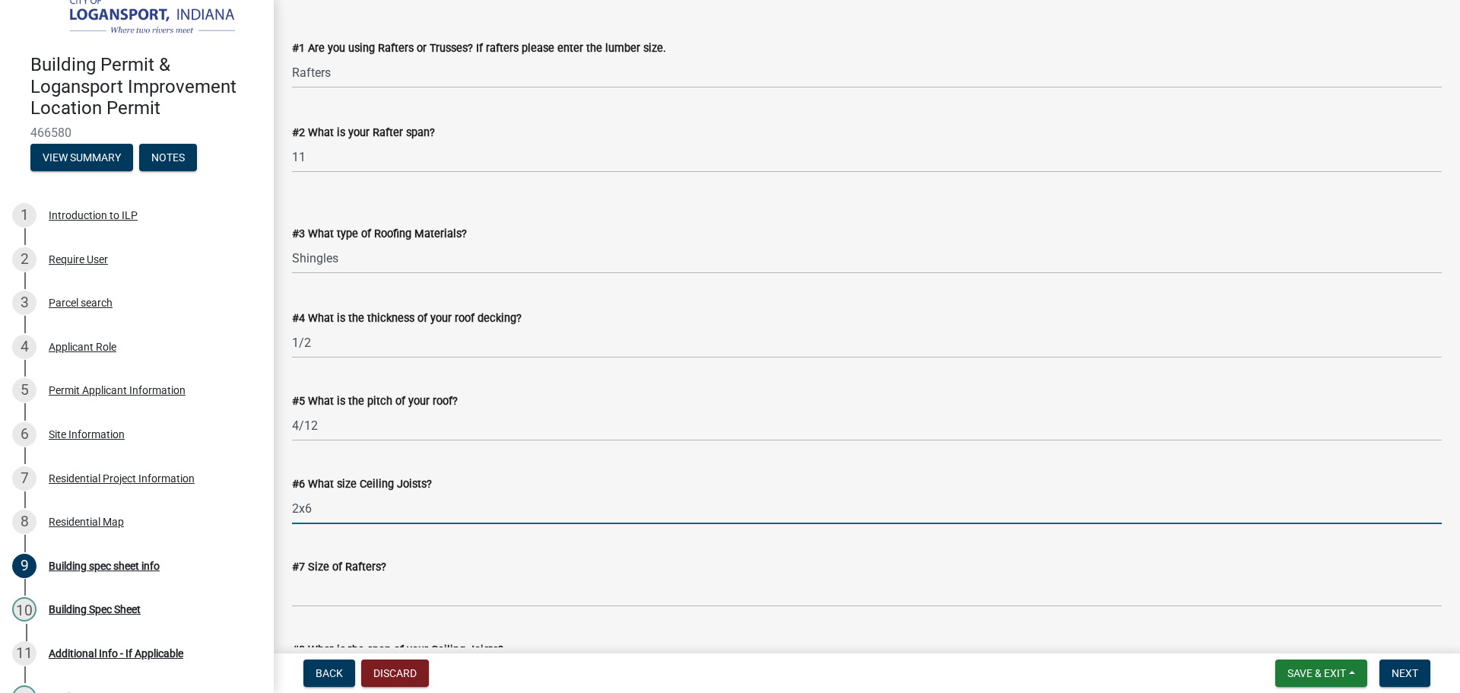
scroll to position [837, 0]
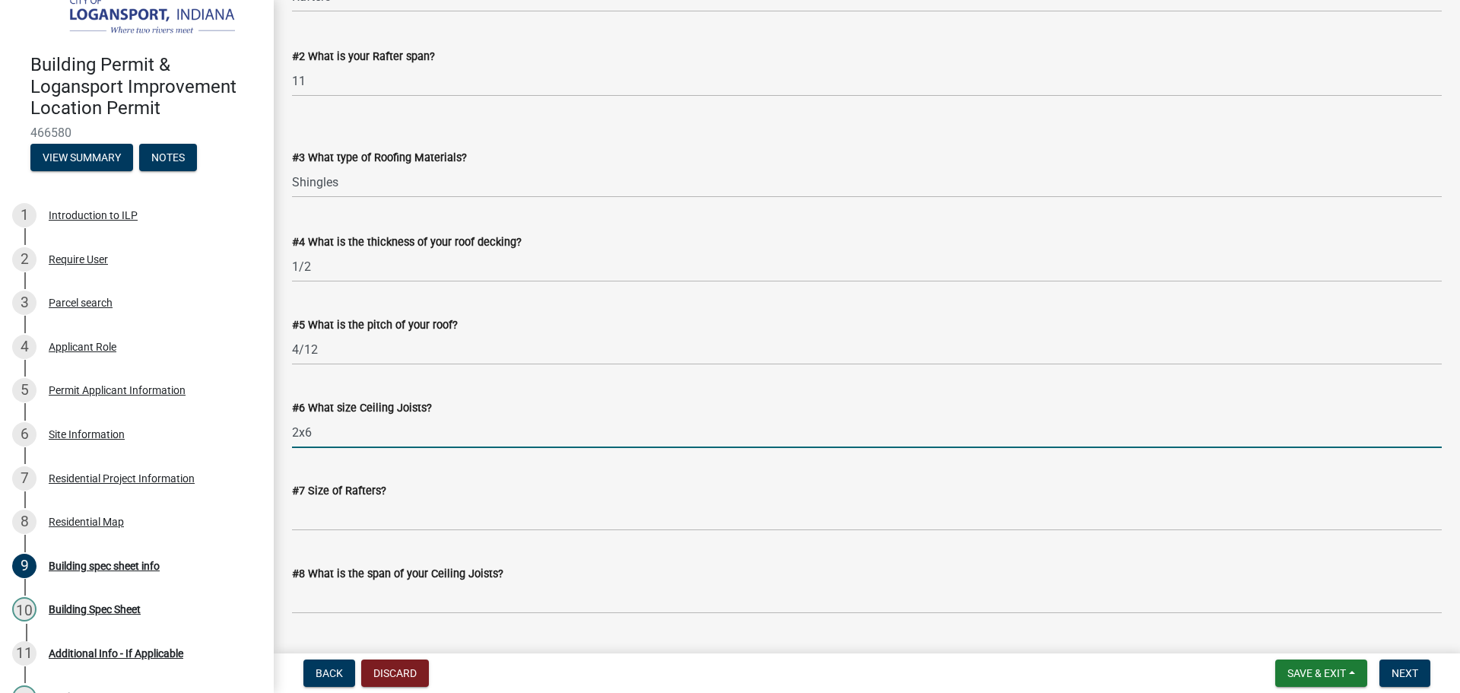
type input "2x6"
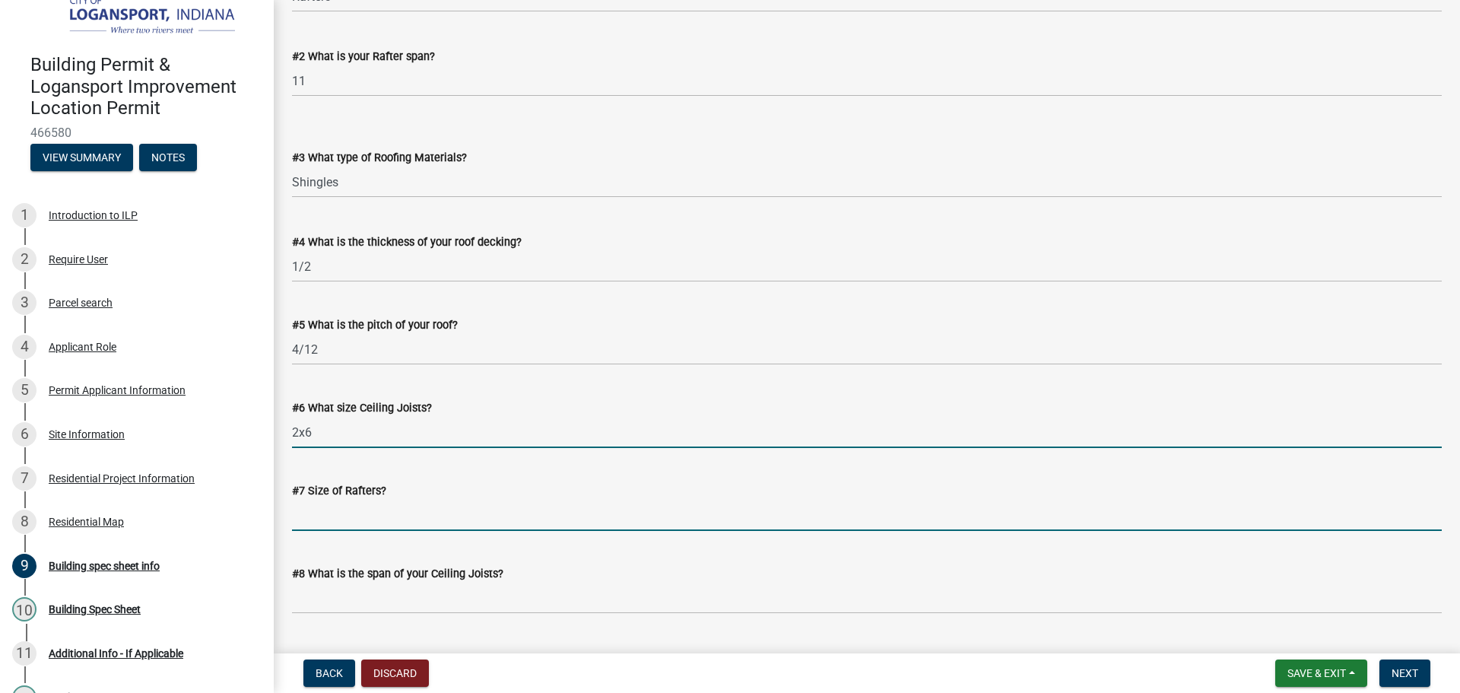
click at [364, 516] on input "#7 Size of Rafters?" at bounding box center [867, 515] width 1150 height 31
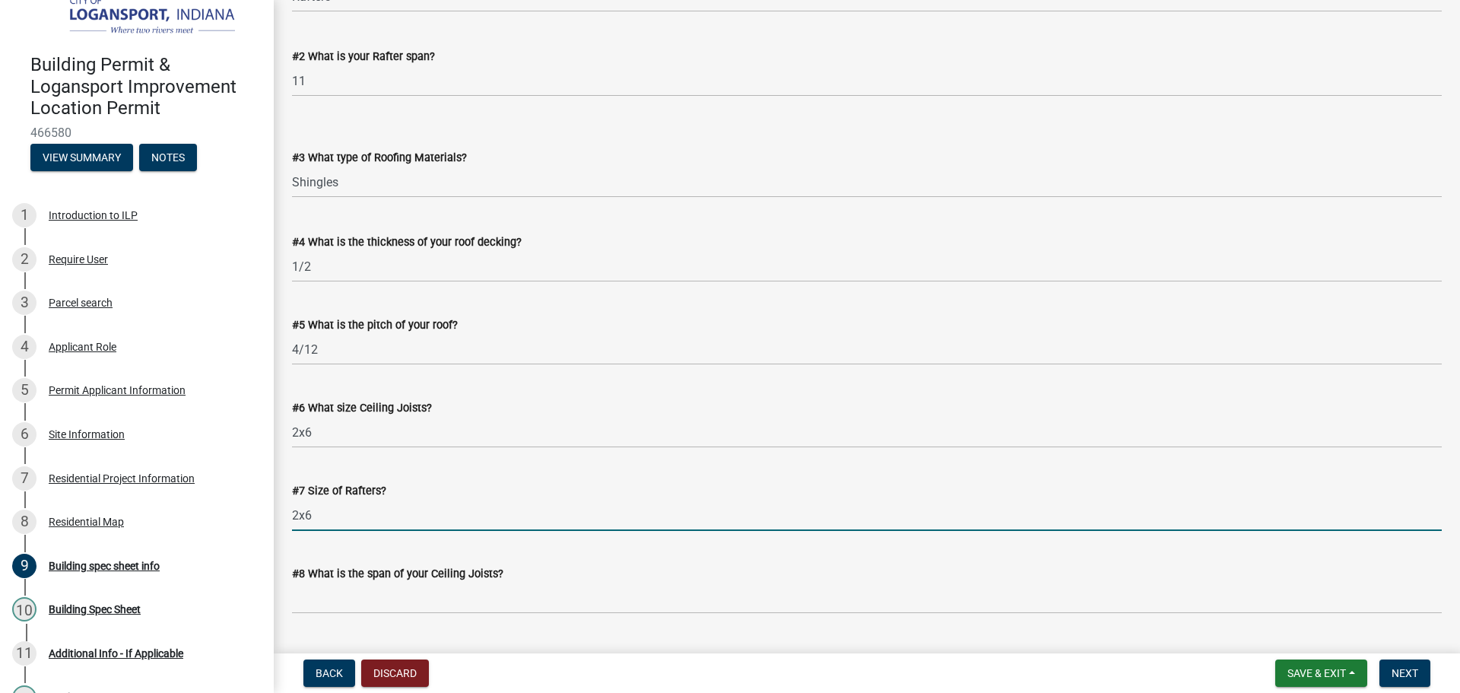
scroll to position [989, 0]
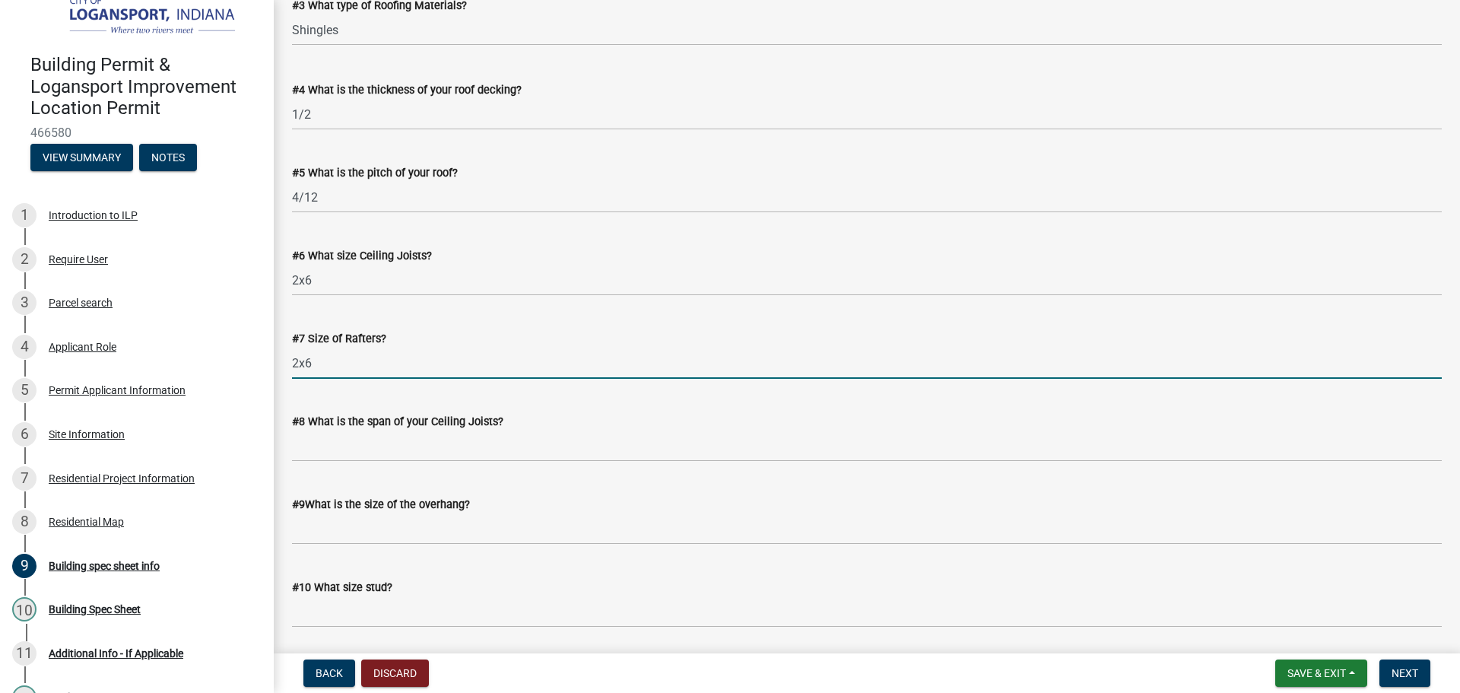
type input "2x6"
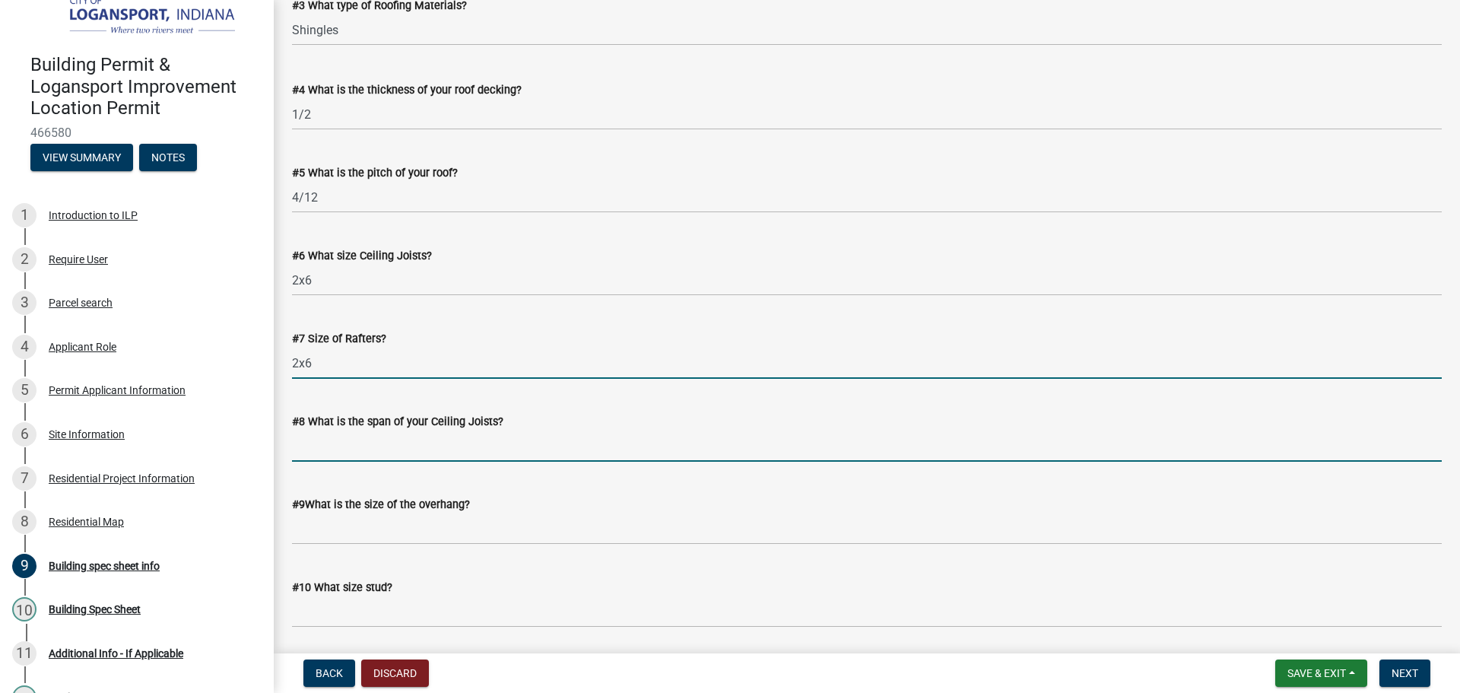
click at [357, 445] on input "#8 What is the span of your Ceiling Joists?" at bounding box center [867, 445] width 1150 height 31
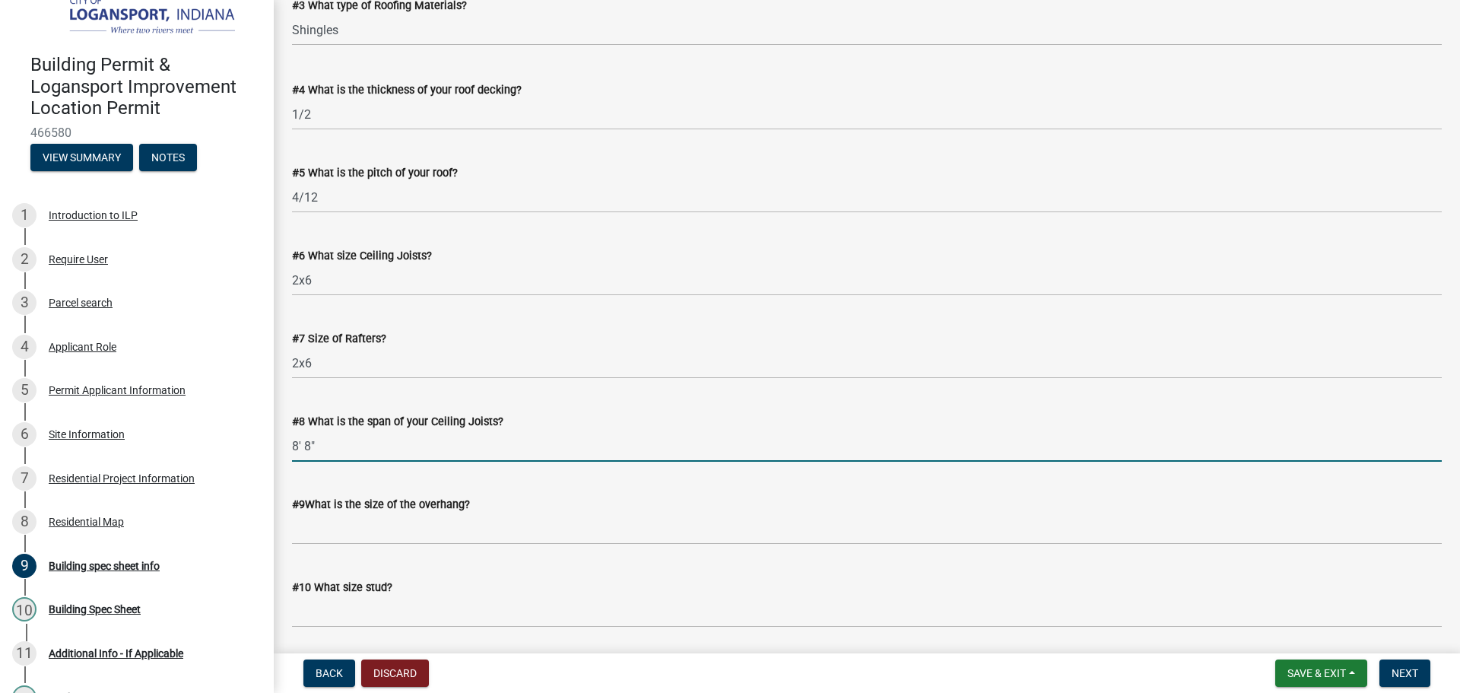
type input "8' 8""
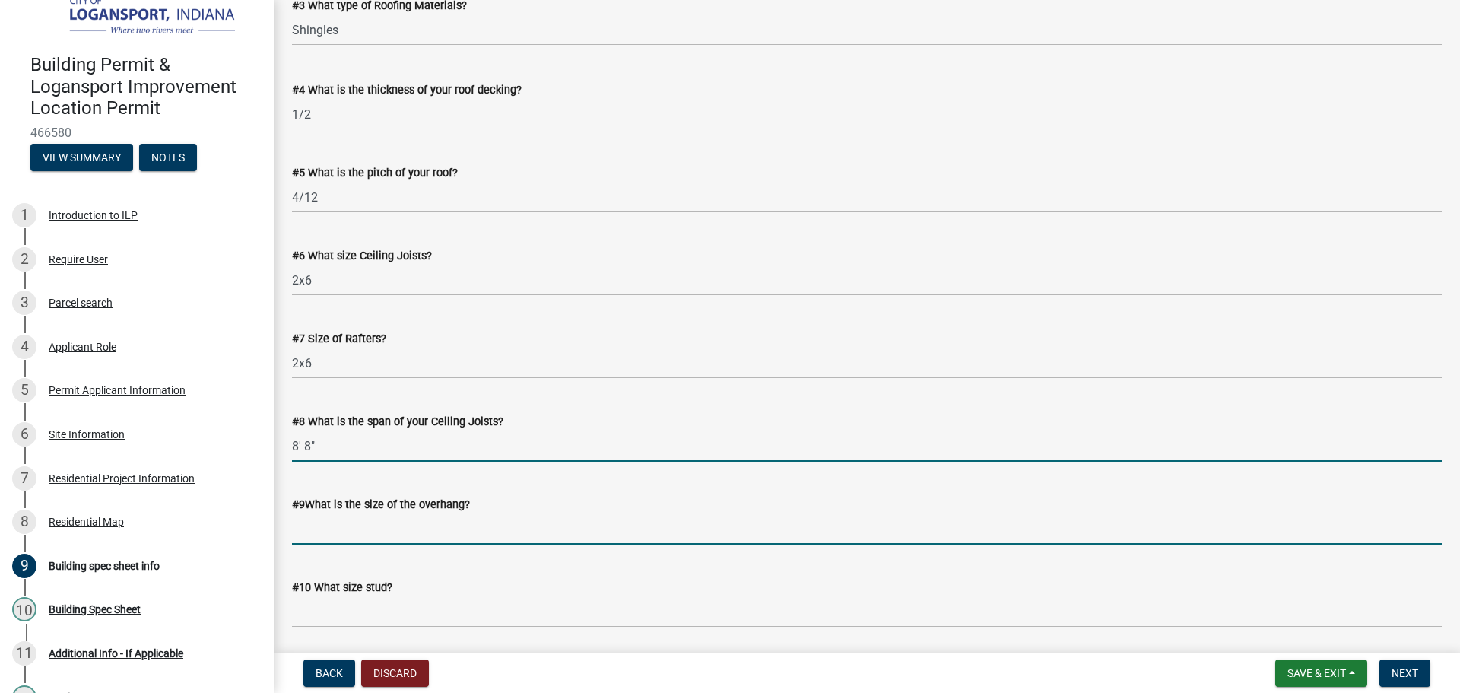
click at [373, 516] on input "#9What is the size of the overhang?" at bounding box center [867, 528] width 1150 height 31
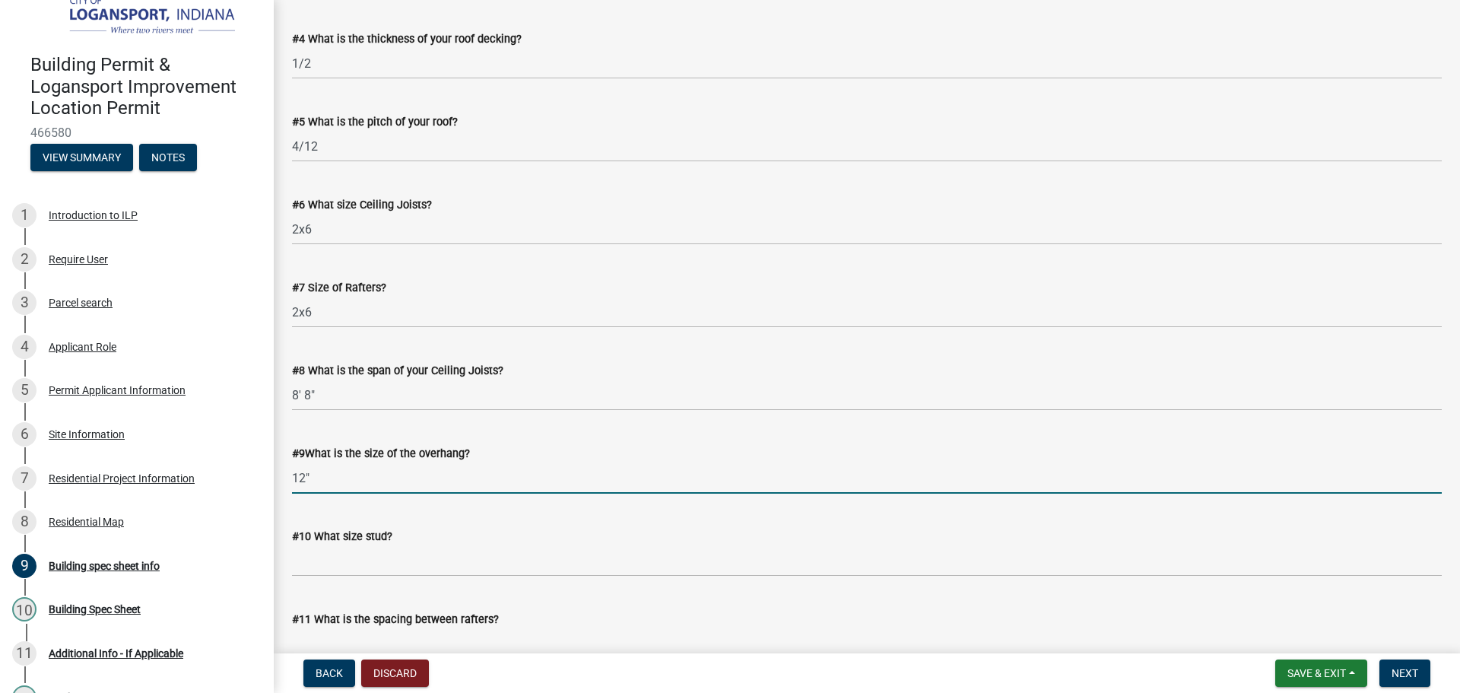
scroll to position [1065, 0]
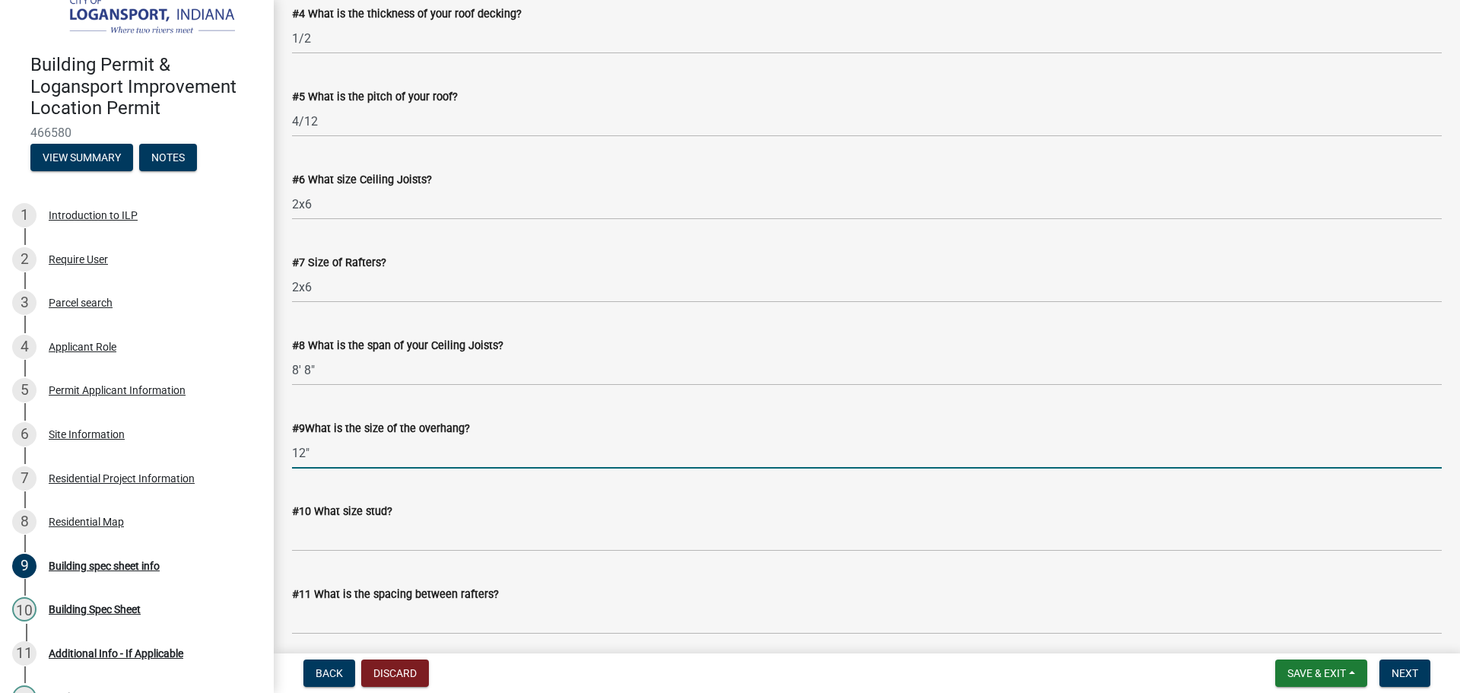
type input "12""
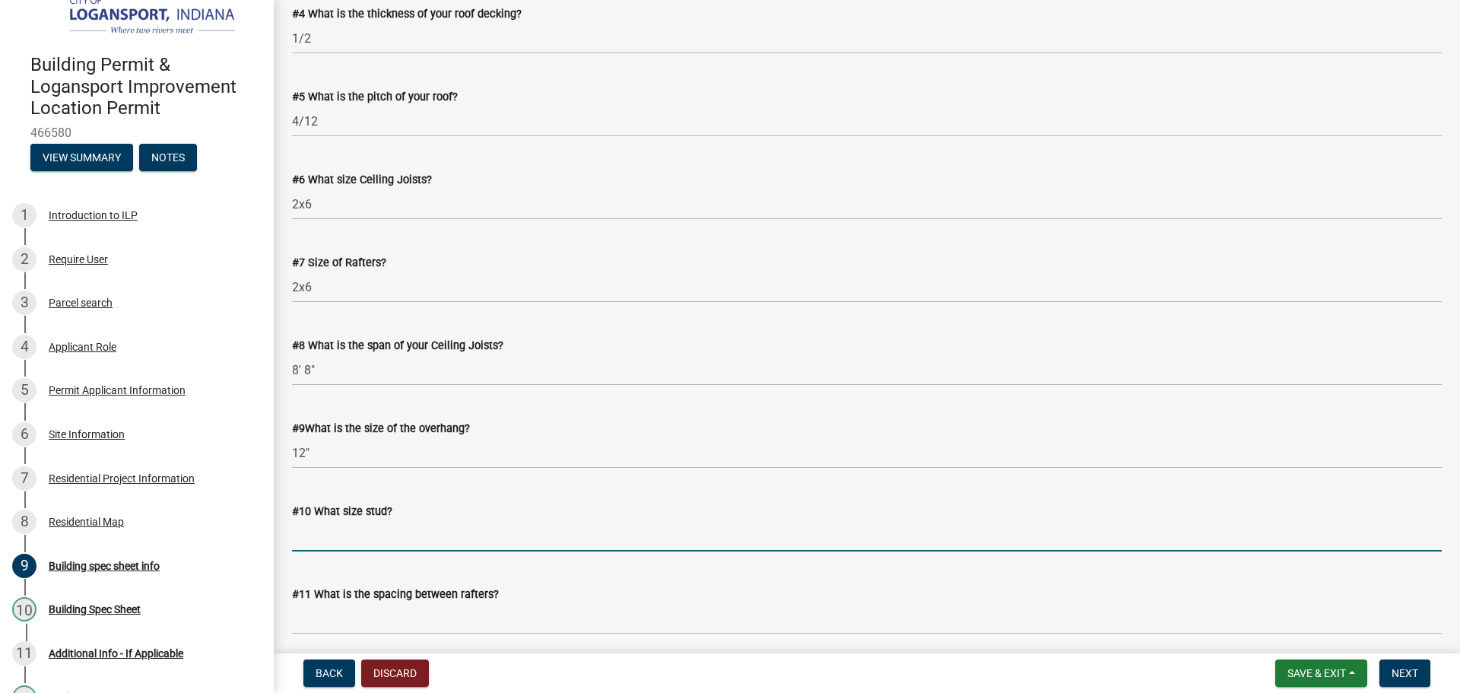
click at [364, 537] on input "#10 What size stud?" at bounding box center [867, 535] width 1150 height 31
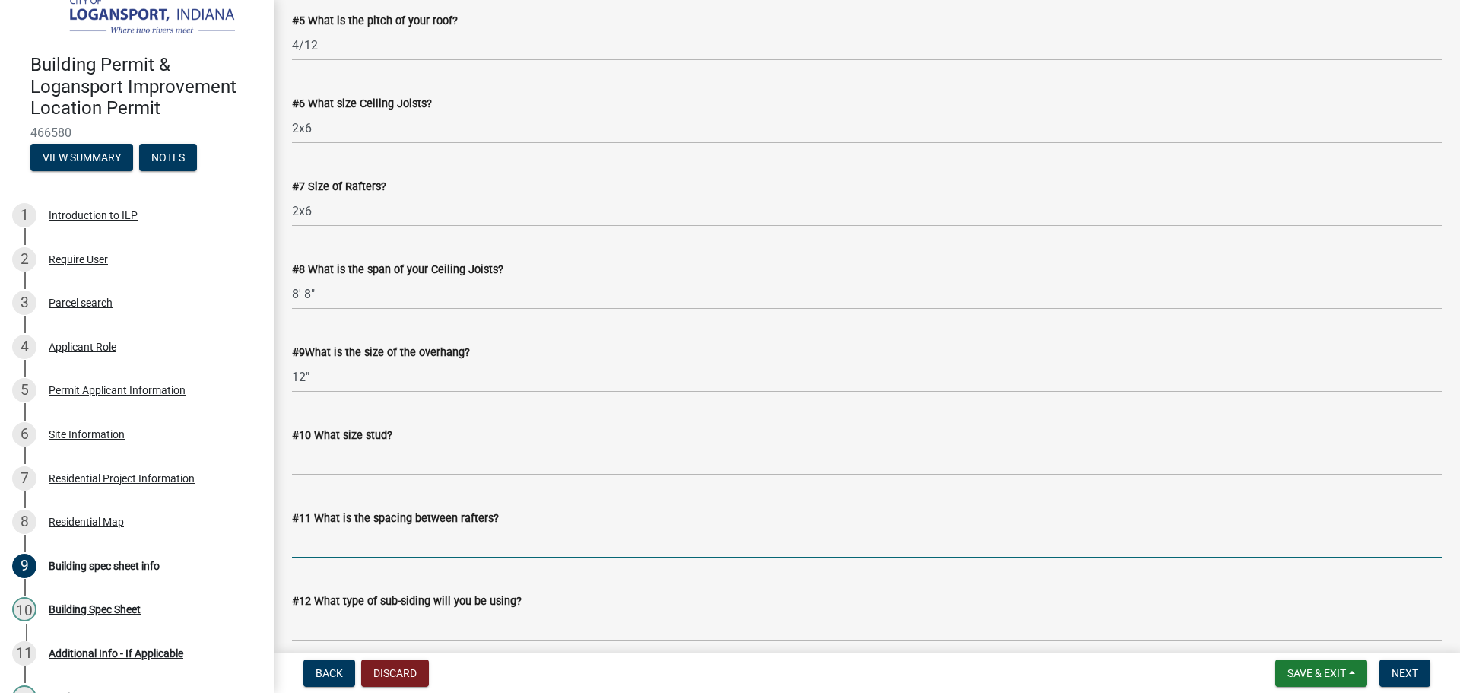
click at [324, 541] on input "#11 What is the spacing between rafters?" at bounding box center [867, 542] width 1150 height 31
click at [576, 548] on input "#11 What is the spacing between rafters?" at bounding box center [867, 542] width 1150 height 31
click at [414, 539] on input "#11 What is the spacing between rafters?" at bounding box center [867, 542] width 1150 height 31
click at [424, 549] on input "16 inches" at bounding box center [867, 542] width 1150 height 31
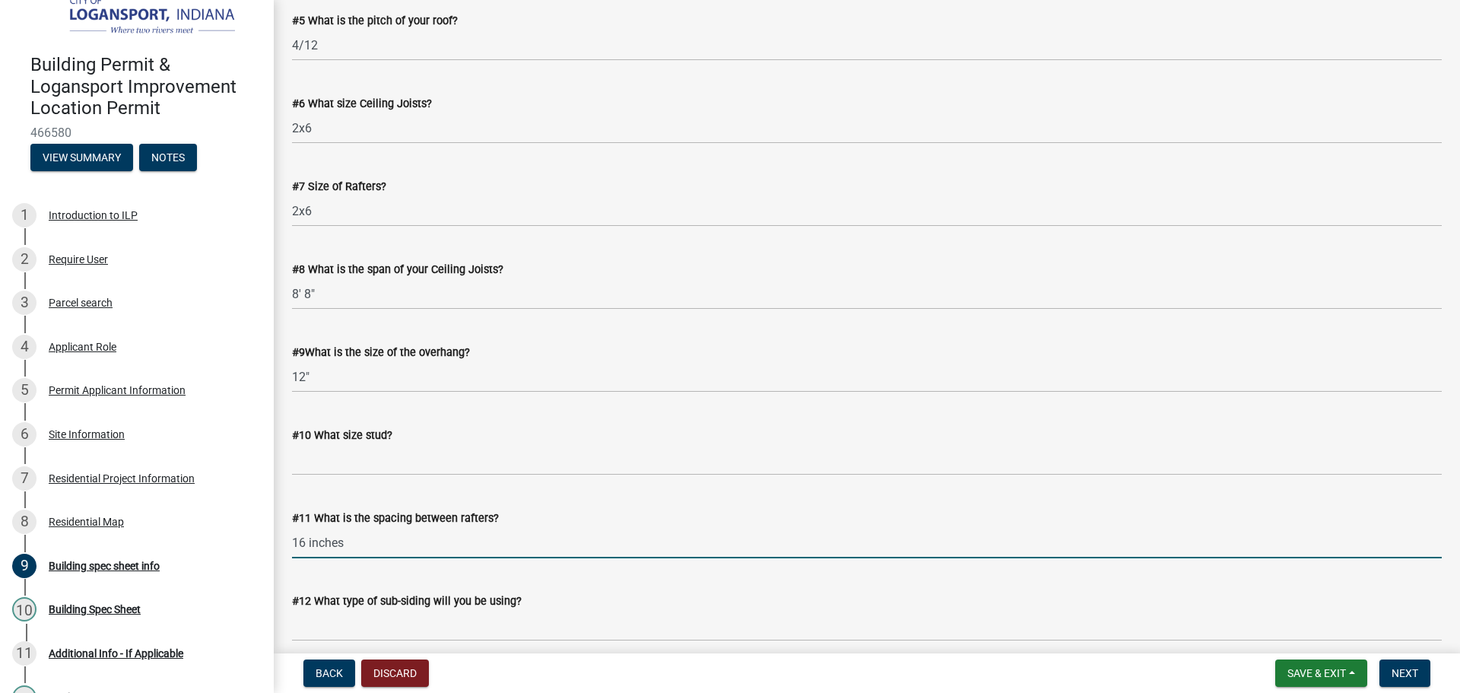
click at [424, 549] on input "16 inches" at bounding box center [867, 542] width 1150 height 31
type input "16""
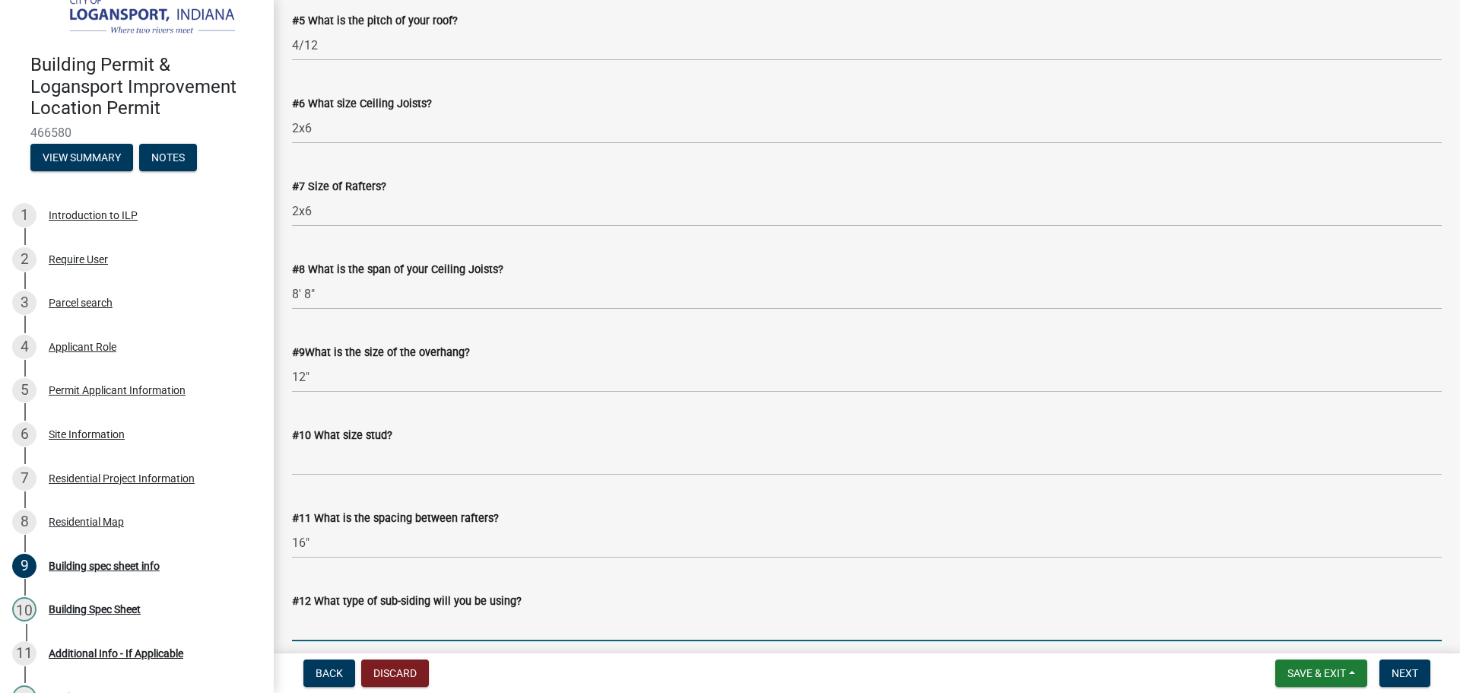
click at [335, 626] on input "#12 What type of sub-siding will you be using?" at bounding box center [867, 625] width 1150 height 31
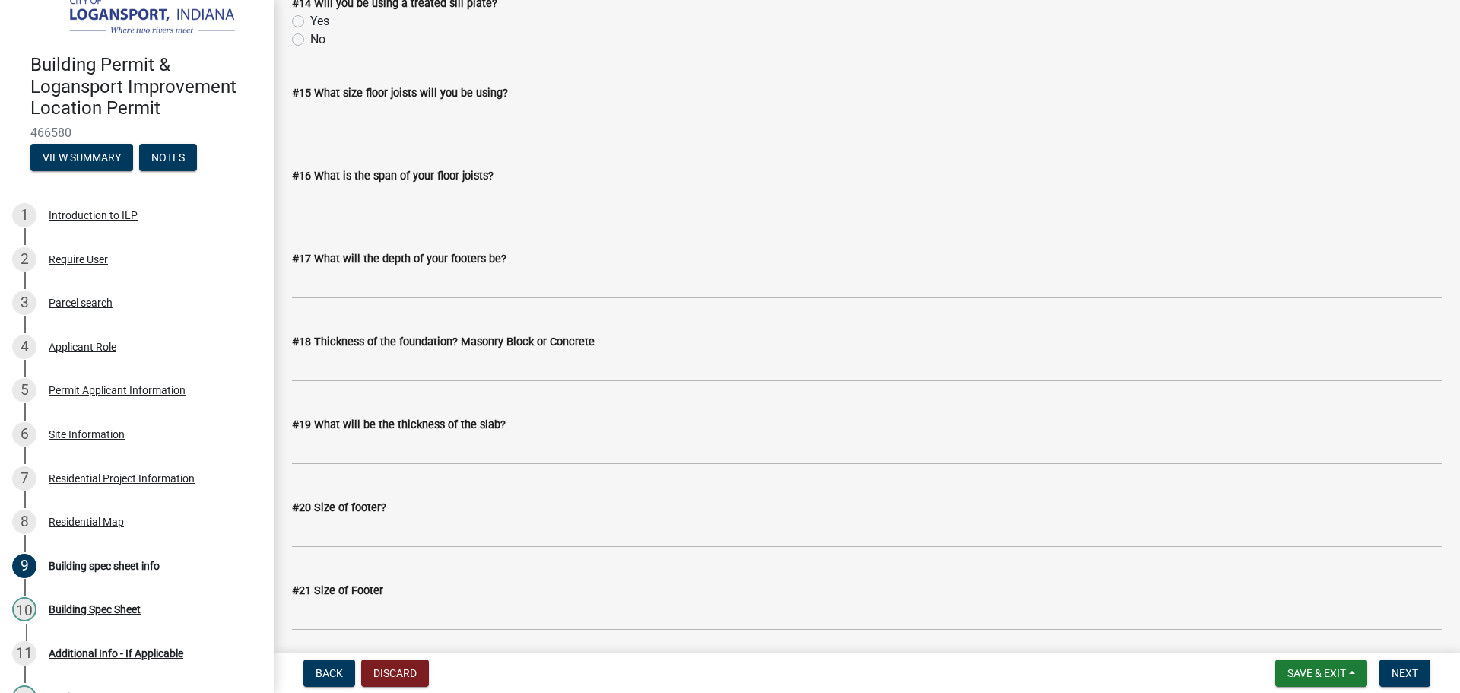
scroll to position [1956, 0]
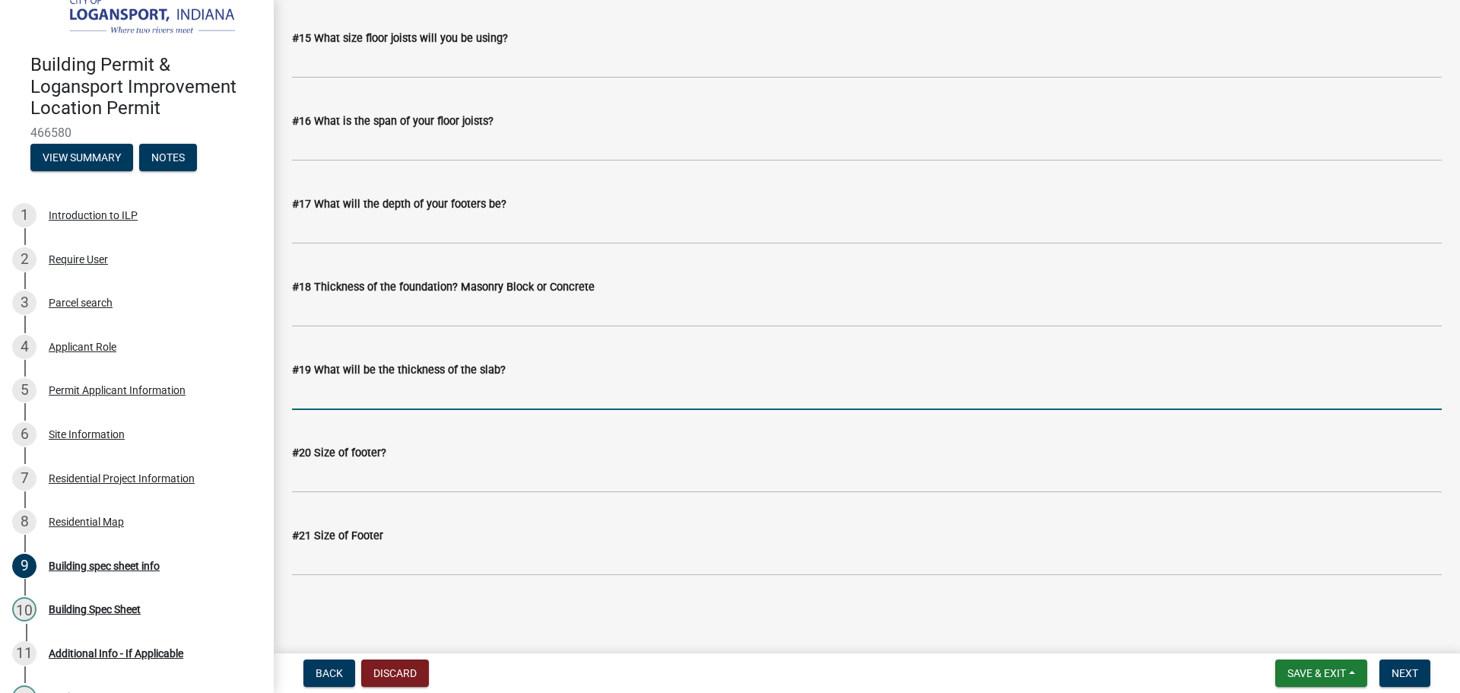
click at [335, 387] on input "#19 What will be the thickness of the slab?" at bounding box center [867, 394] width 1150 height 31
click at [329, 458] on label "#20 Size of footer?" at bounding box center [339, 453] width 94 height 11
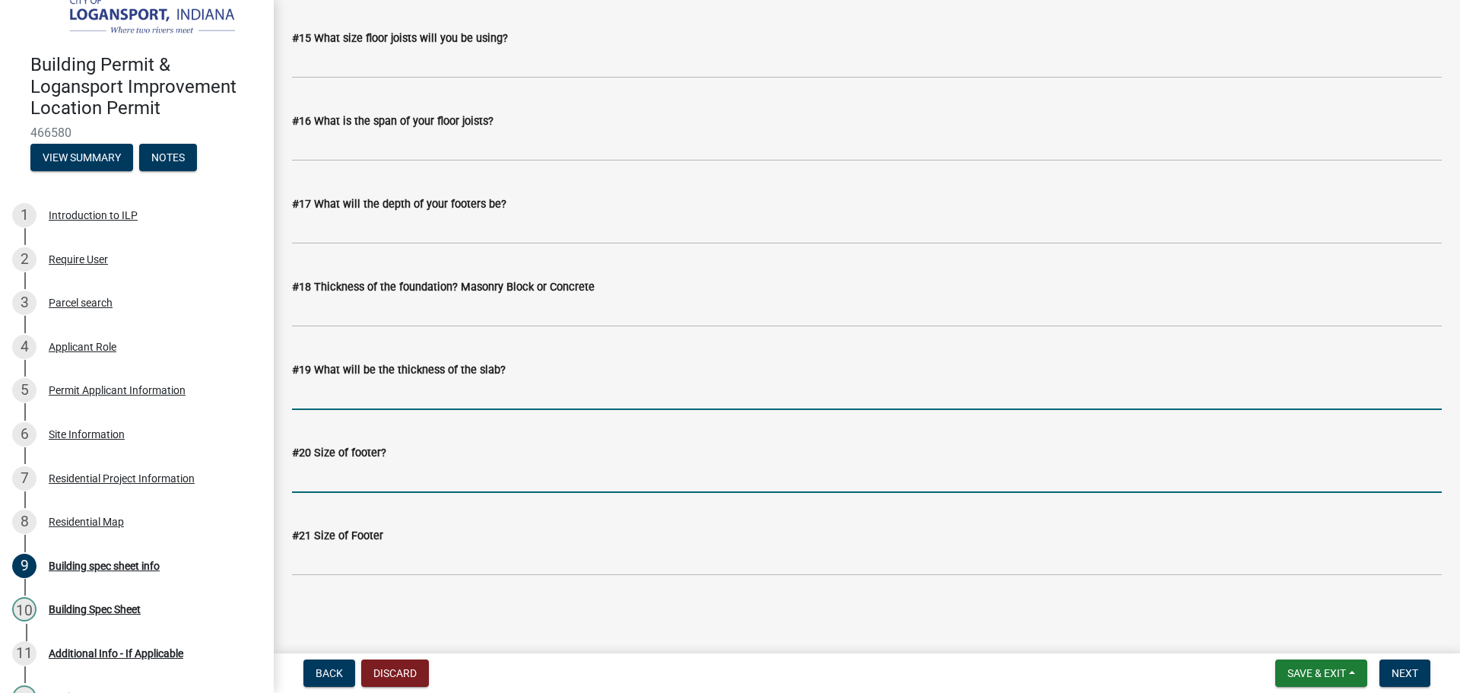
click at [329, 462] on input "#20 Size of footer?" at bounding box center [867, 477] width 1150 height 31
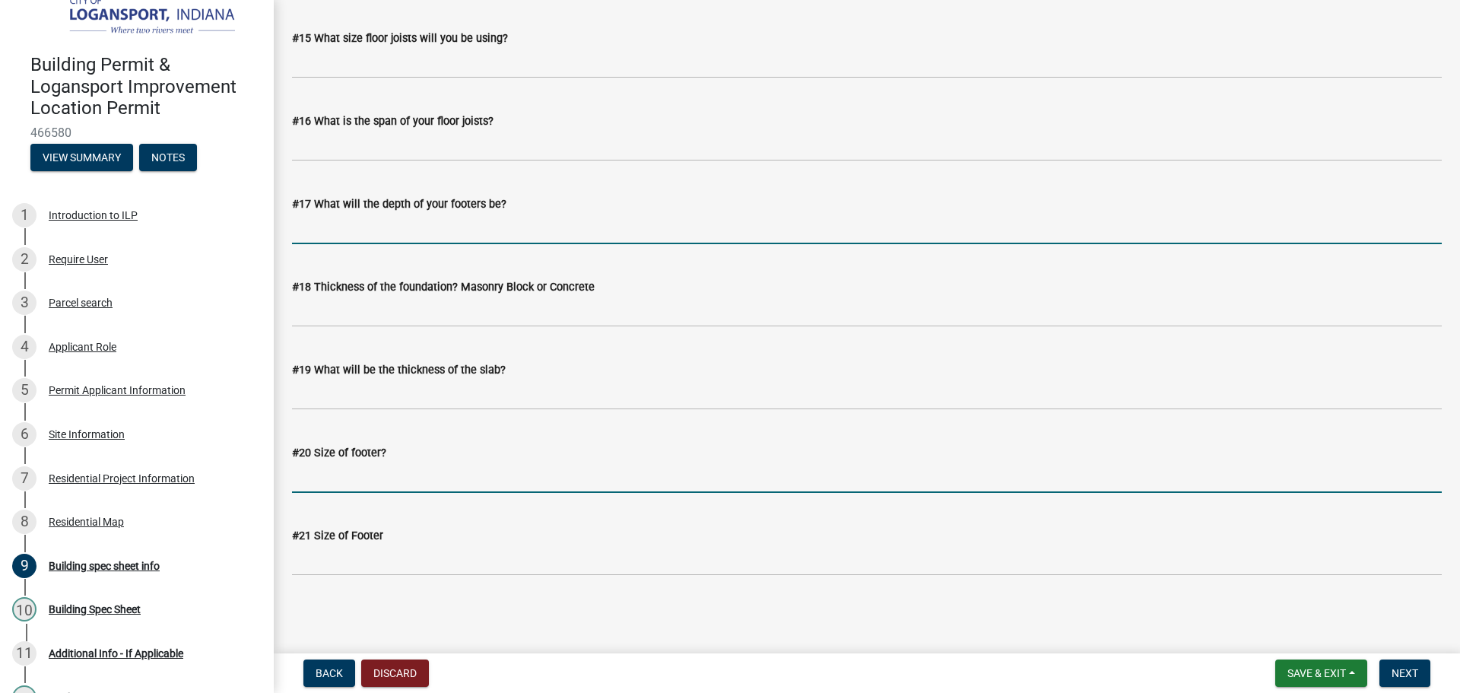
click at [336, 235] on input "#17 What will the depth of your footers be?" at bounding box center [867, 228] width 1150 height 31
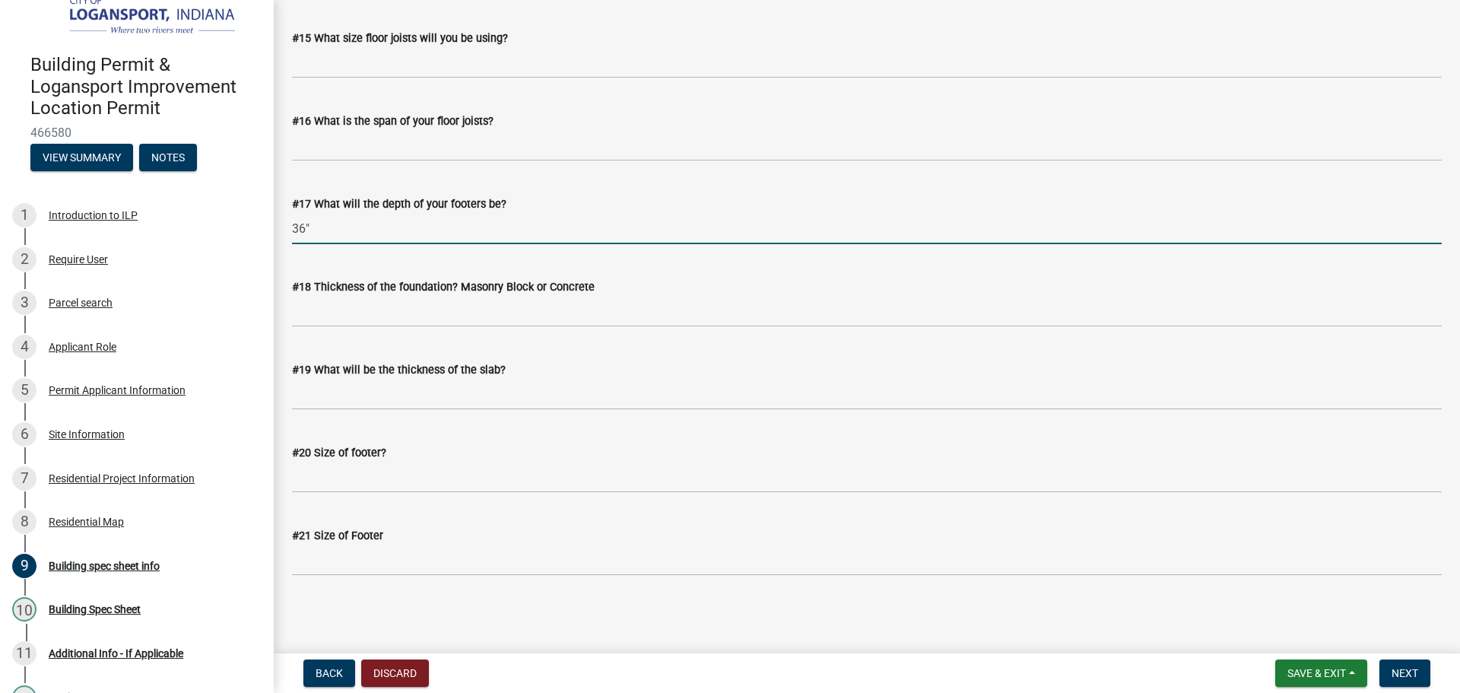
type input "36""
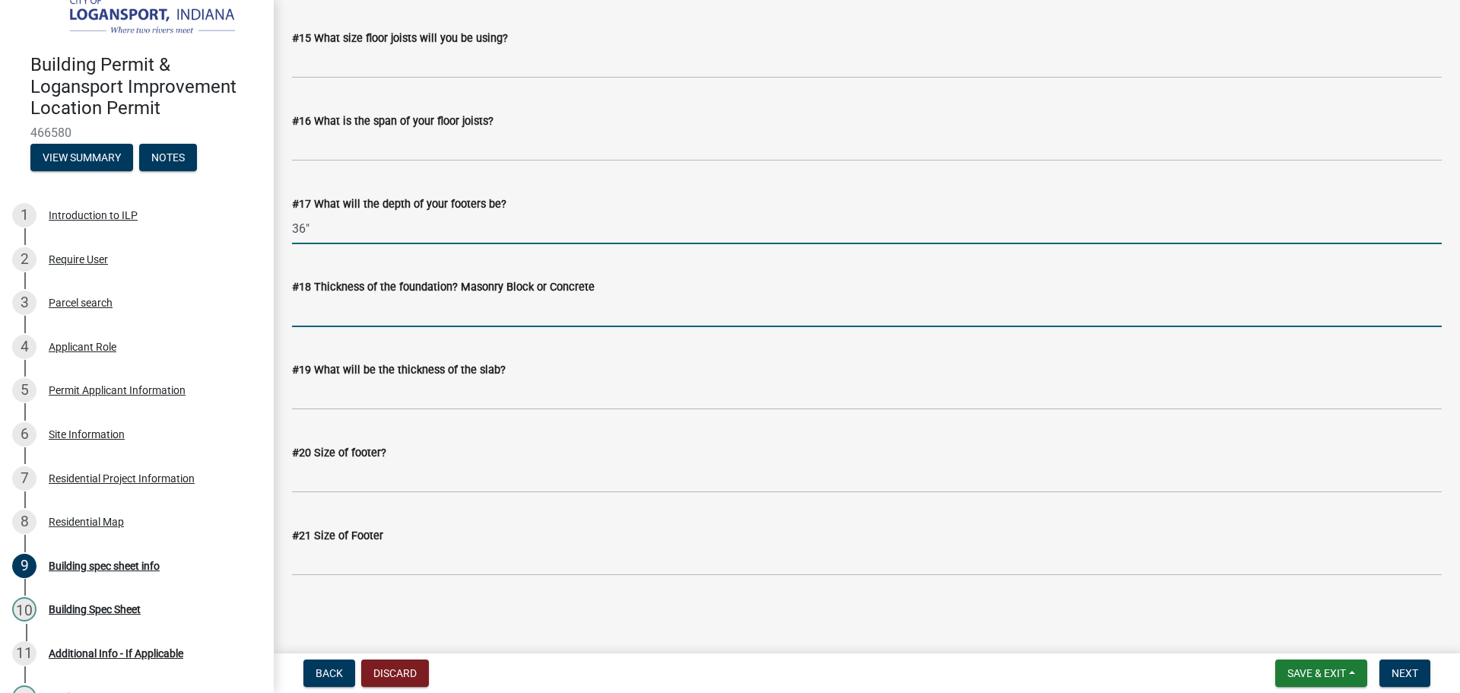
click at [337, 315] on input "#18 Thickness of the foundation? Masonry Block or Concrete" at bounding box center [867, 311] width 1150 height 31
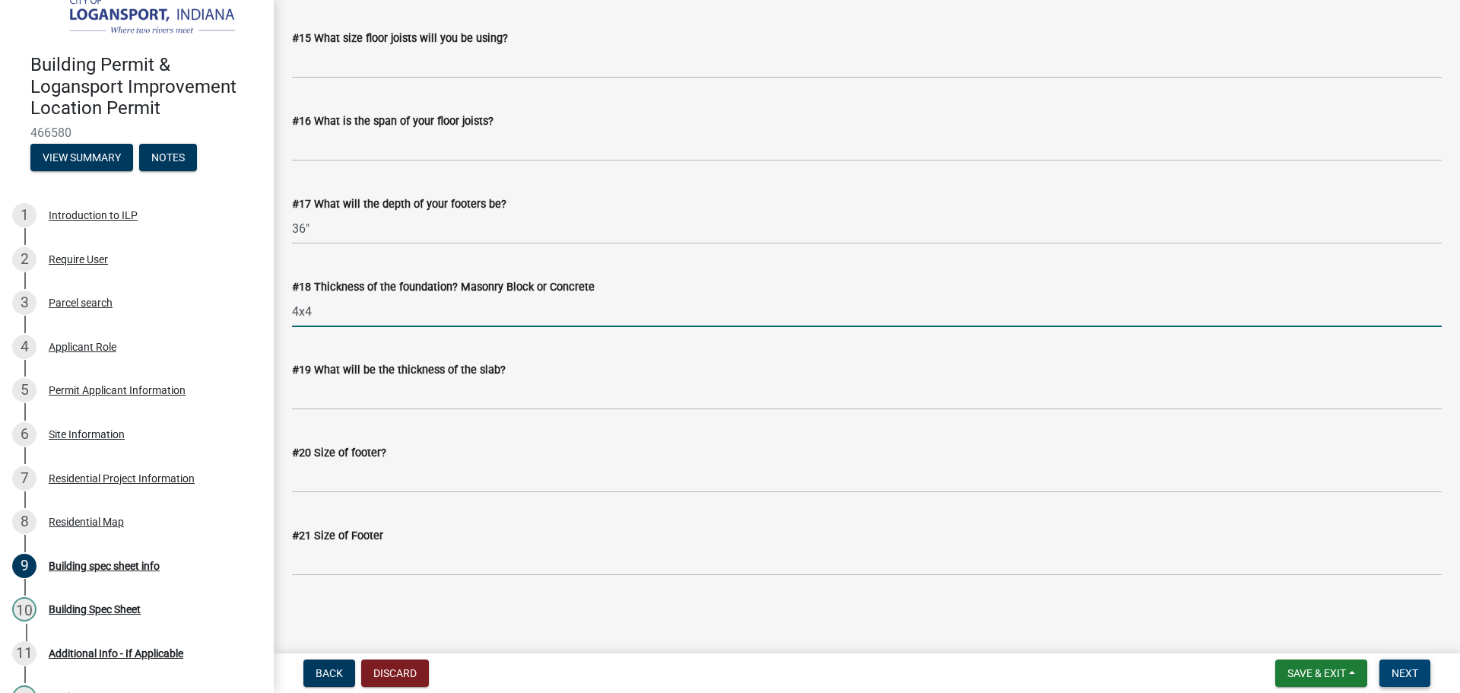
type input "4x4"
click at [1397, 672] on span "Next" at bounding box center [1405, 673] width 27 height 12
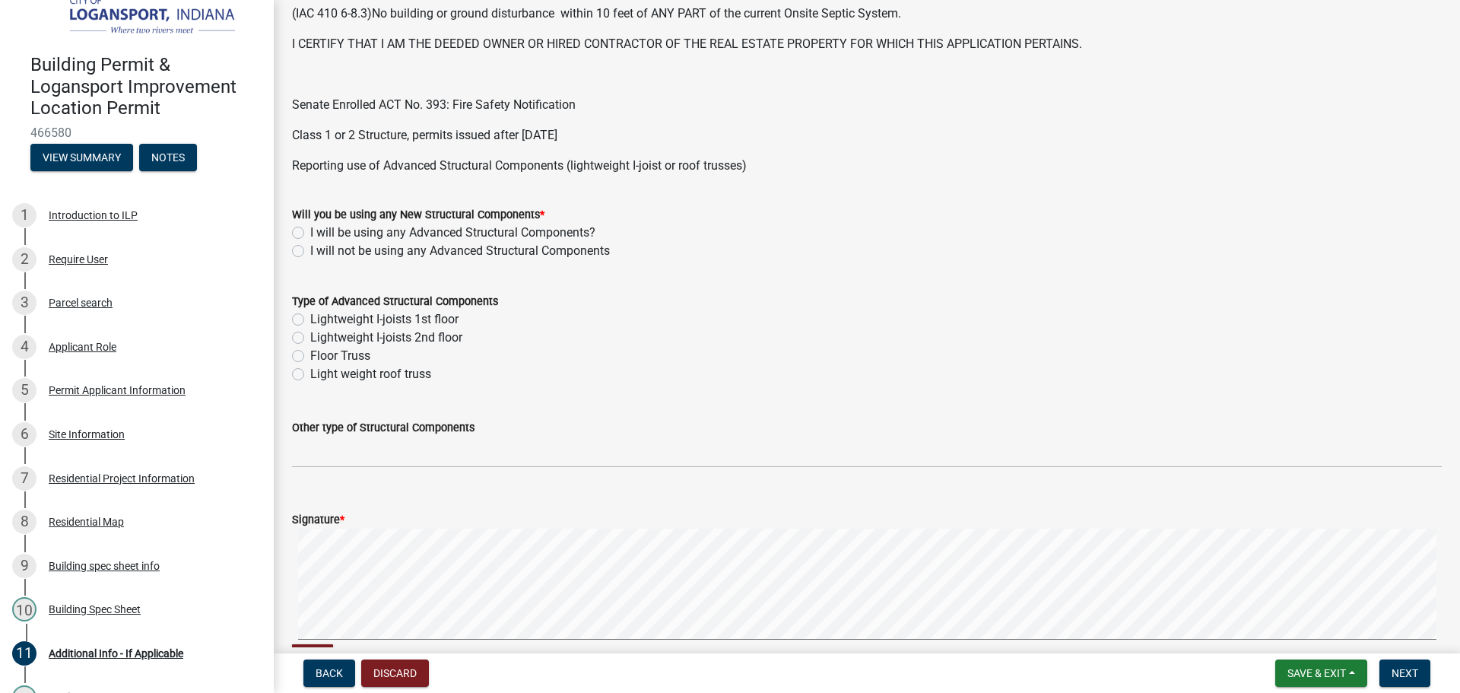
scroll to position [532, 0]
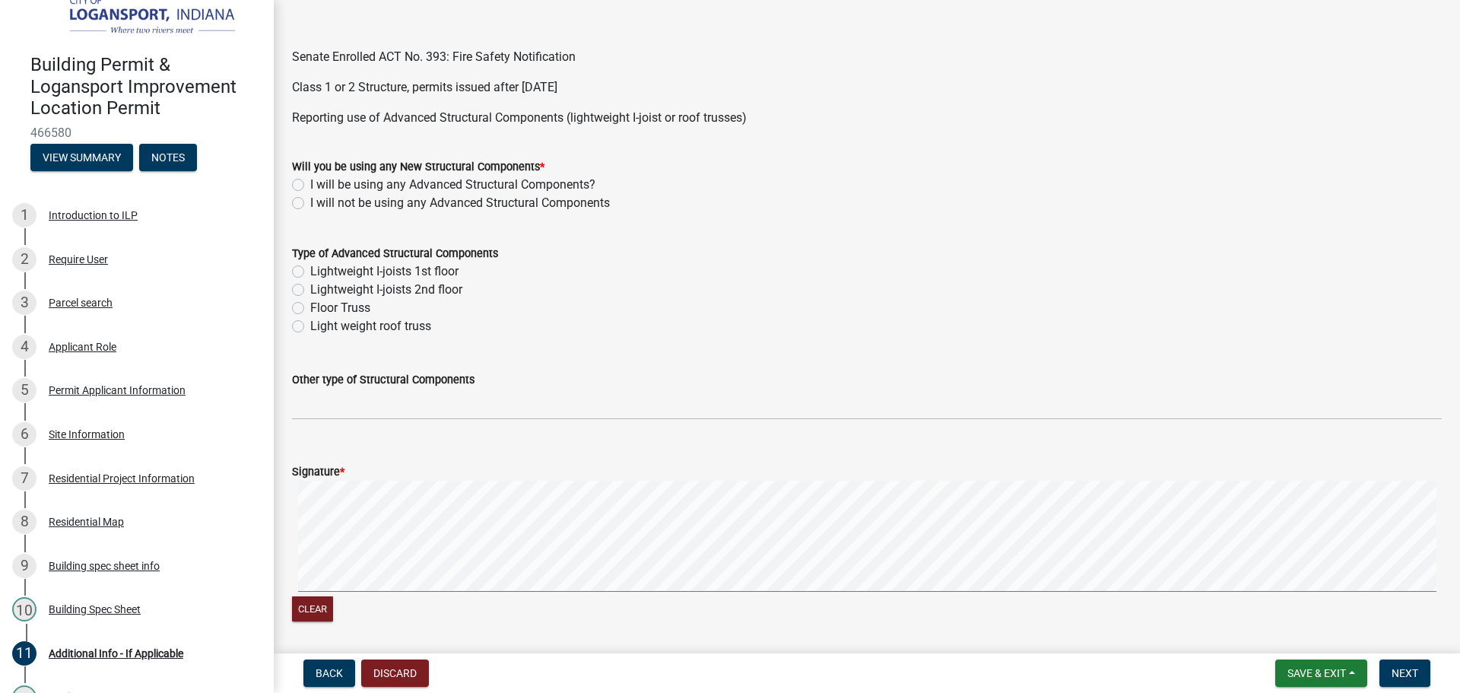
click at [310, 202] on label "I will not be using any Advanced Structural Components" at bounding box center [460, 203] width 300 height 18
click at [310, 202] on input "I will not be using any Advanced Structural Components" at bounding box center [315, 199] width 10 height 10
radio input "true"
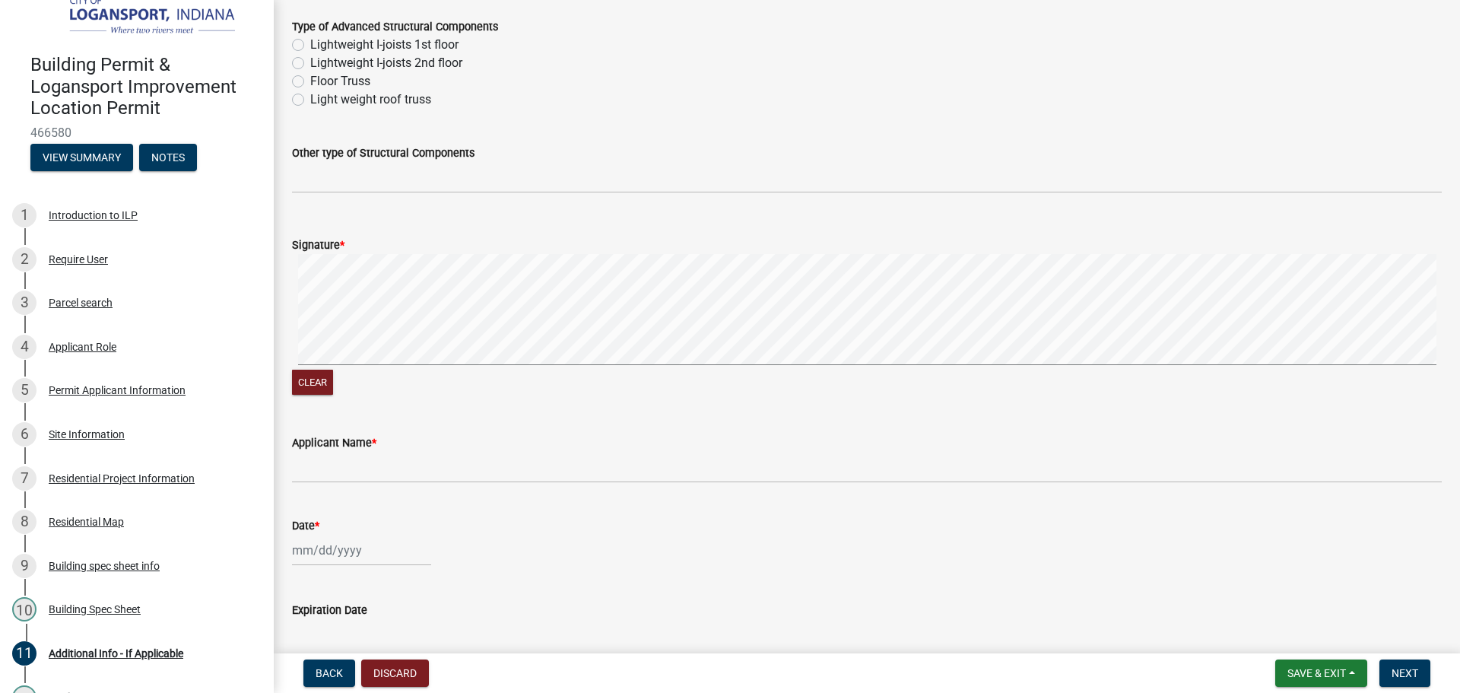
scroll to position [761, 0]
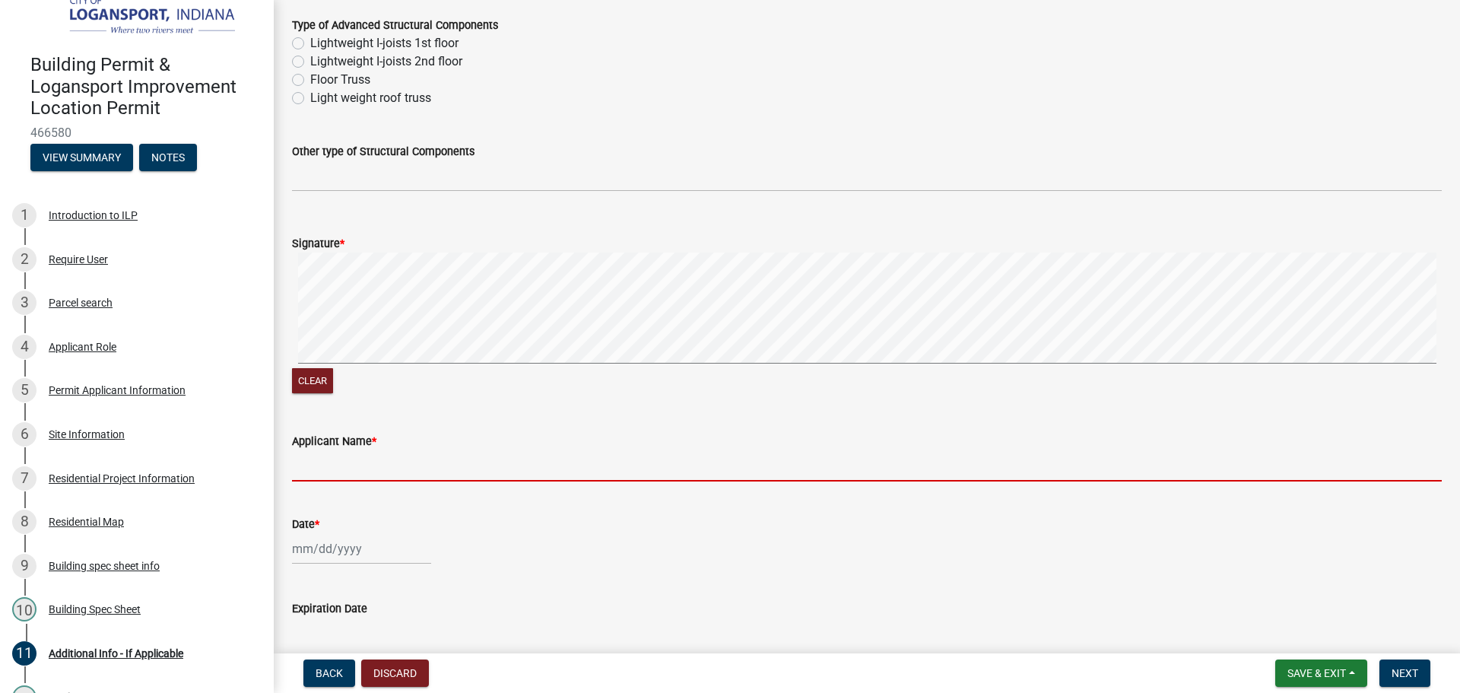
click at [338, 465] on input "Applicant Name *" at bounding box center [867, 465] width 1150 height 31
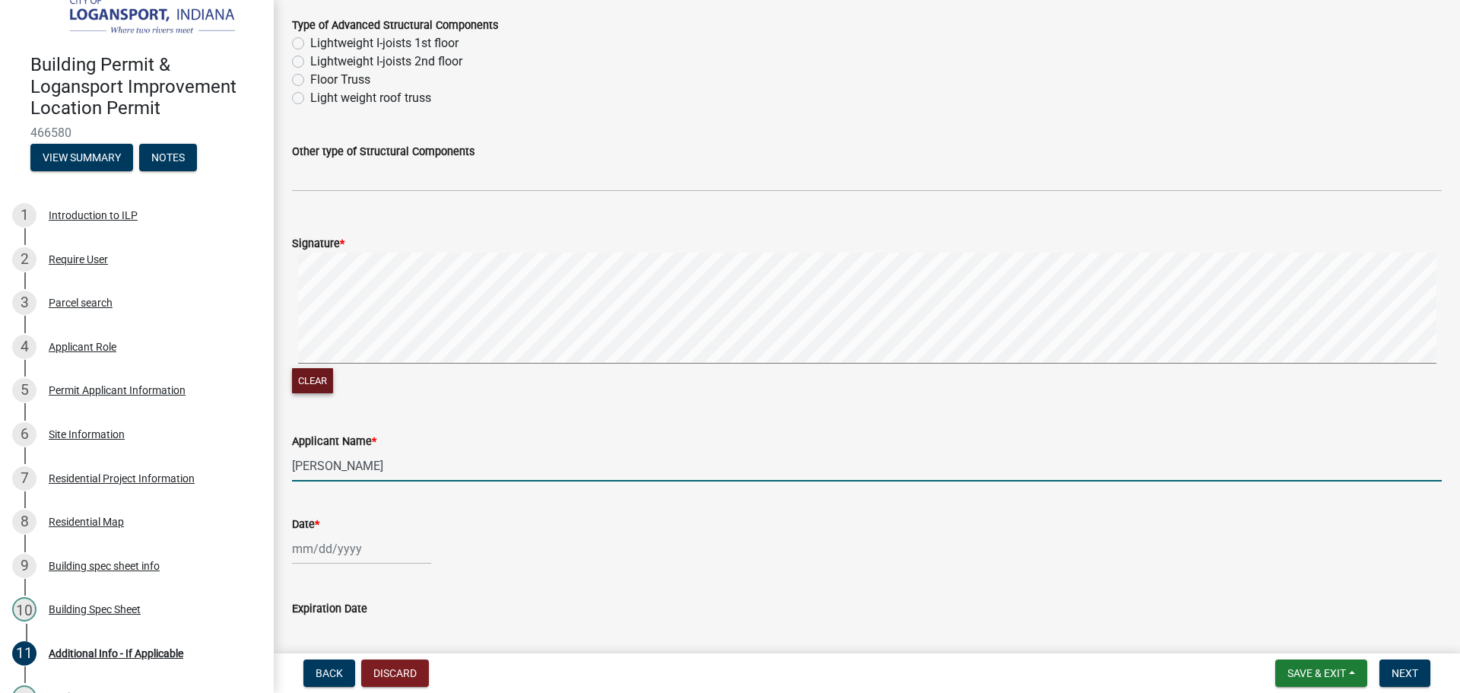
type input "[PERSON_NAME]"
click at [311, 374] on button "Clear" at bounding box center [312, 380] width 41 height 25
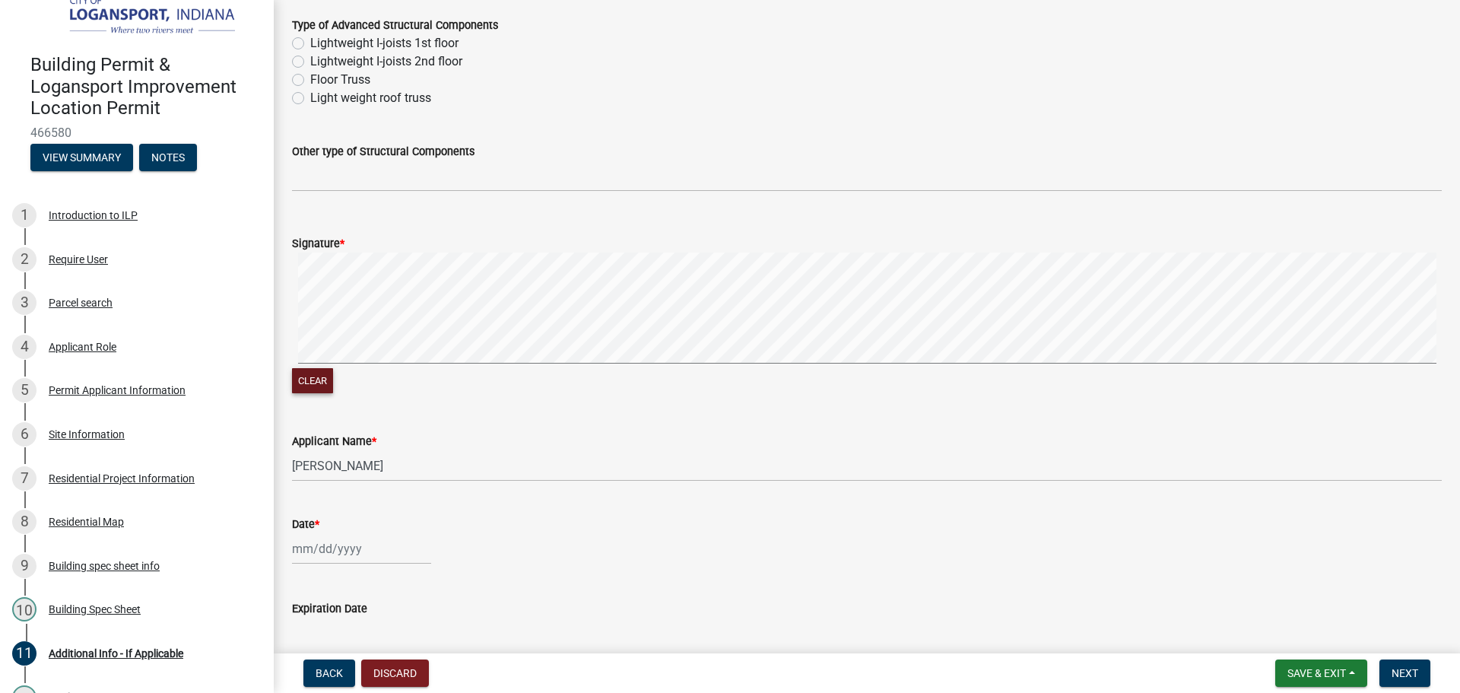
click at [305, 384] on button "Clear" at bounding box center [312, 380] width 41 height 25
click at [305, 540] on div at bounding box center [361, 548] width 139 height 31
select select "8"
select select "2025"
click at [376, 469] on div "21" at bounding box center [380, 468] width 24 height 24
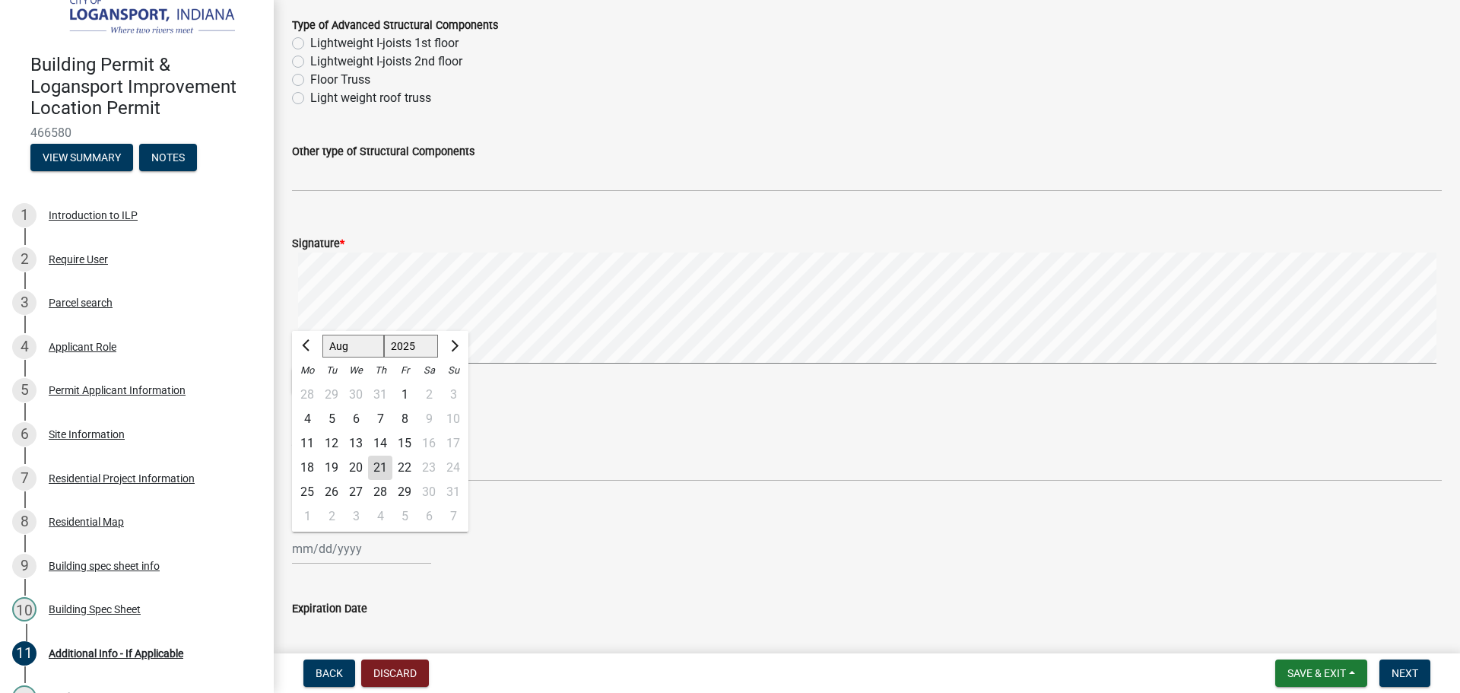
type input "[DATE]"
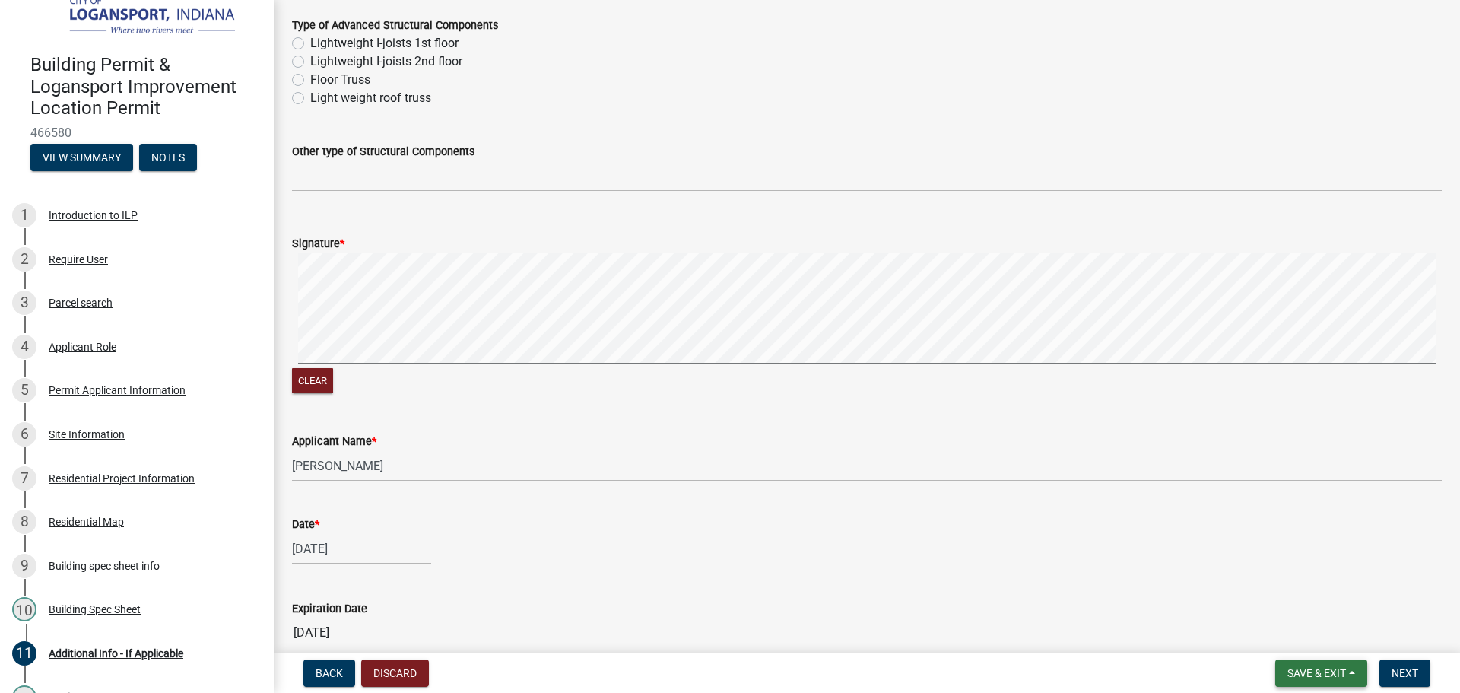
click at [1324, 664] on button "Save & Exit" at bounding box center [1321, 672] width 92 height 27
click at [1318, 605] on button "Save" at bounding box center [1307, 597] width 122 height 37
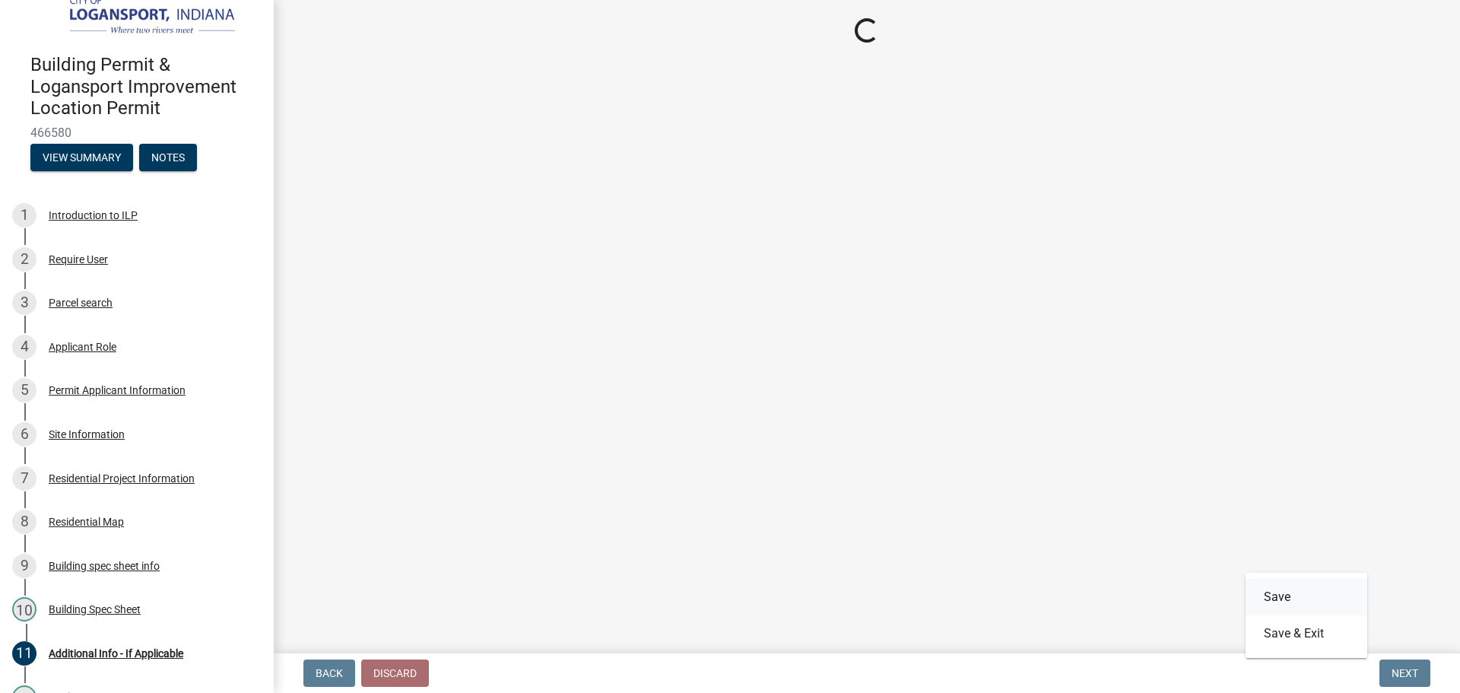
scroll to position [0, 0]
click at [103, 479] on div "Residential Project Information" at bounding box center [122, 478] width 146 height 11
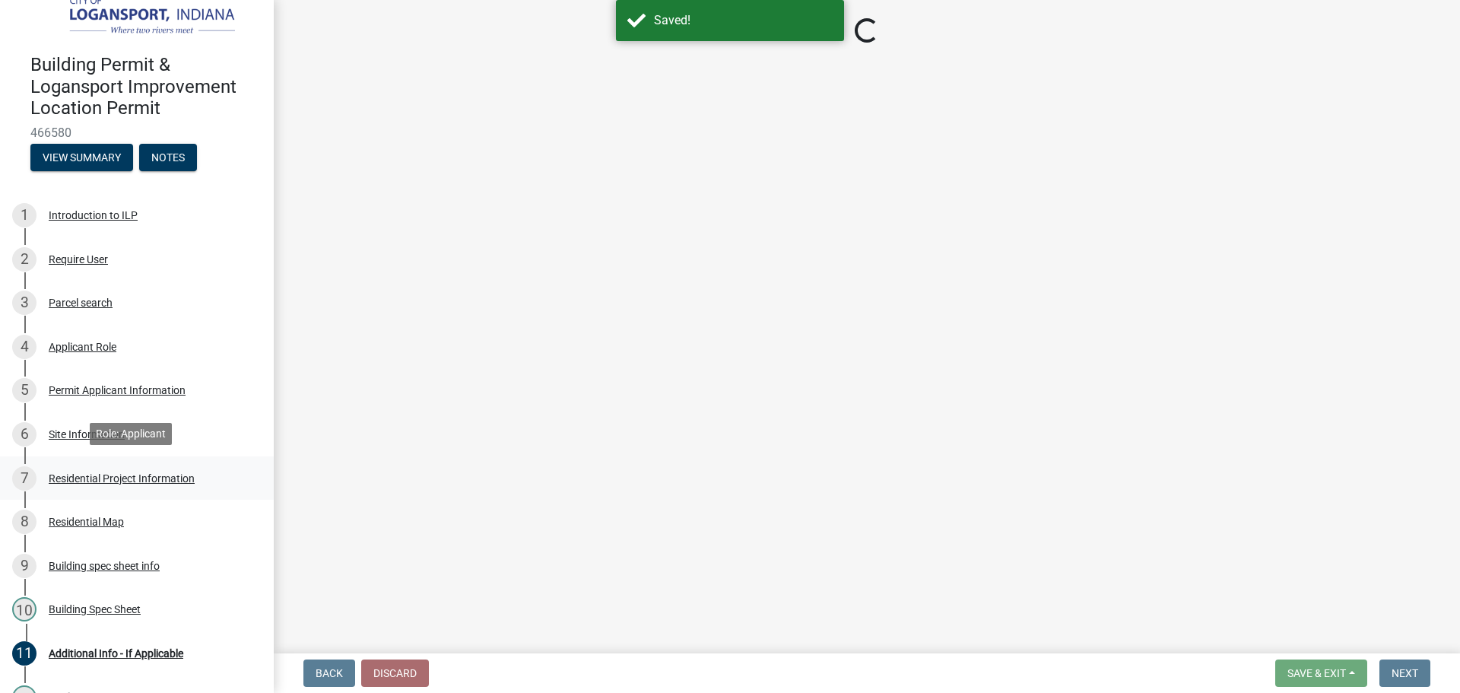
select select "fb9926f1-079d-4844-9e65-2f273ce57ea3"
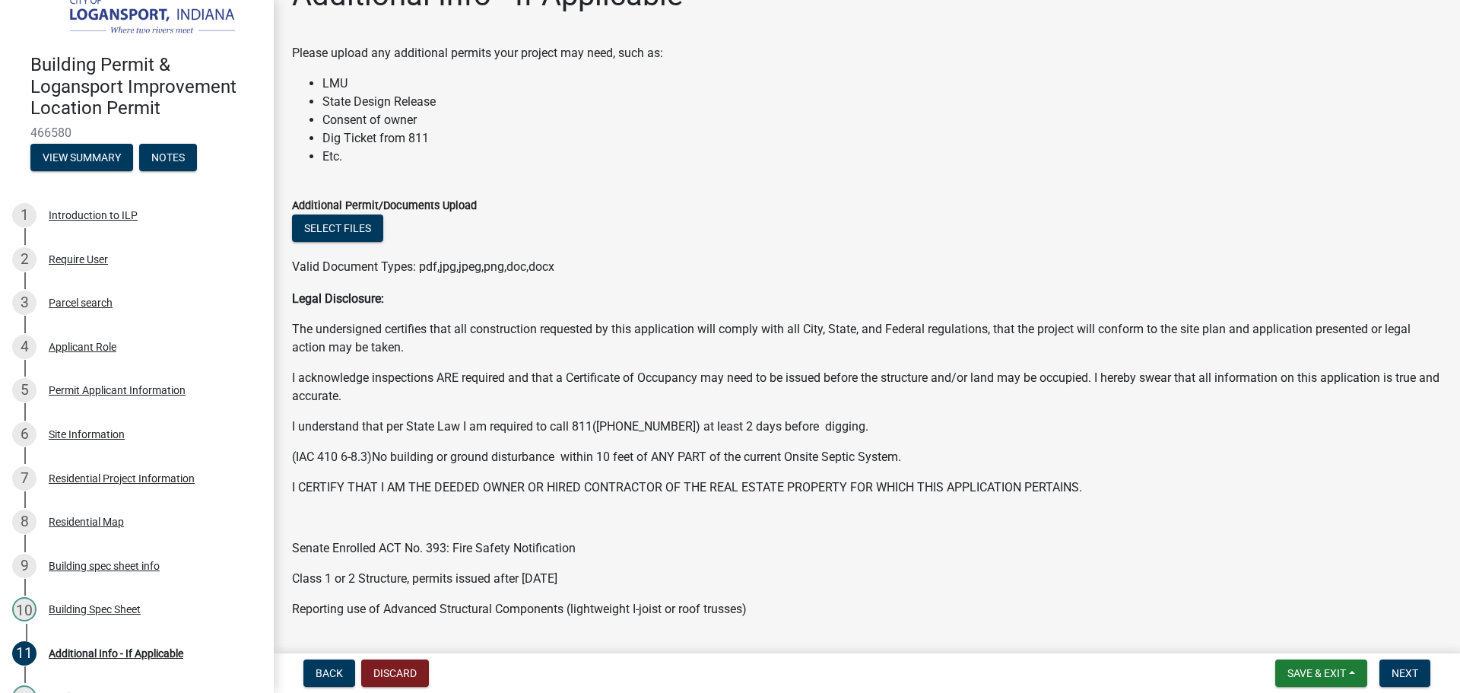
scroll to position [76, 0]
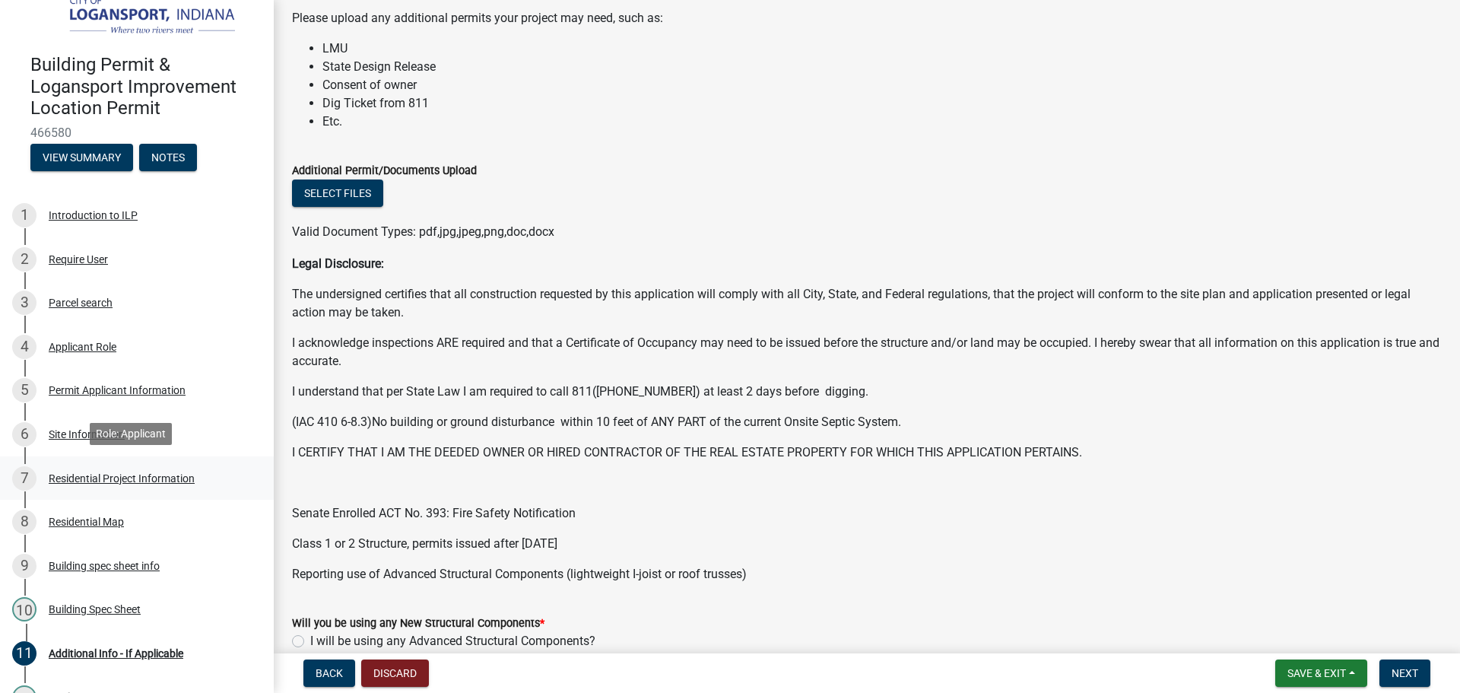
click at [68, 473] on div "Residential Project Information" at bounding box center [122, 478] width 146 height 11
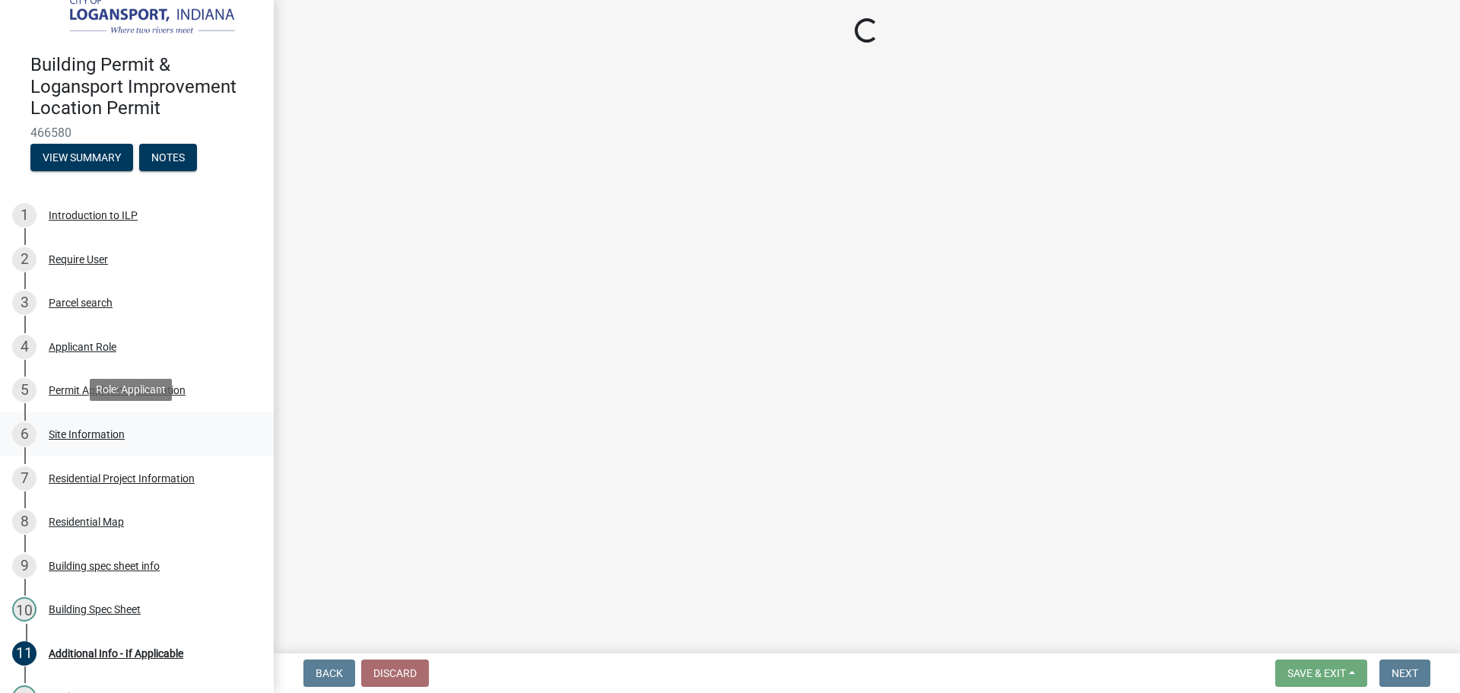
select select "fb9926f1-079d-4844-9e65-2f273ce57ea3"
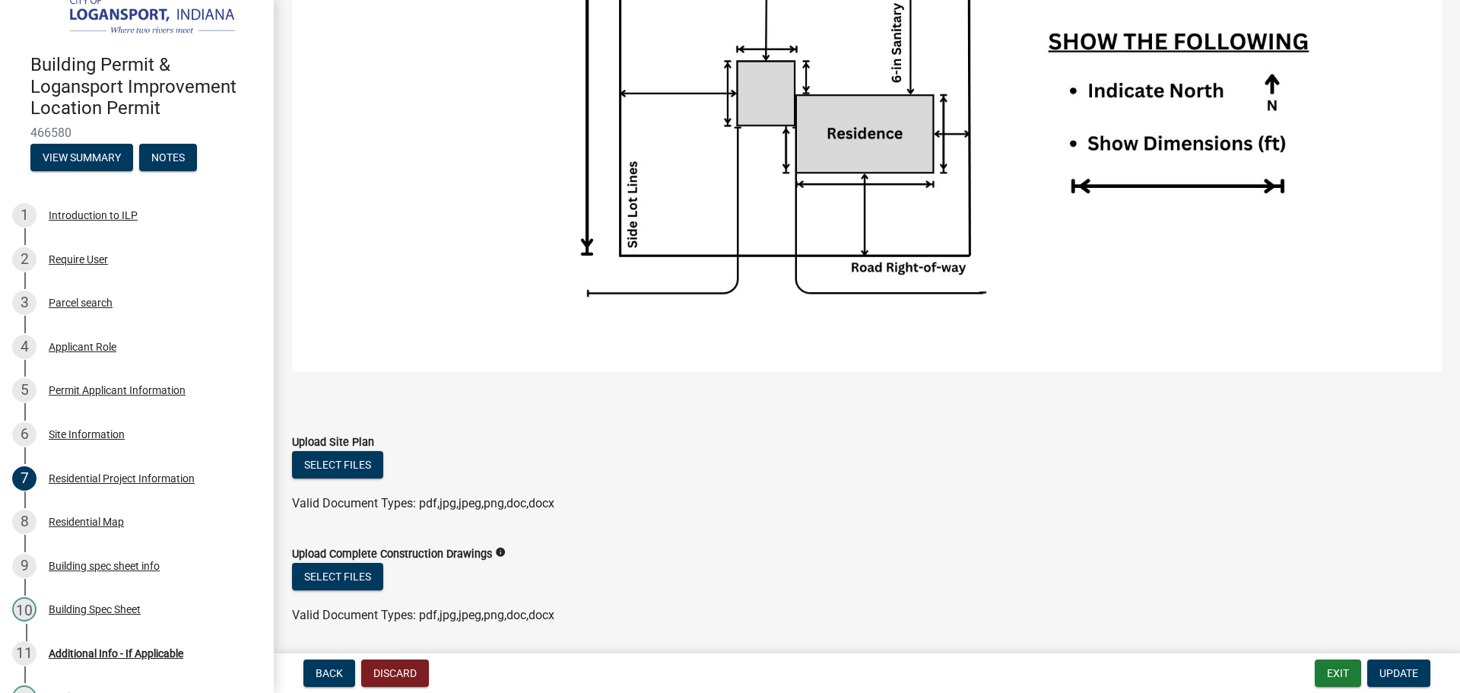
scroll to position [2205, 0]
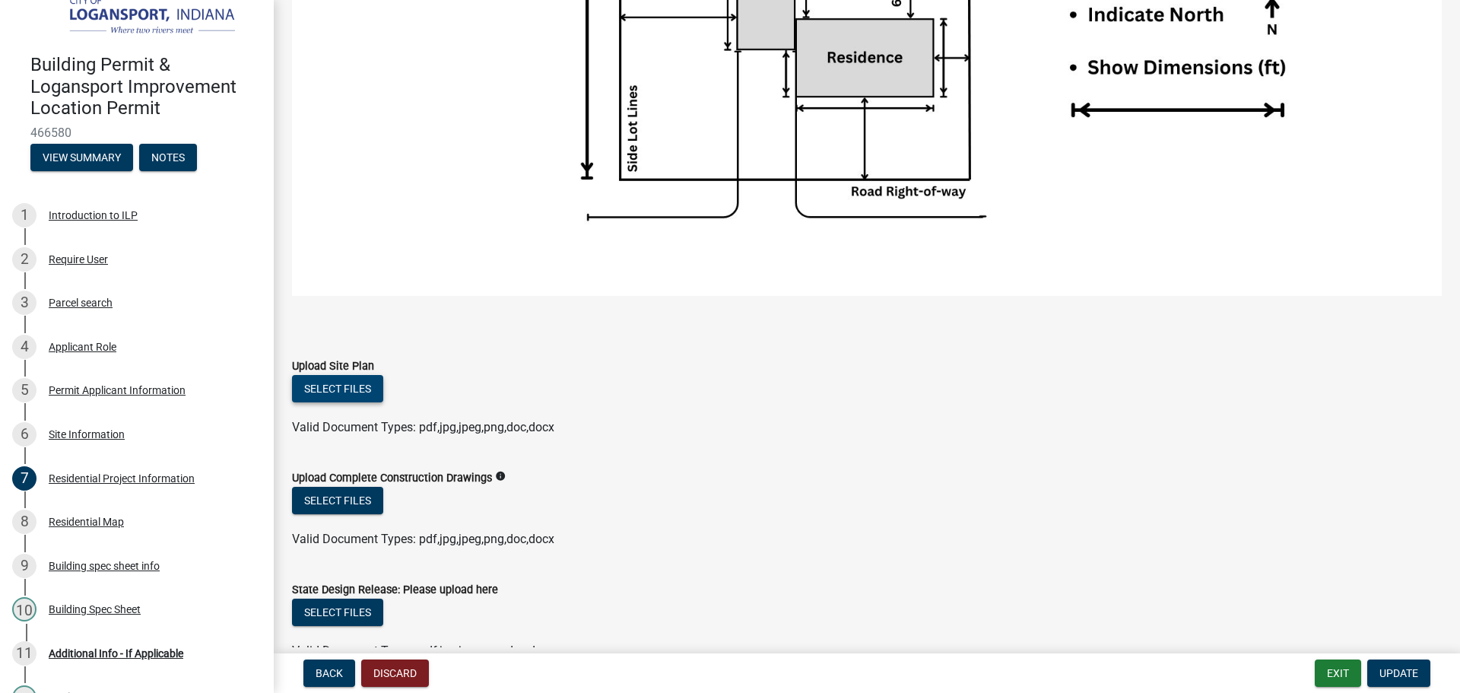
click at [294, 376] on button "Select files" at bounding box center [337, 388] width 91 height 27
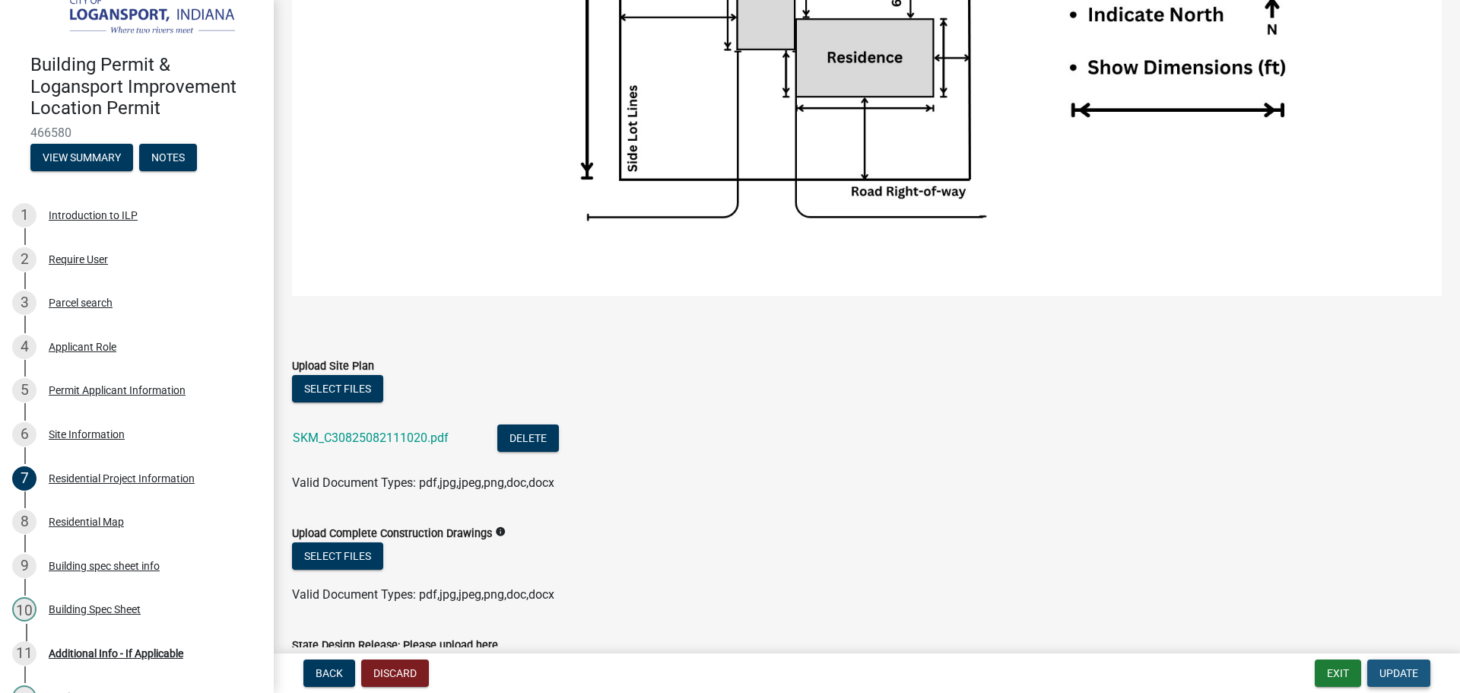
click at [1397, 670] on span "Update" at bounding box center [1399, 673] width 39 height 12
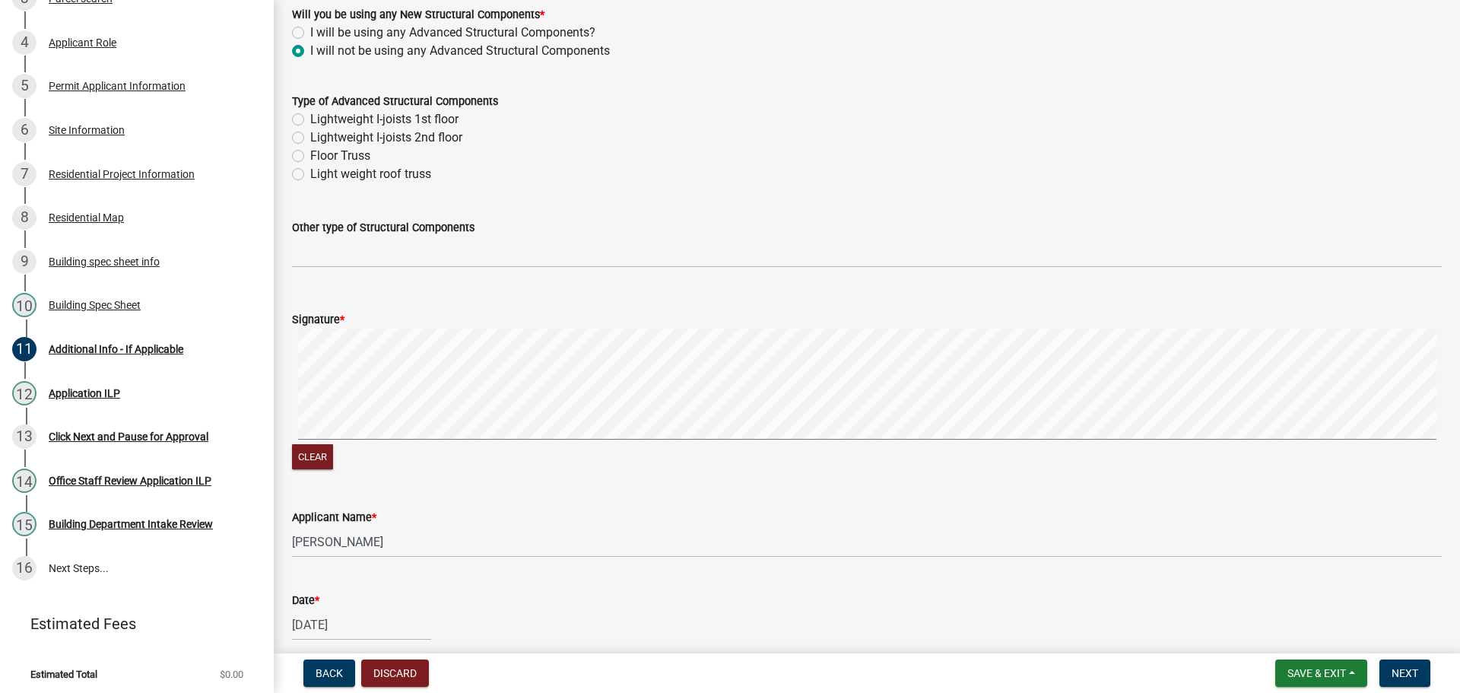
scroll to position [834, 0]
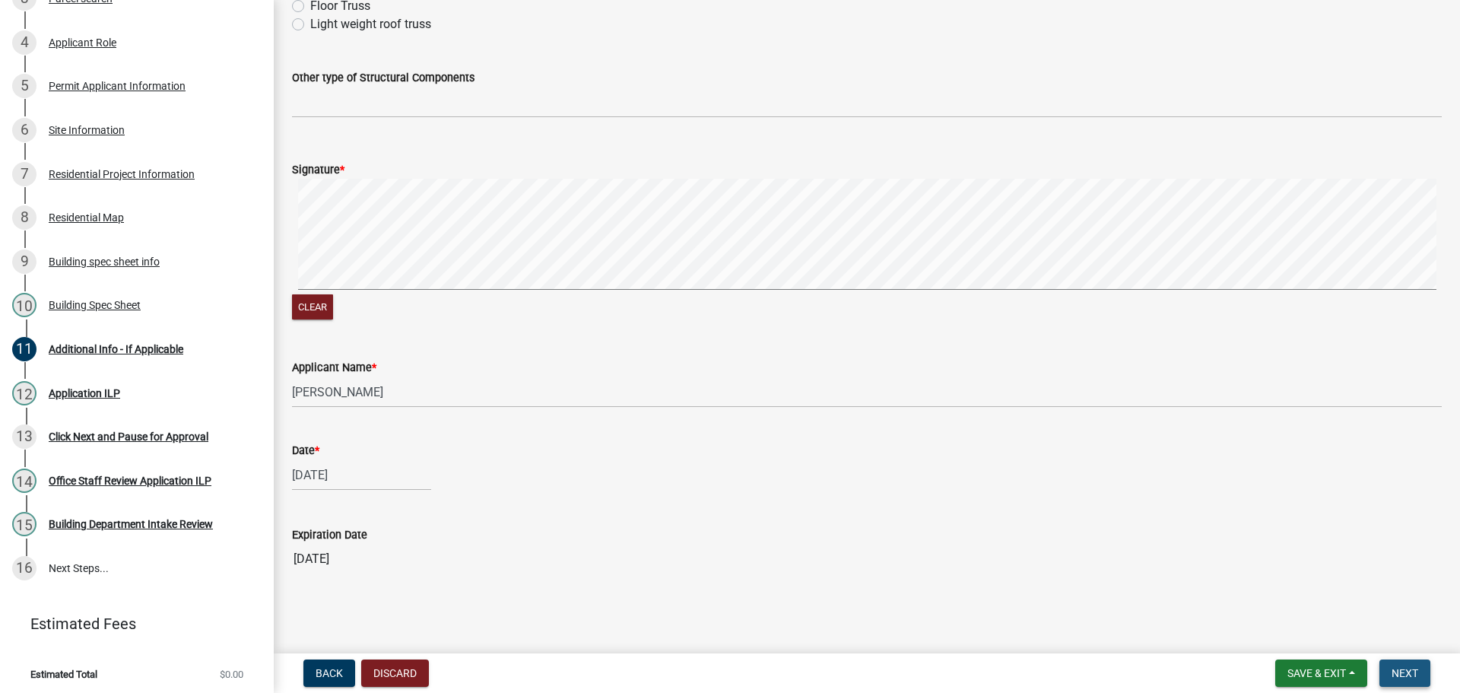
click at [1421, 674] on button "Next" at bounding box center [1405, 672] width 51 height 27
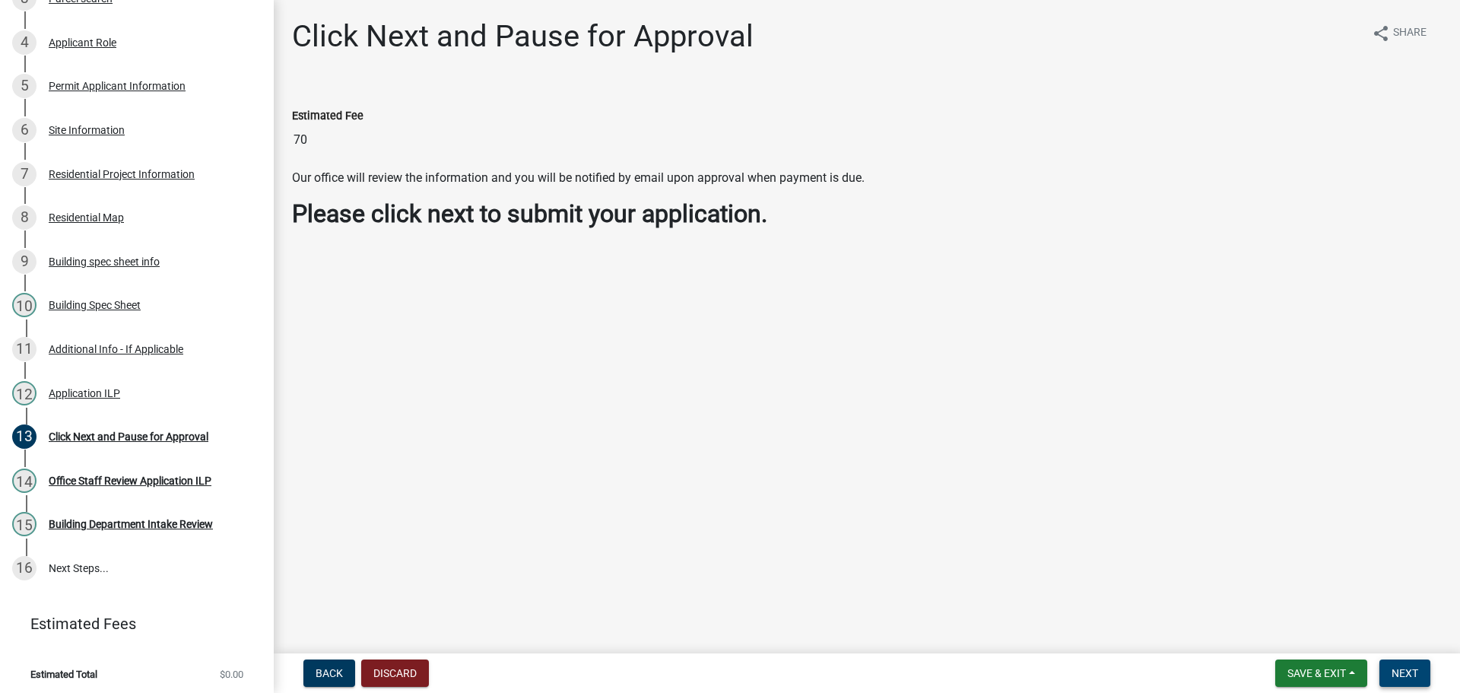
click at [1424, 674] on button "Next" at bounding box center [1405, 672] width 51 height 27
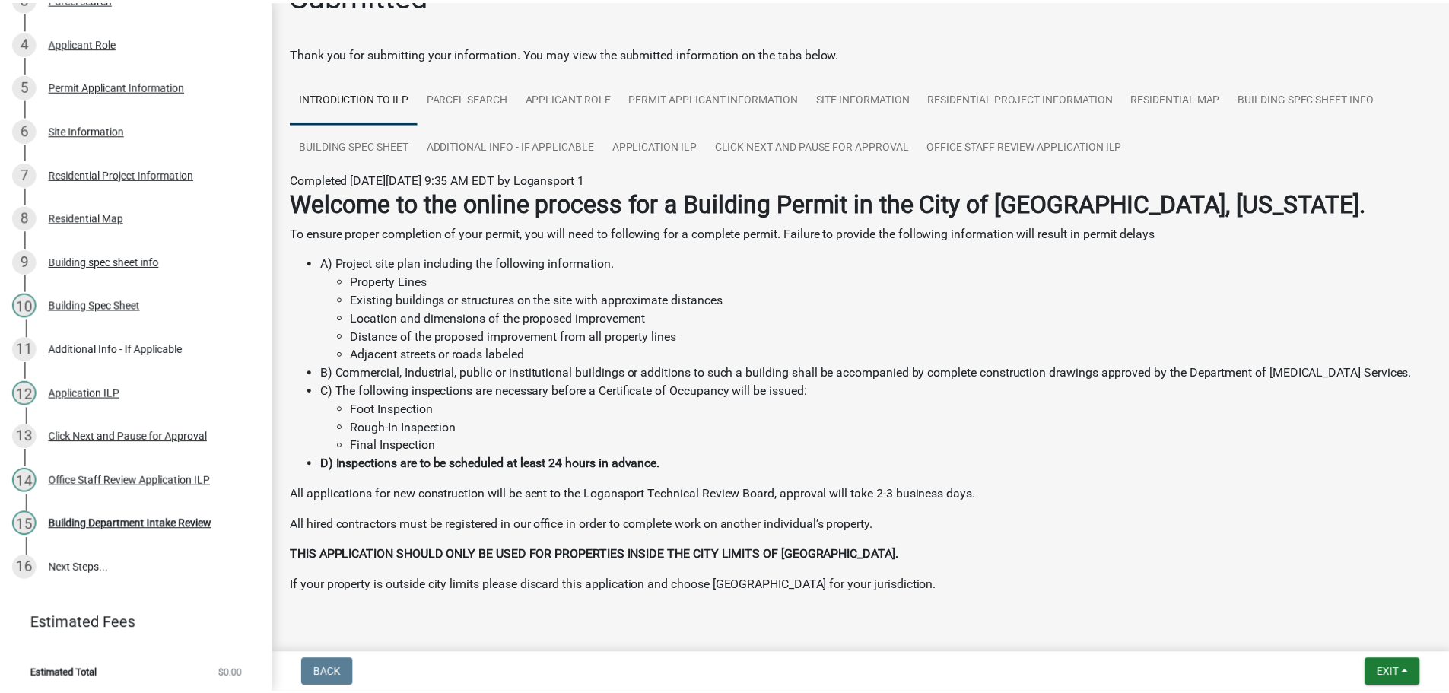
scroll to position [78, 0]
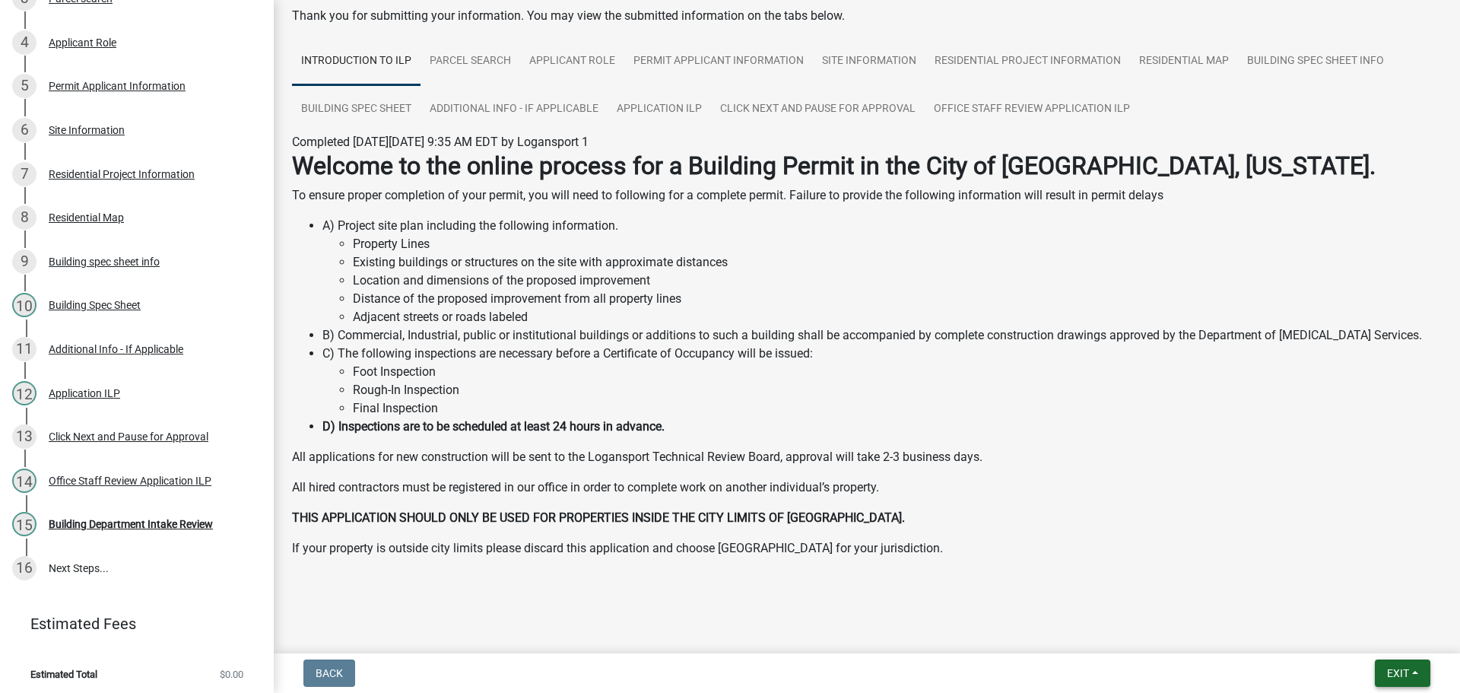
click at [1394, 675] on span "Exit" at bounding box center [1398, 673] width 22 height 12
click at [1361, 640] on button "Save & Exit" at bounding box center [1370, 633] width 122 height 37
